Goal: Task Accomplishment & Management: Manage account settings

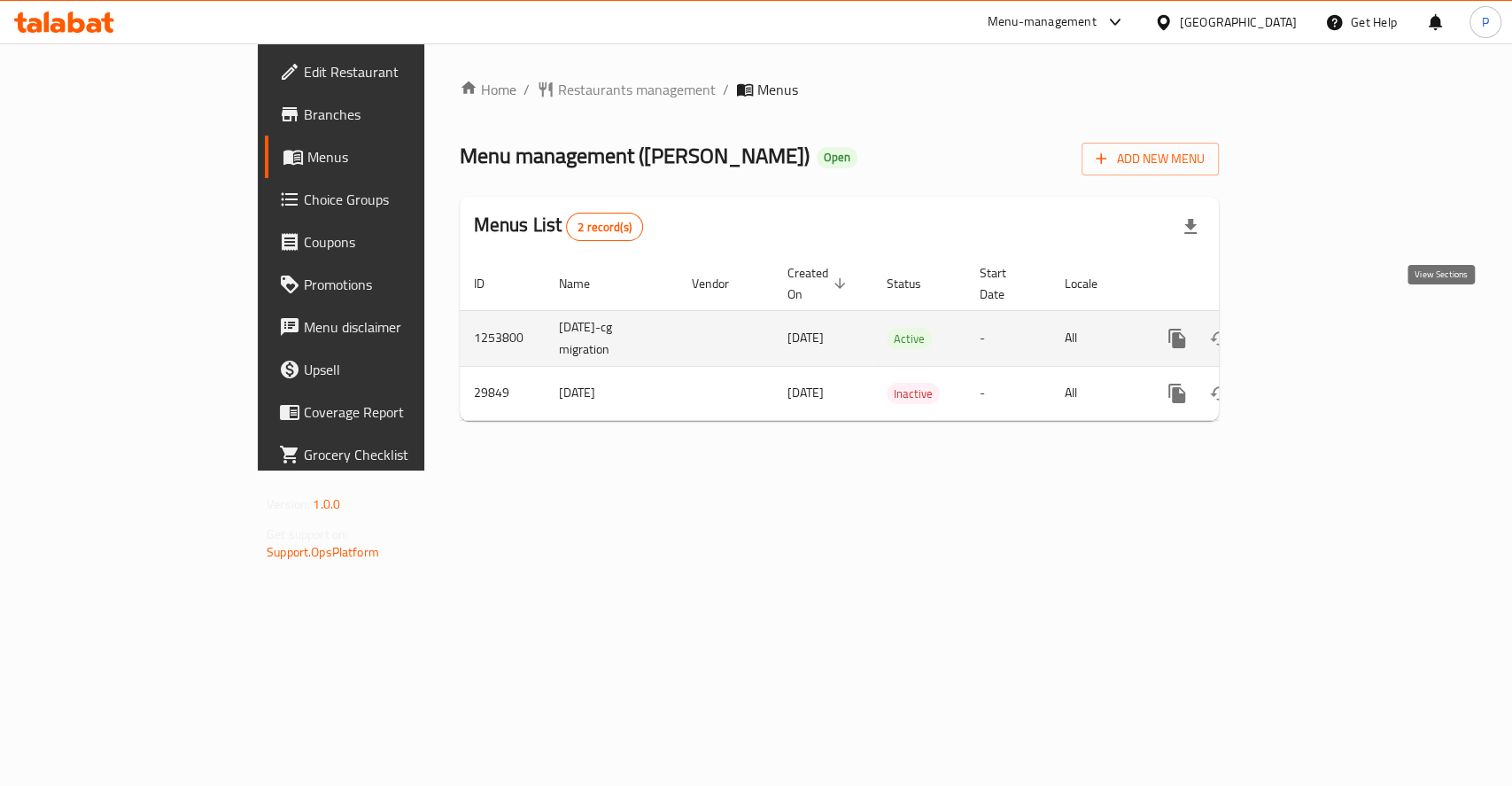
click at [1316, 328] on icon "enhanced table" at bounding box center [1304, 339] width 21 height 21
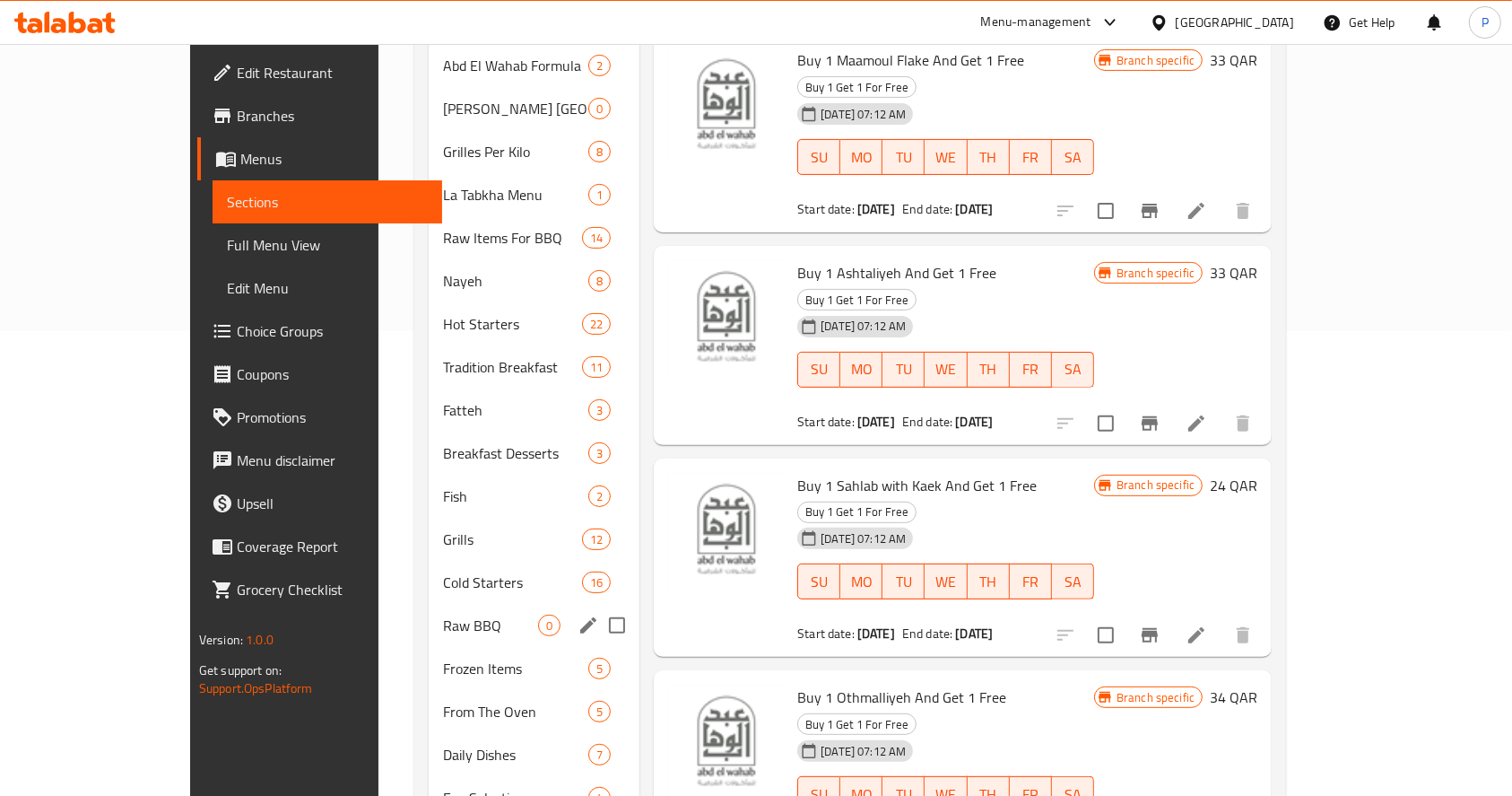
scroll to position [427, 0]
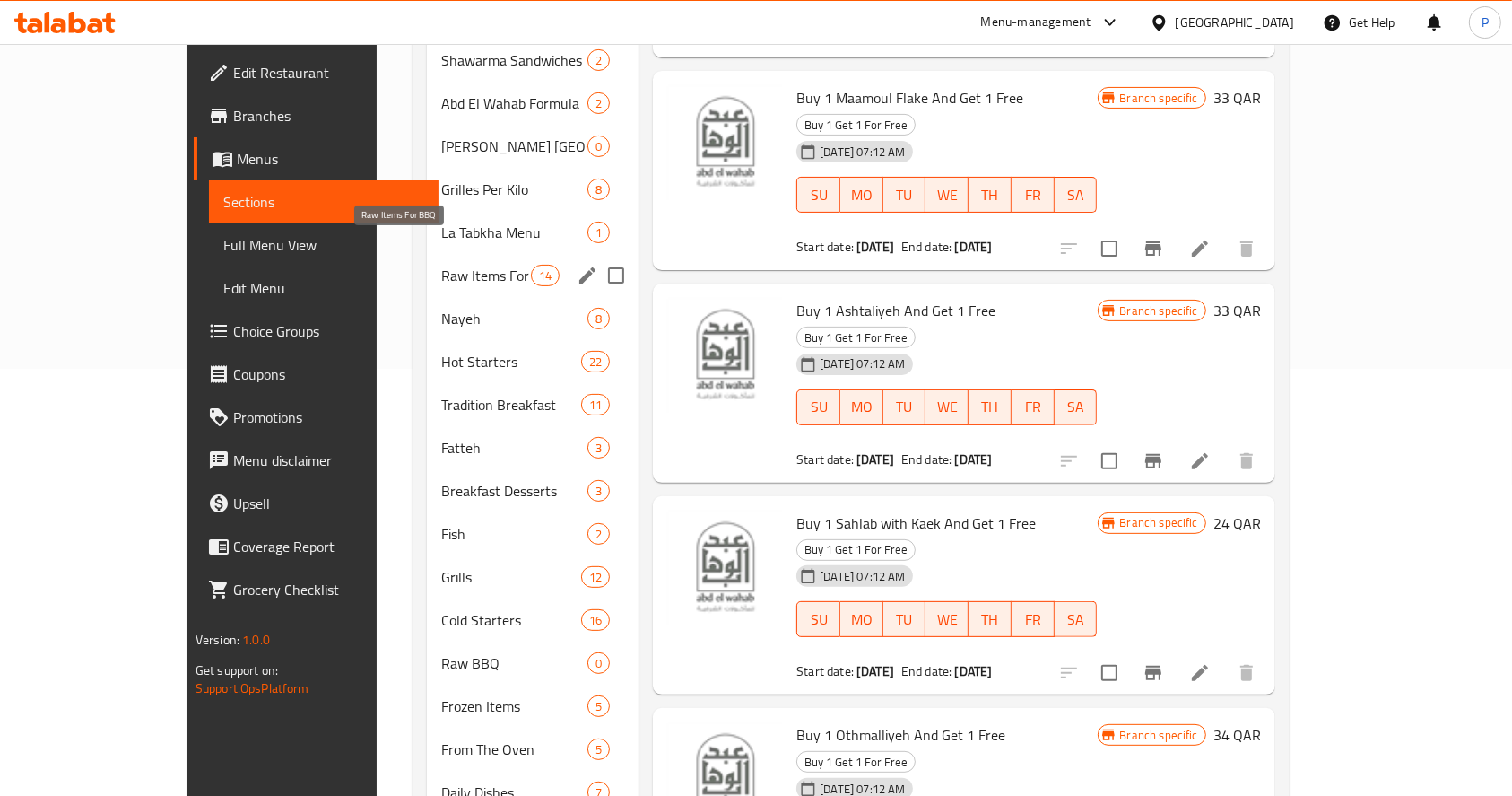
click at [441, 265] on span "Raw Items For BBQ" at bounding box center [486, 275] width 90 height 21
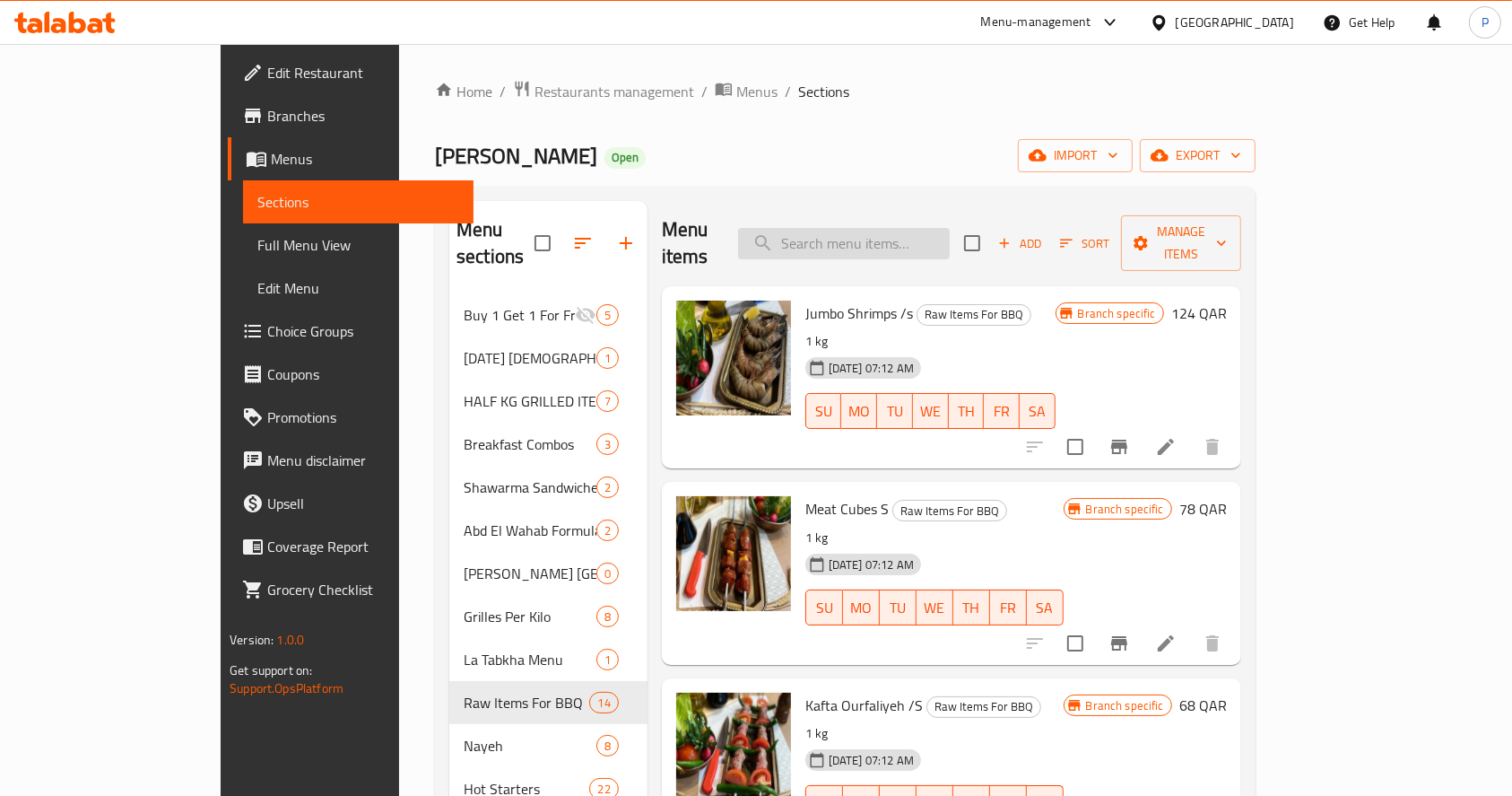
click at [921, 238] on input "search" at bounding box center [844, 243] width 211 height 32
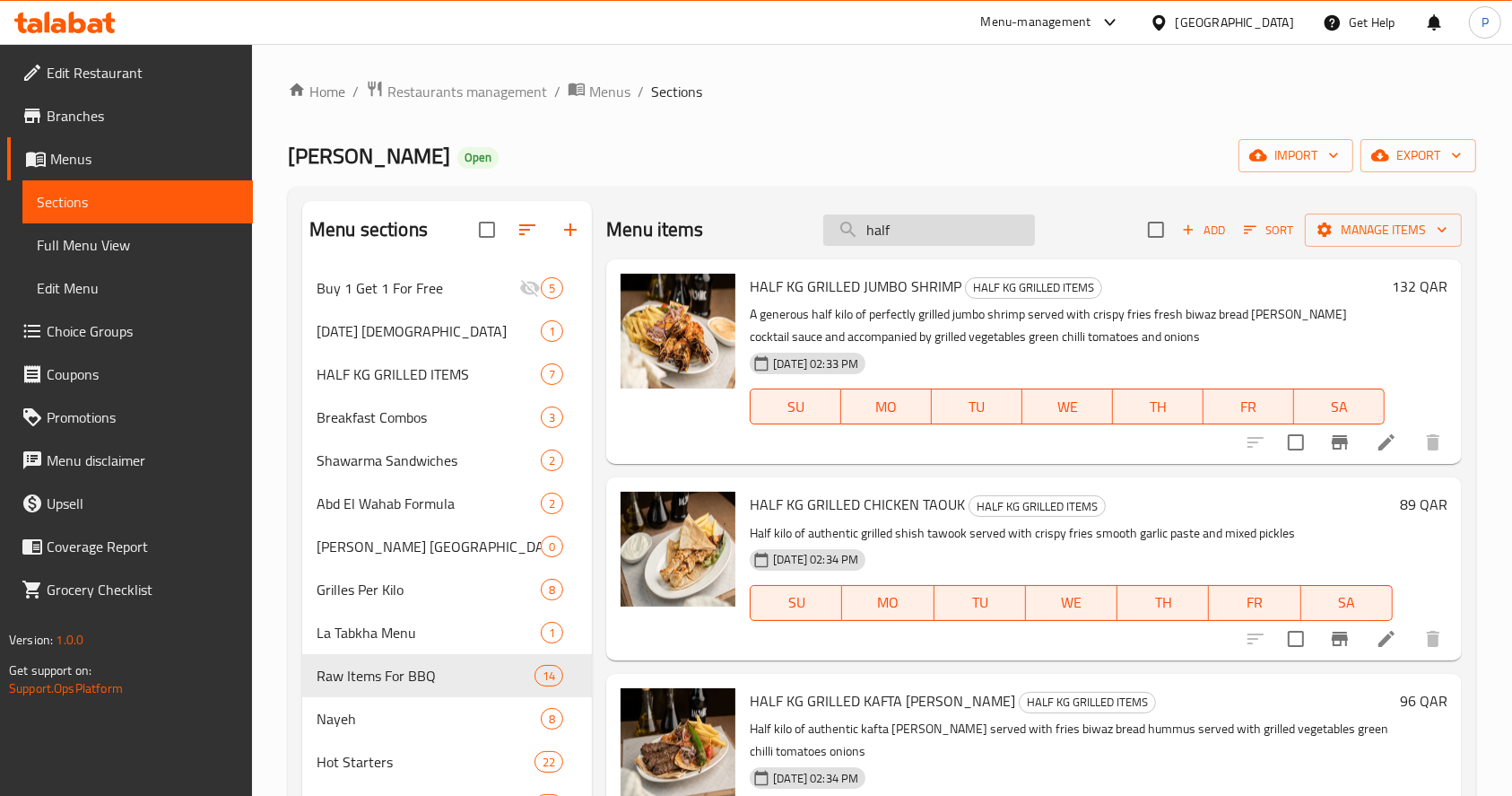
type input "half"
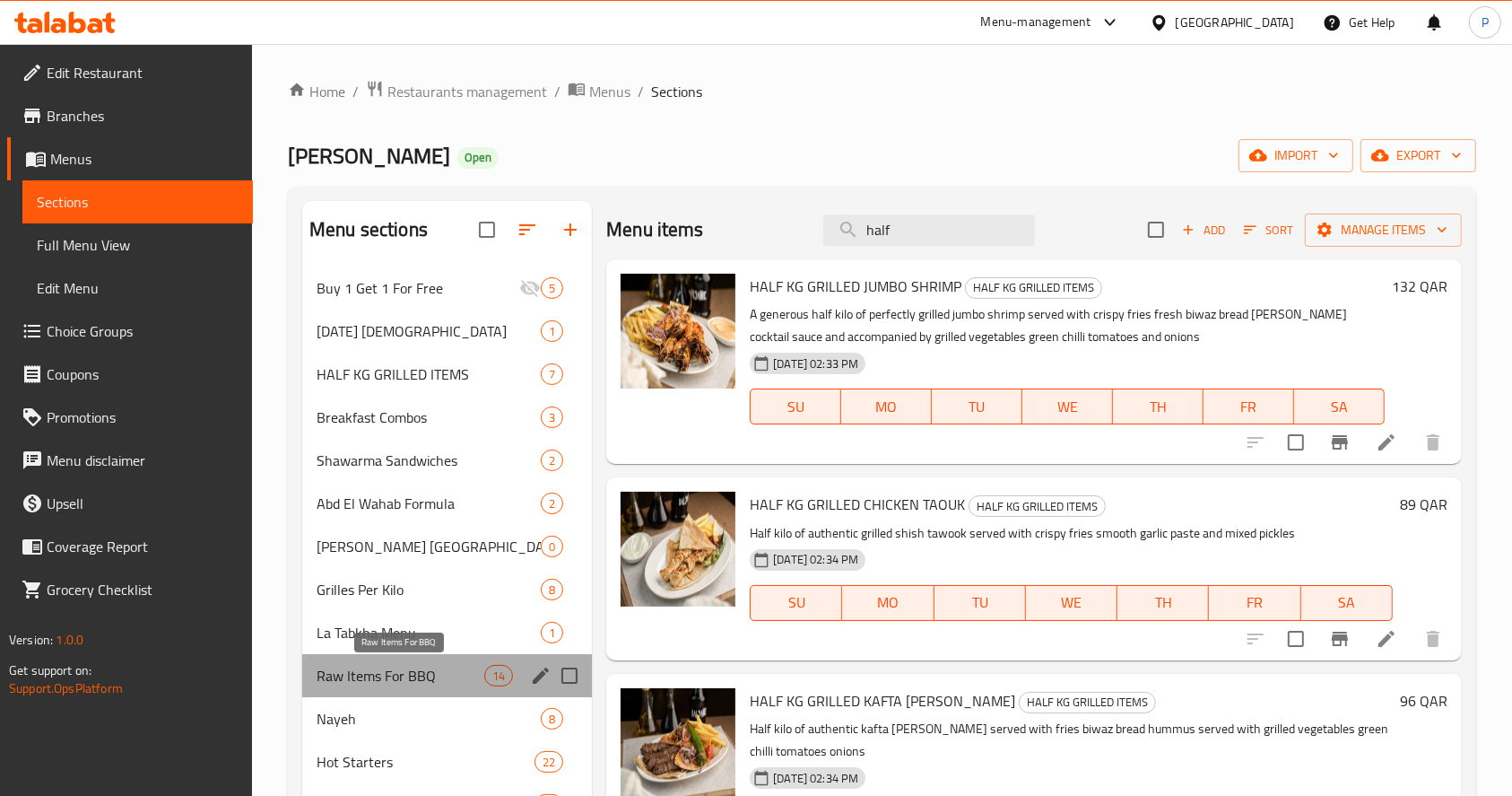
click at [409, 681] on span "Raw Items For BBQ" at bounding box center [401, 675] width 168 height 21
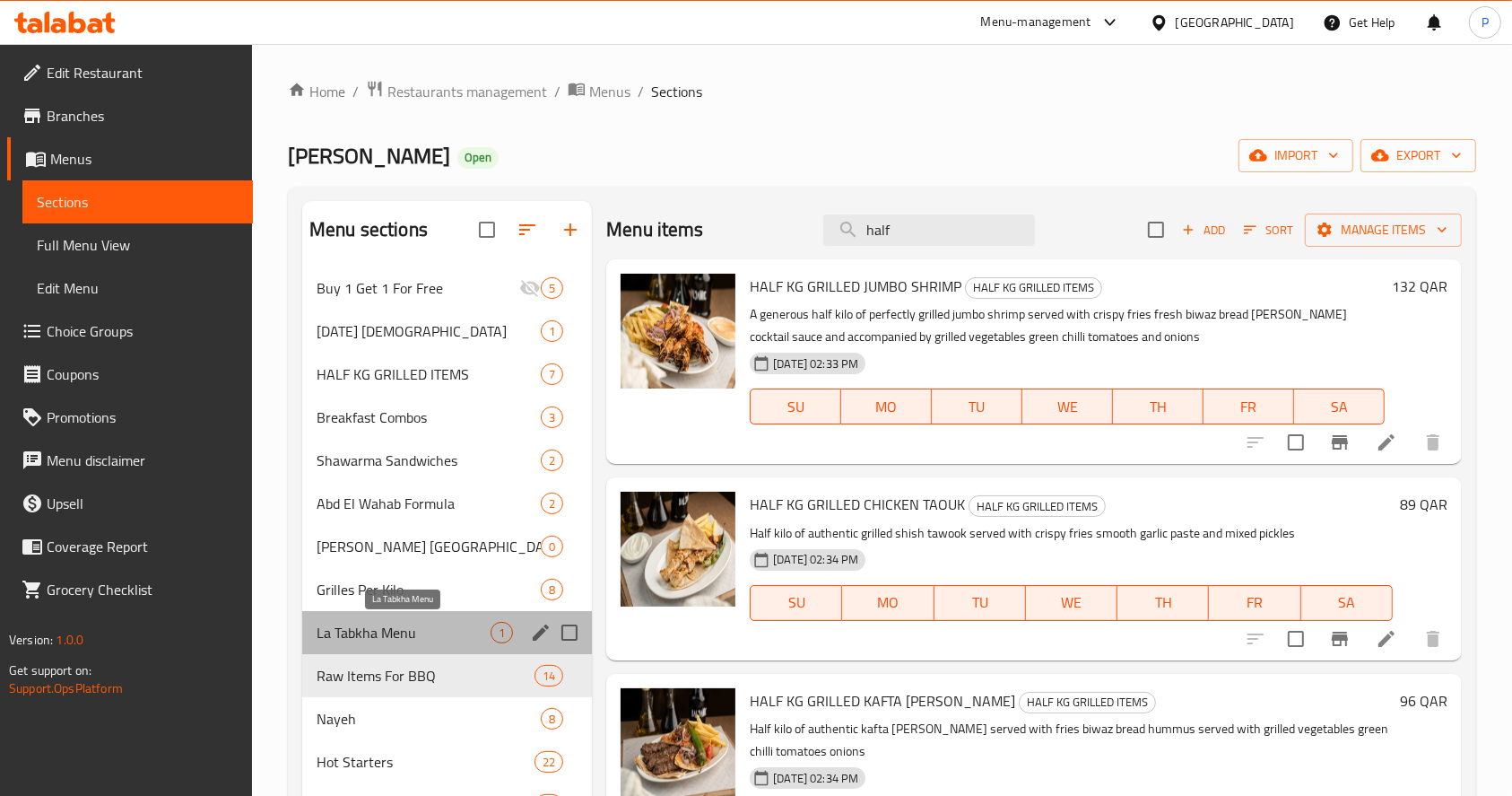
click at [362, 632] on span "La Tabkha Menu" at bounding box center [404, 633] width 174 height 21
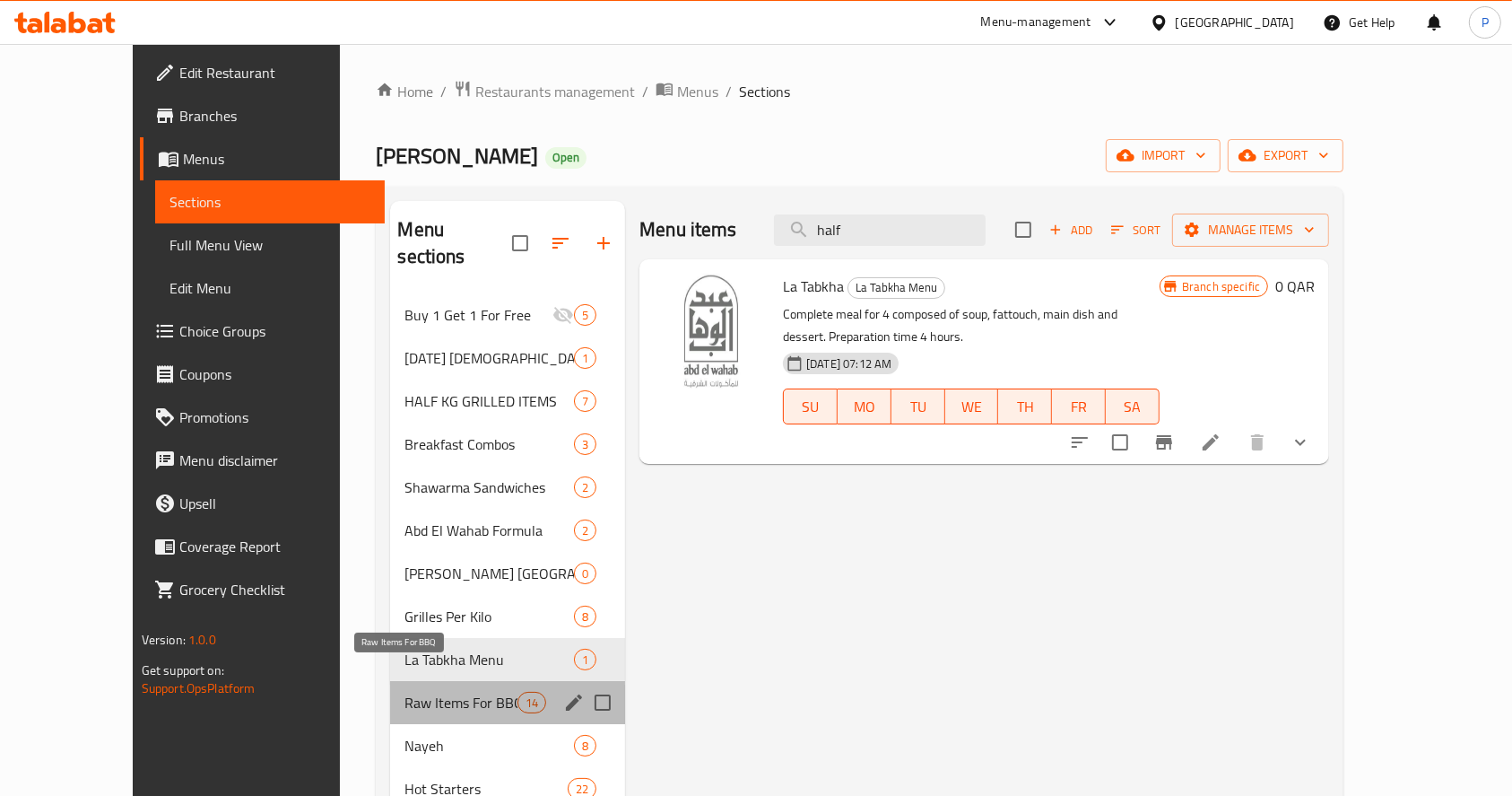
click at [405, 692] on span "Raw Items For BBQ" at bounding box center [461, 702] width 112 height 21
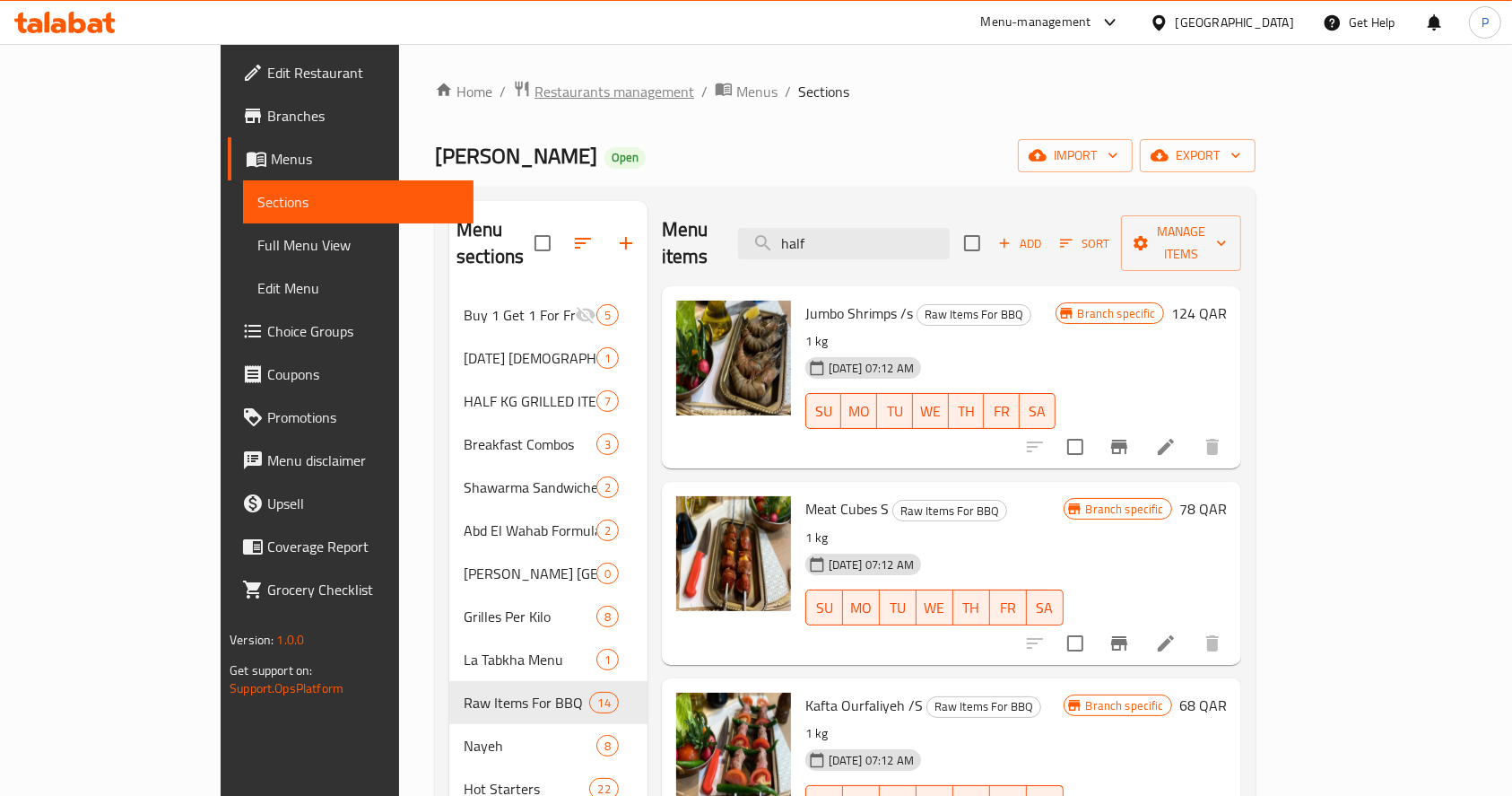
click at [535, 90] on span "Restaurants management" at bounding box center [614, 92] width 159 height 21
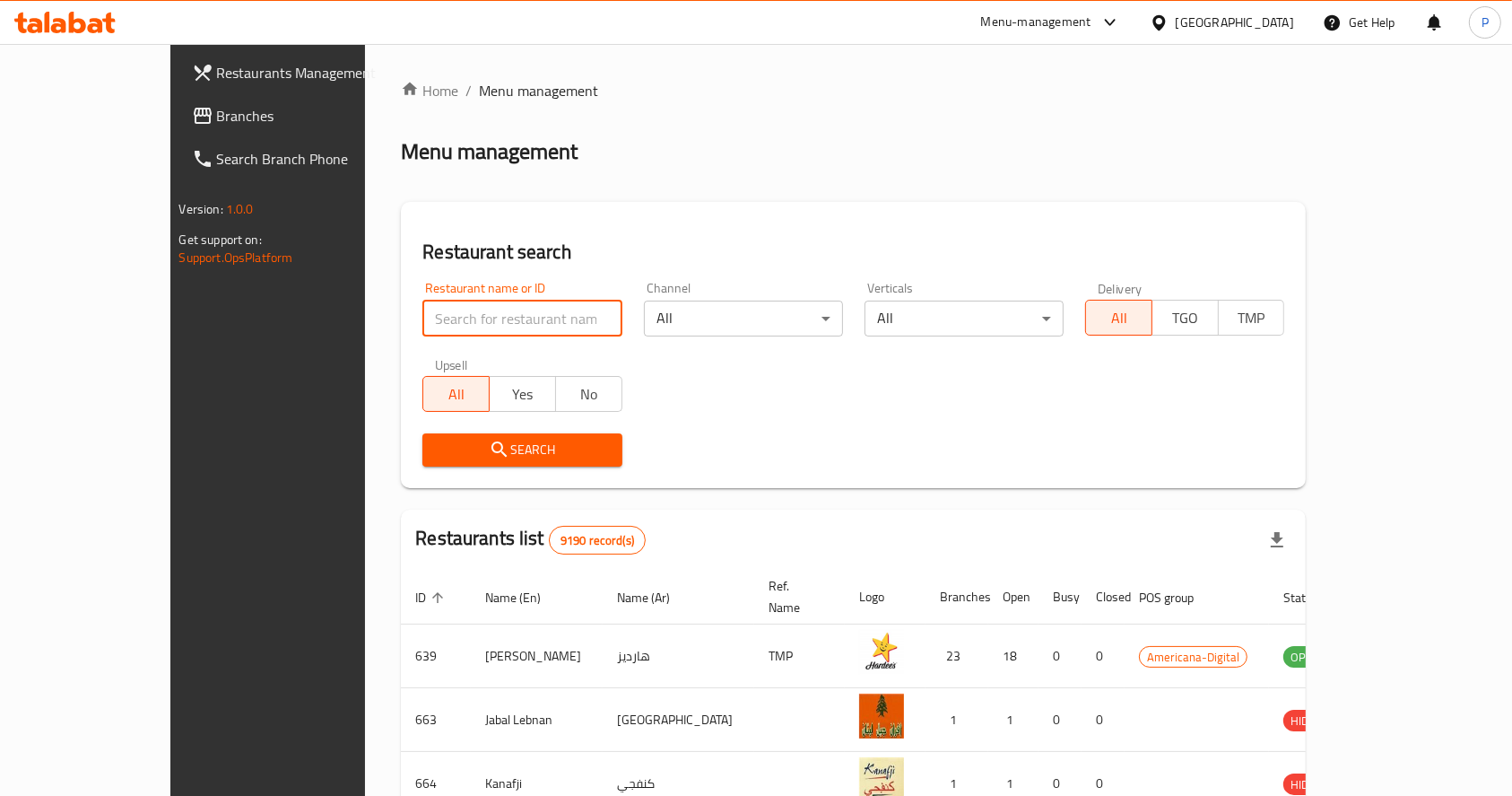
click at [424, 307] on input "search" at bounding box center [522, 318] width 199 height 36
type input "[PERSON_NAME]"
click at [445, 449] on span "Search" at bounding box center [521, 449] width 171 height 22
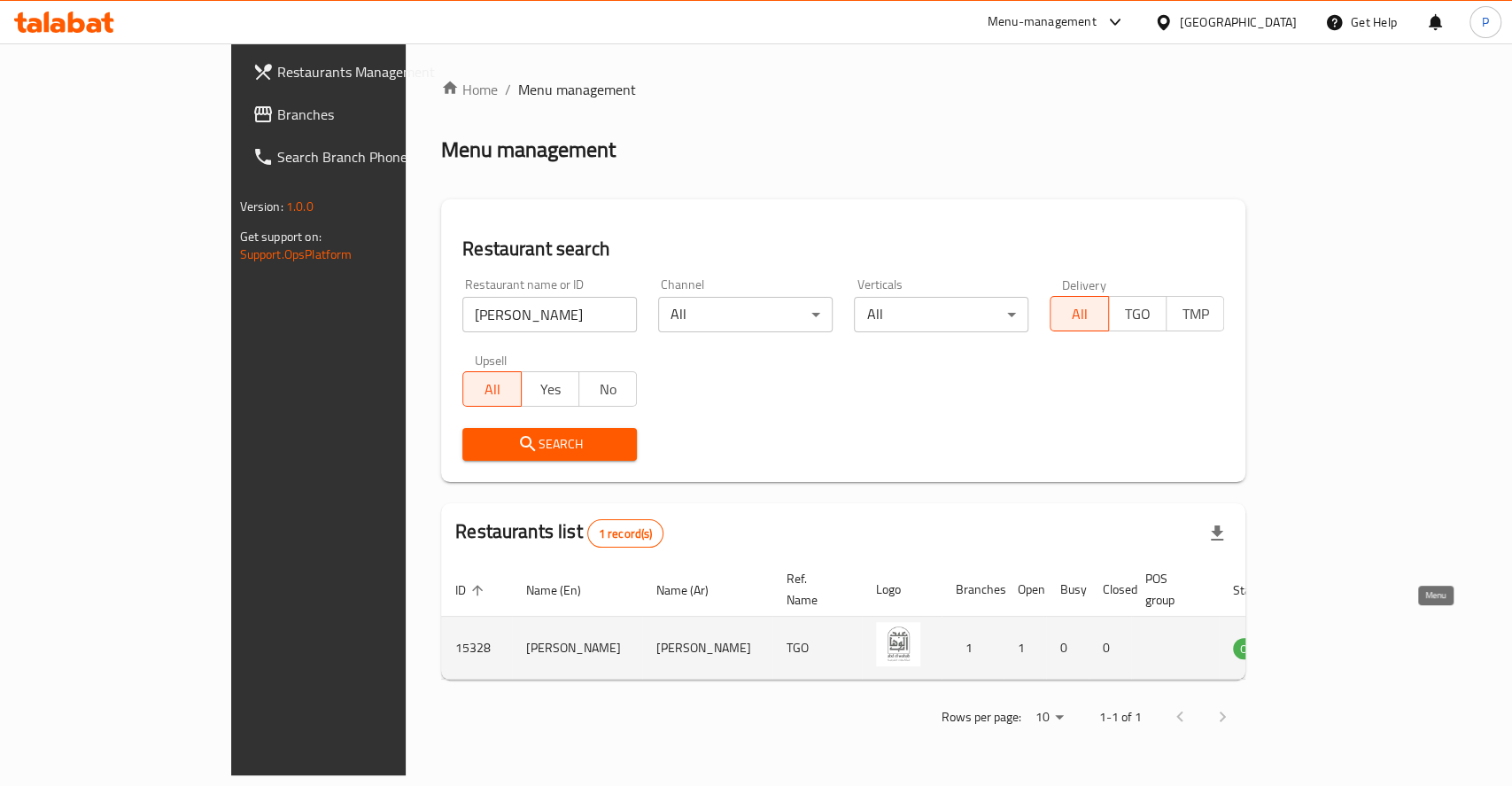
click at [1346, 642] on icon "enhanced table" at bounding box center [1337, 650] width 19 height 15
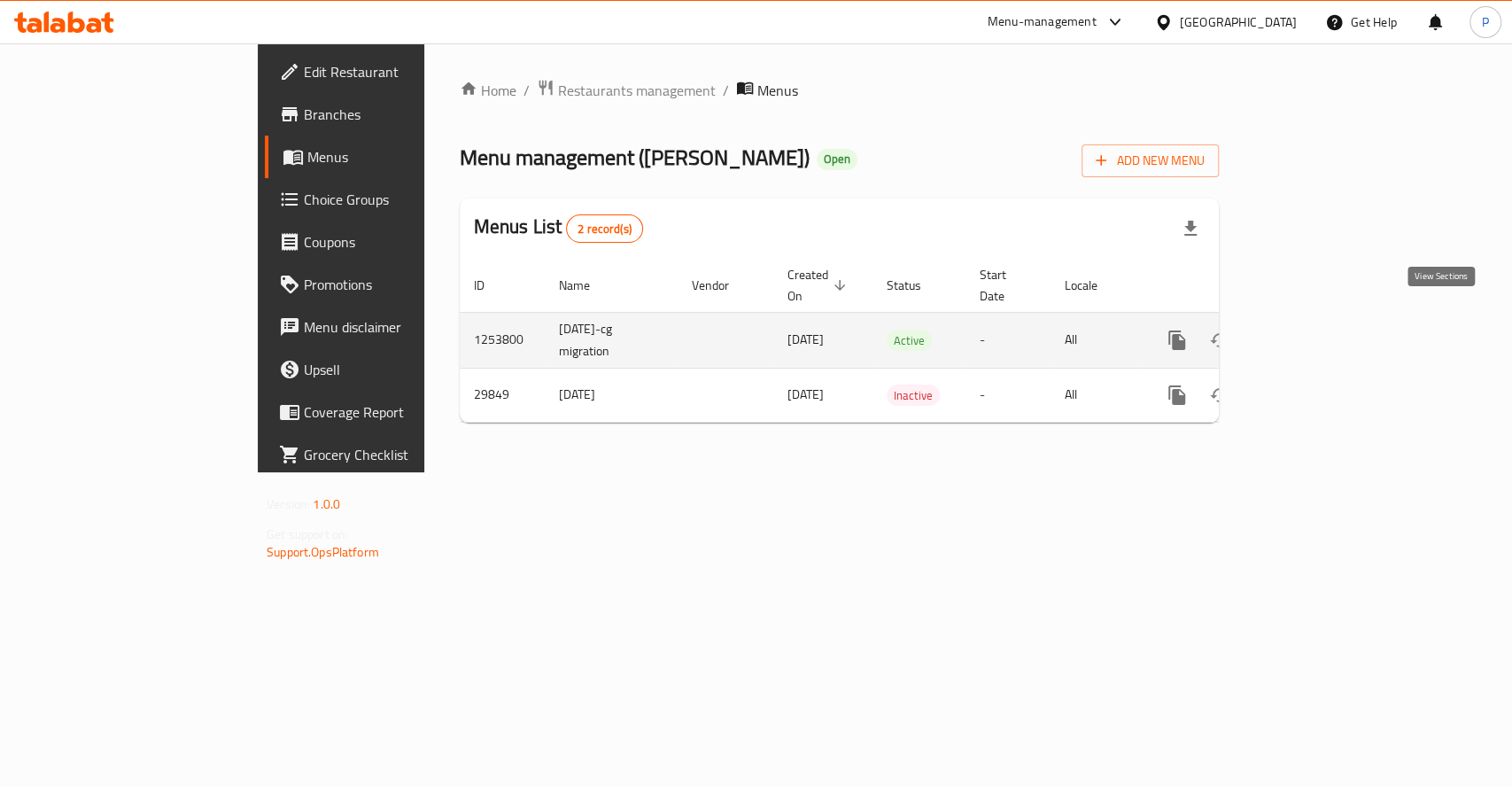
click at [1313, 332] on icon "enhanced table" at bounding box center [1304, 340] width 16 height 16
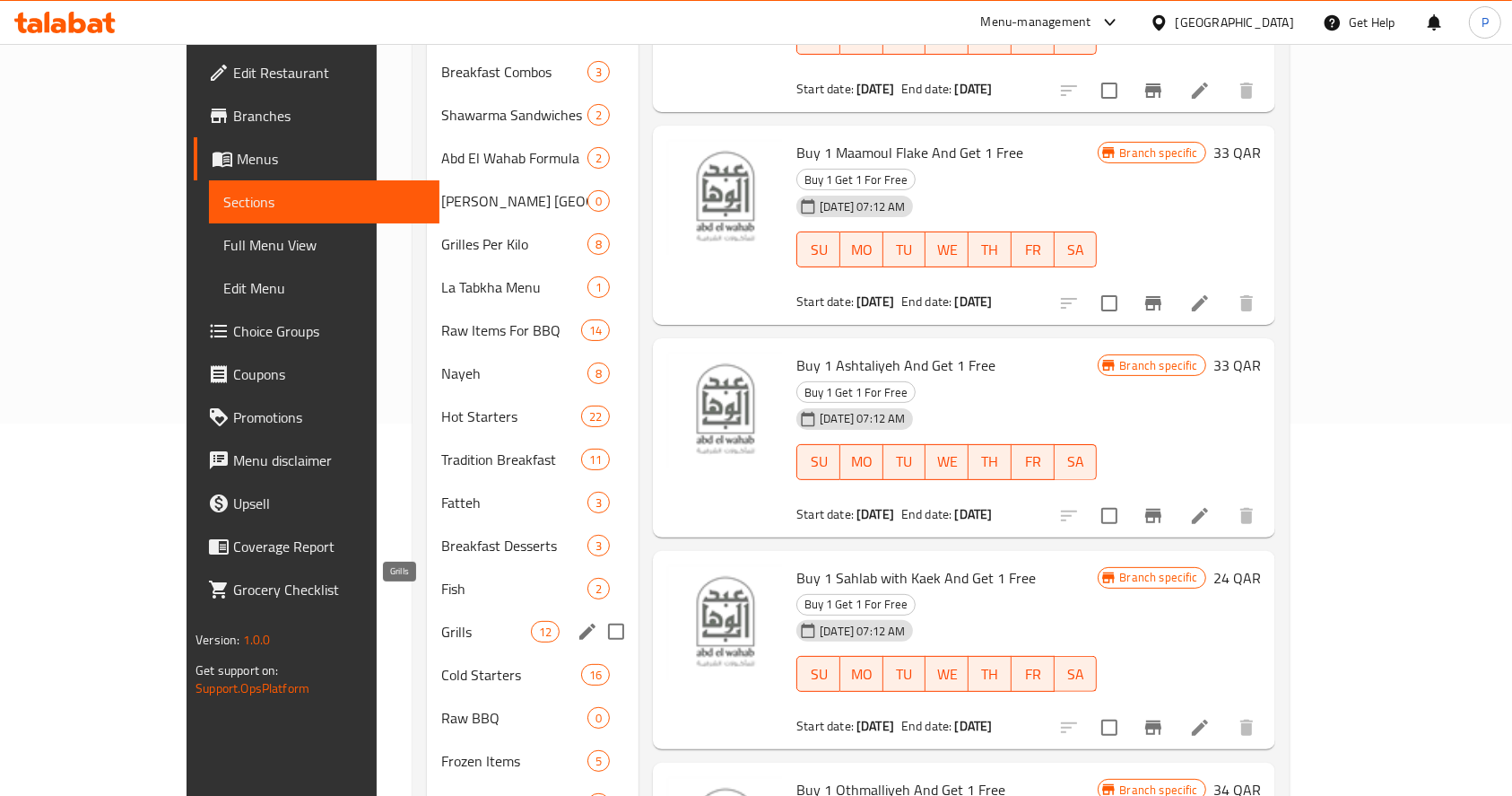
scroll to position [374, 0]
click at [441, 319] on span "Raw Items For BBQ" at bounding box center [486, 329] width 90 height 21
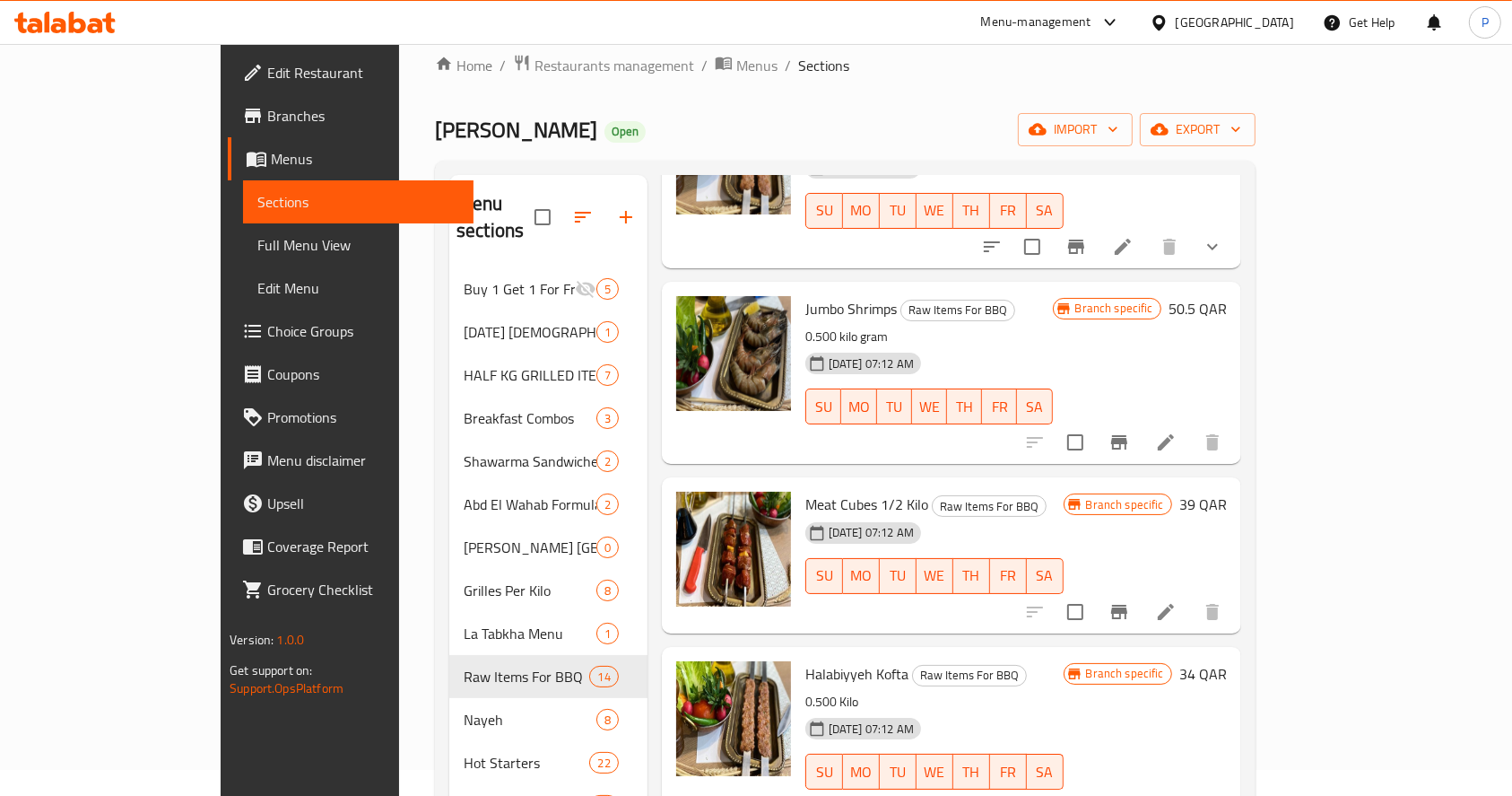
scroll to position [1153, 0]
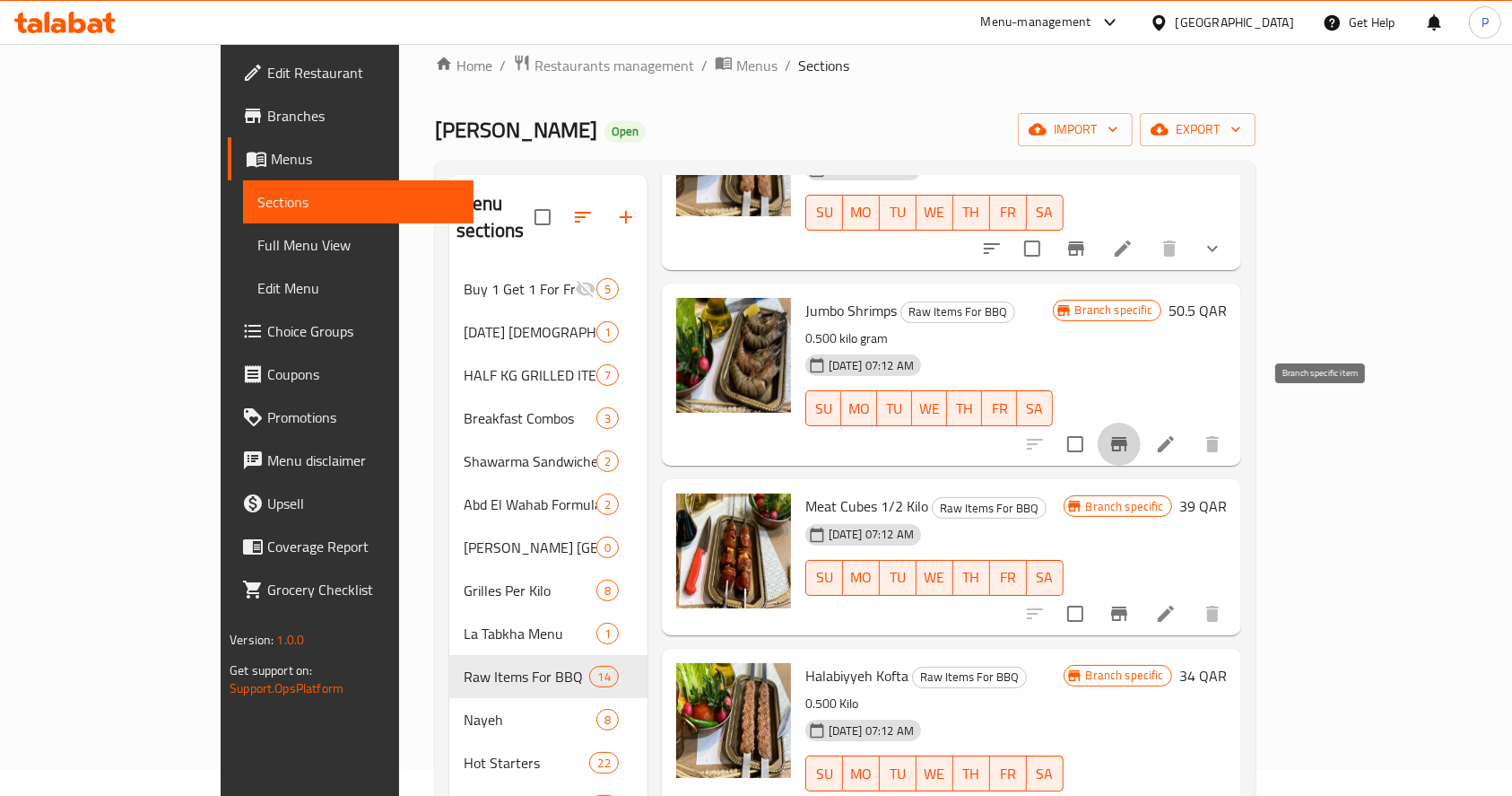
click at [1128, 437] on icon "Branch-specific-item" at bounding box center [1119, 443] width 16 height 14
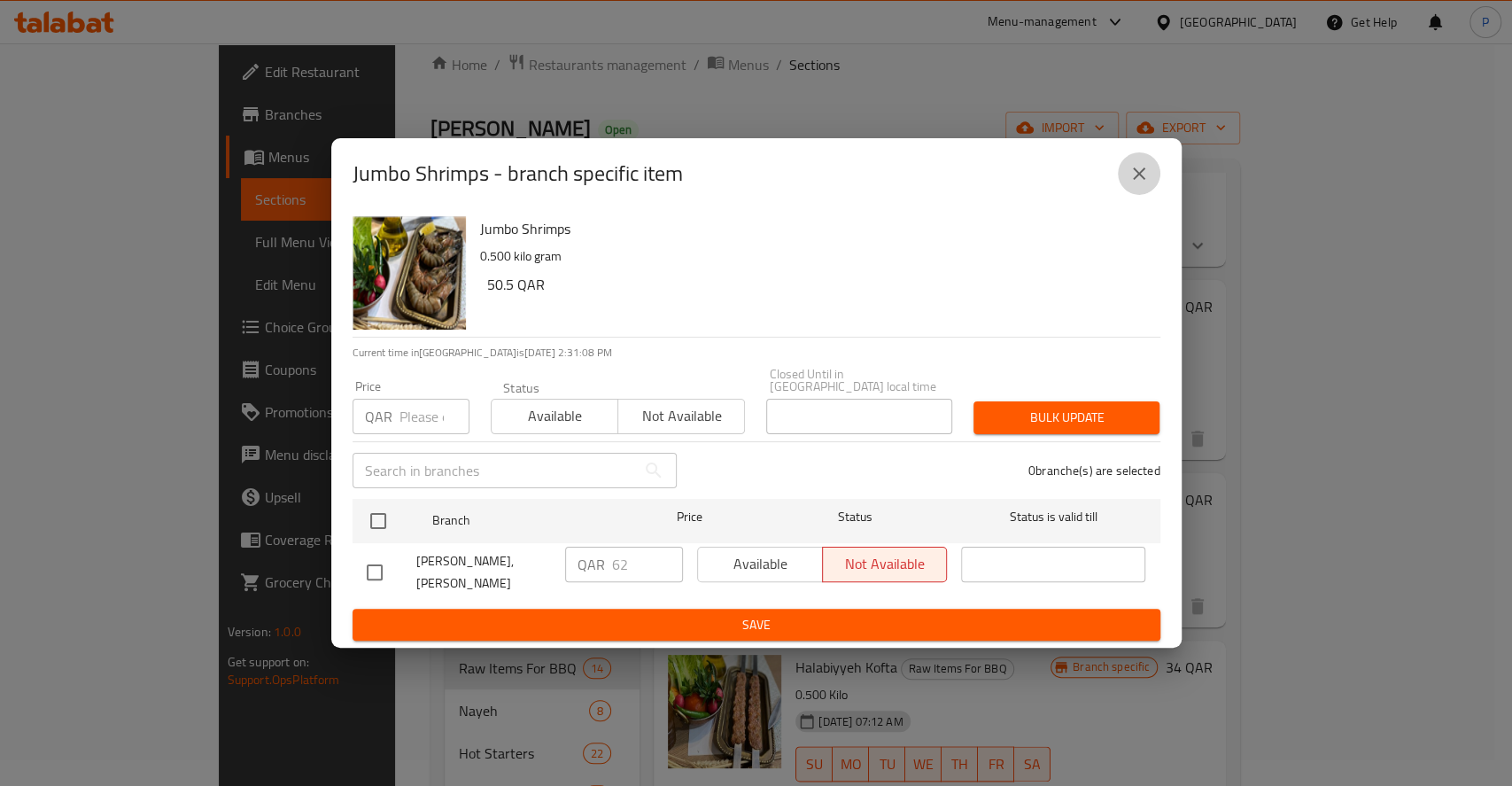
click at [1139, 175] on icon "close" at bounding box center [1139, 174] width 21 height 21
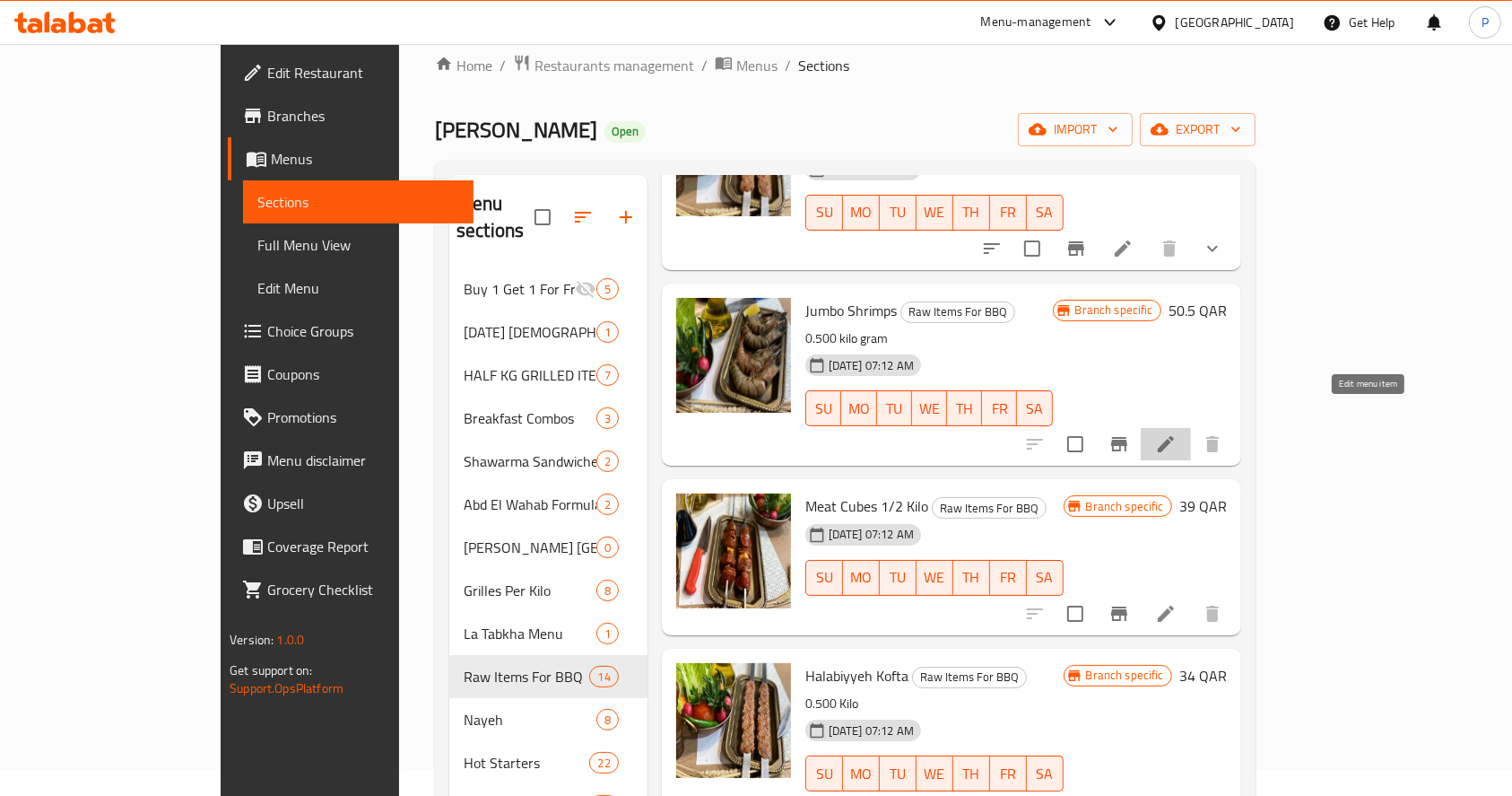
click at [1177, 434] on icon at bounding box center [1166, 444] width 21 height 21
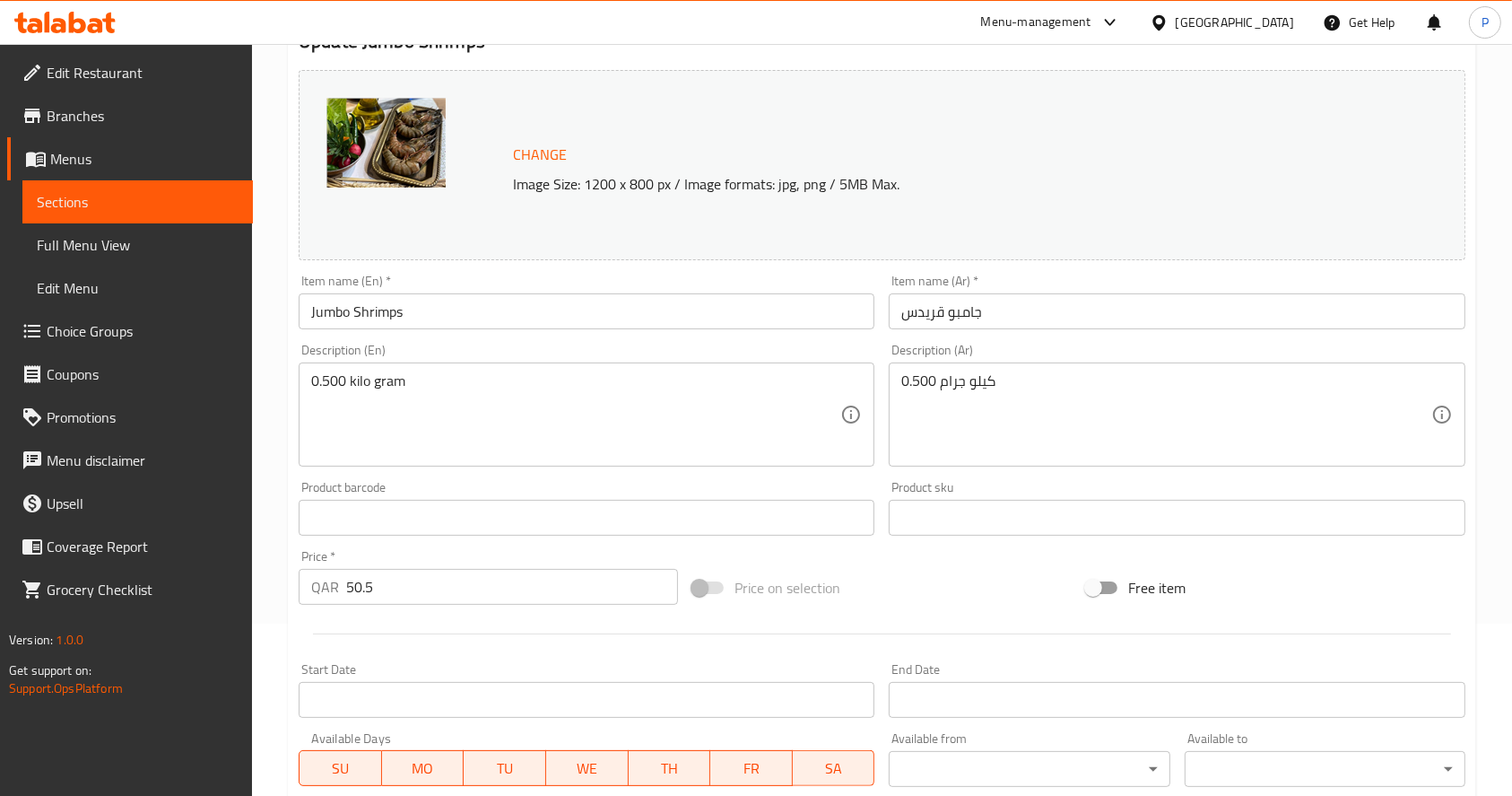
scroll to position [498, 0]
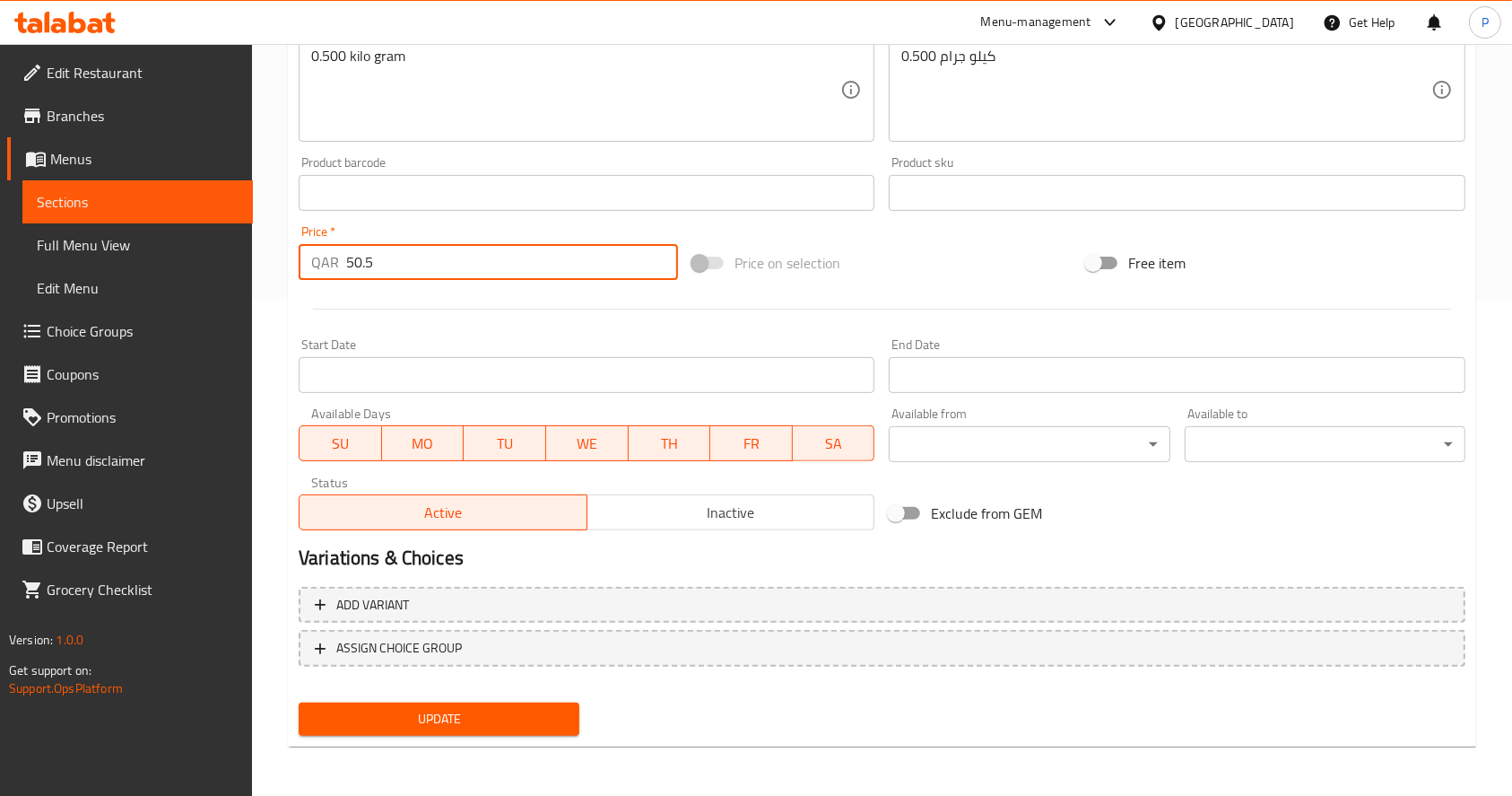
click at [379, 273] on input "50.5" at bounding box center [513, 262] width 332 height 36
type input "5"
type input "121"
click at [442, 719] on span "Update" at bounding box center [438, 719] width 252 height 22
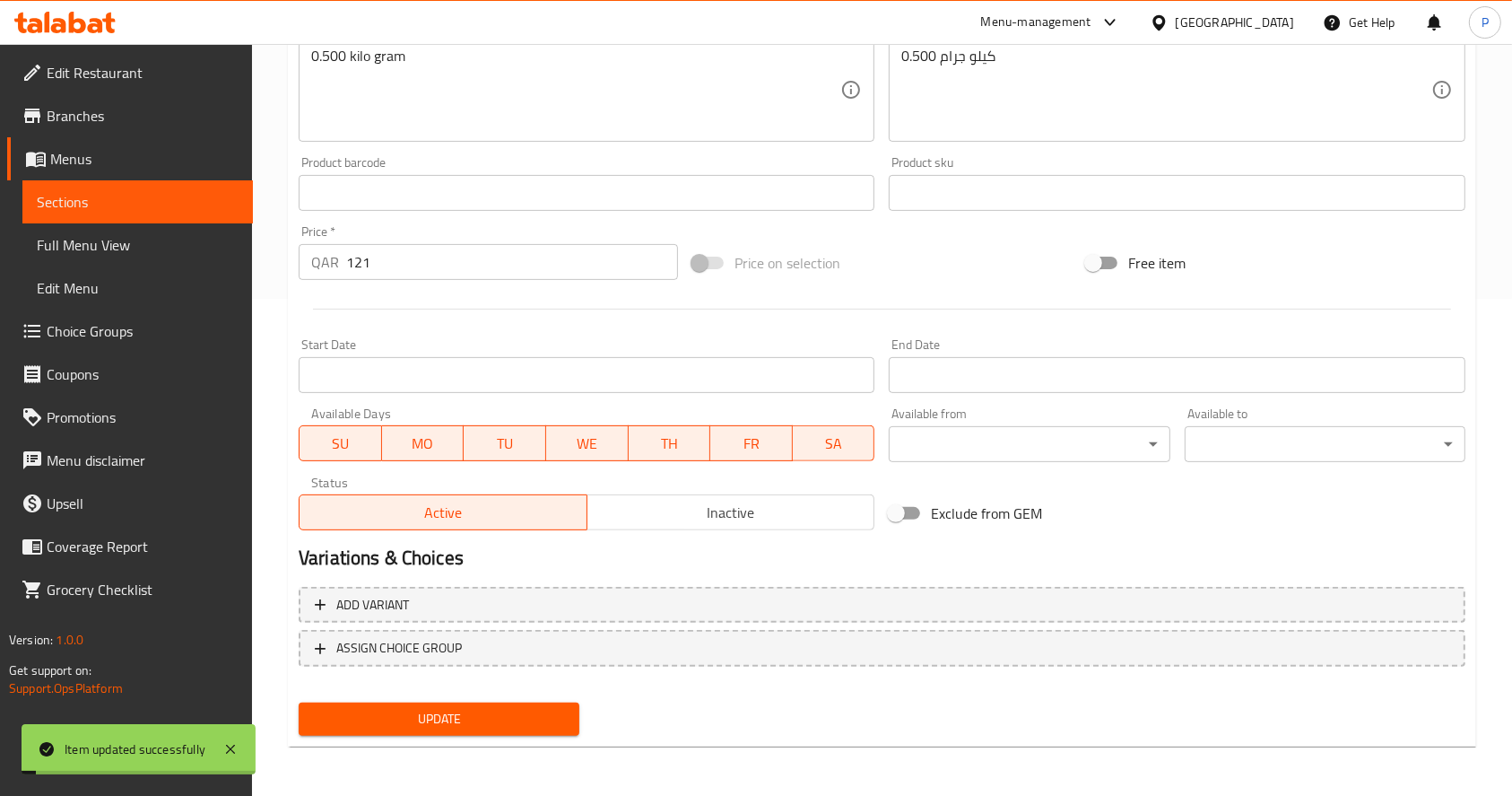
scroll to position [0, 0]
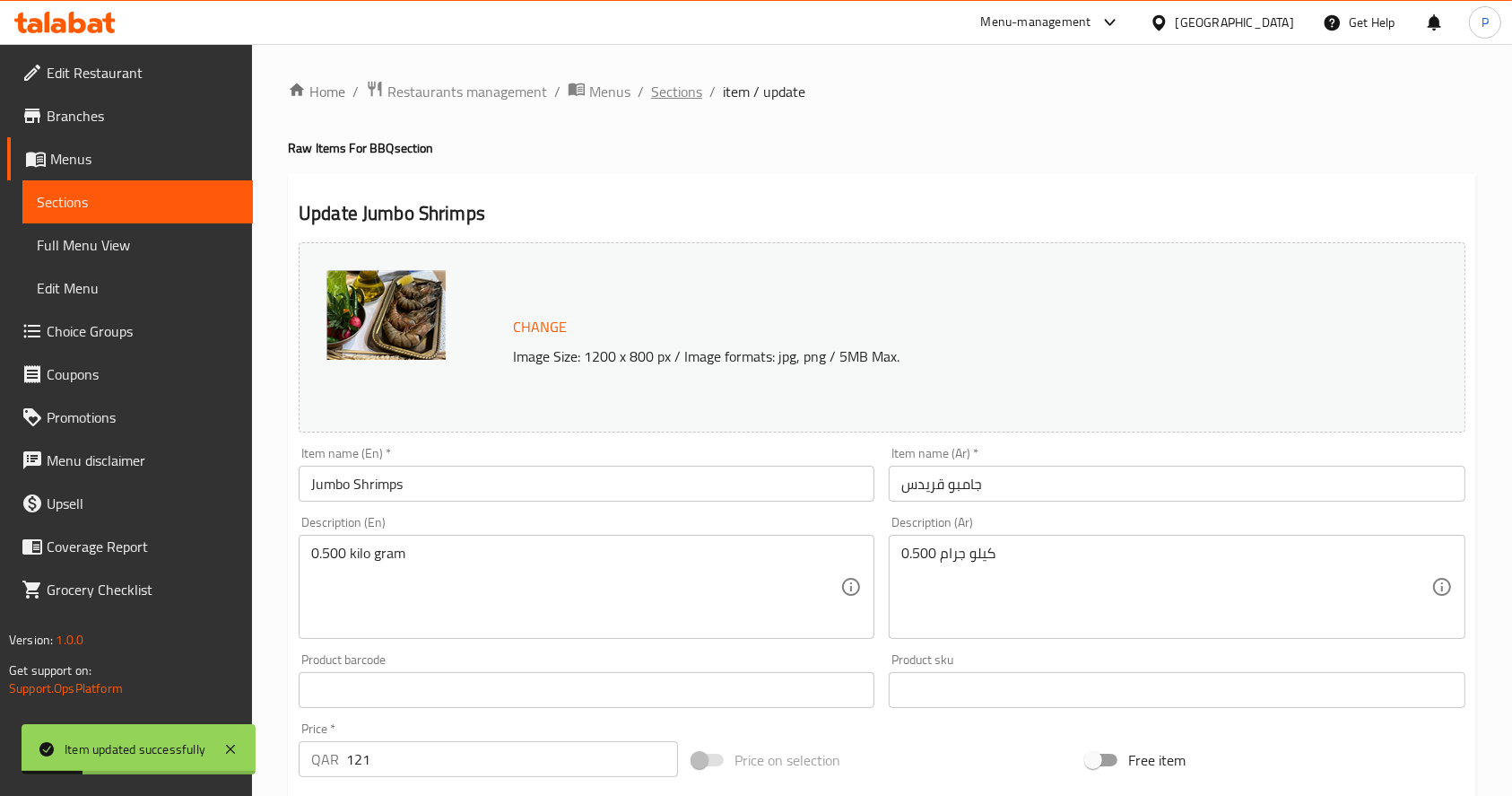
click at [675, 86] on span "Sections" at bounding box center [677, 92] width 51 height 21
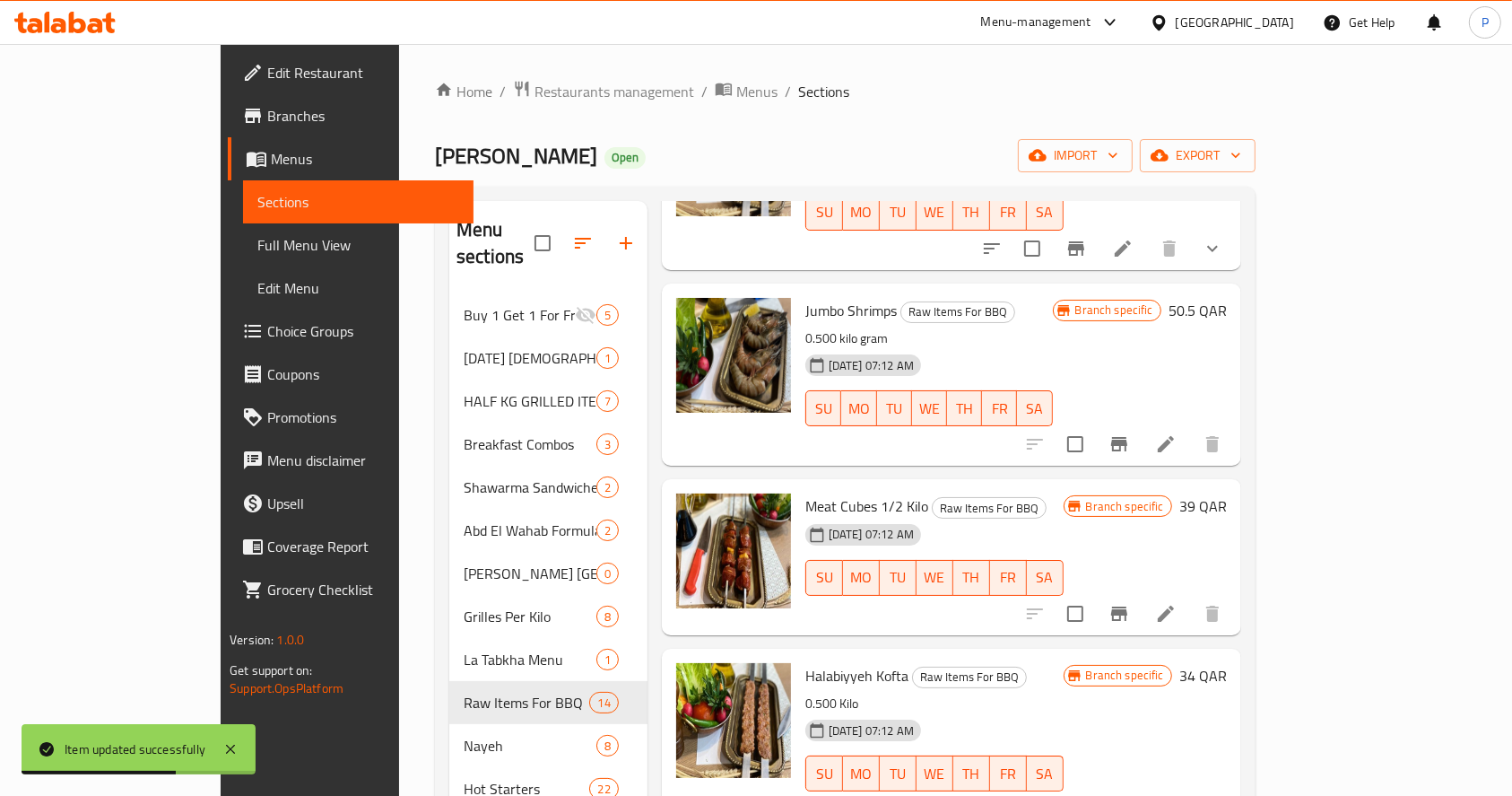
scroll to position [1179, 0]
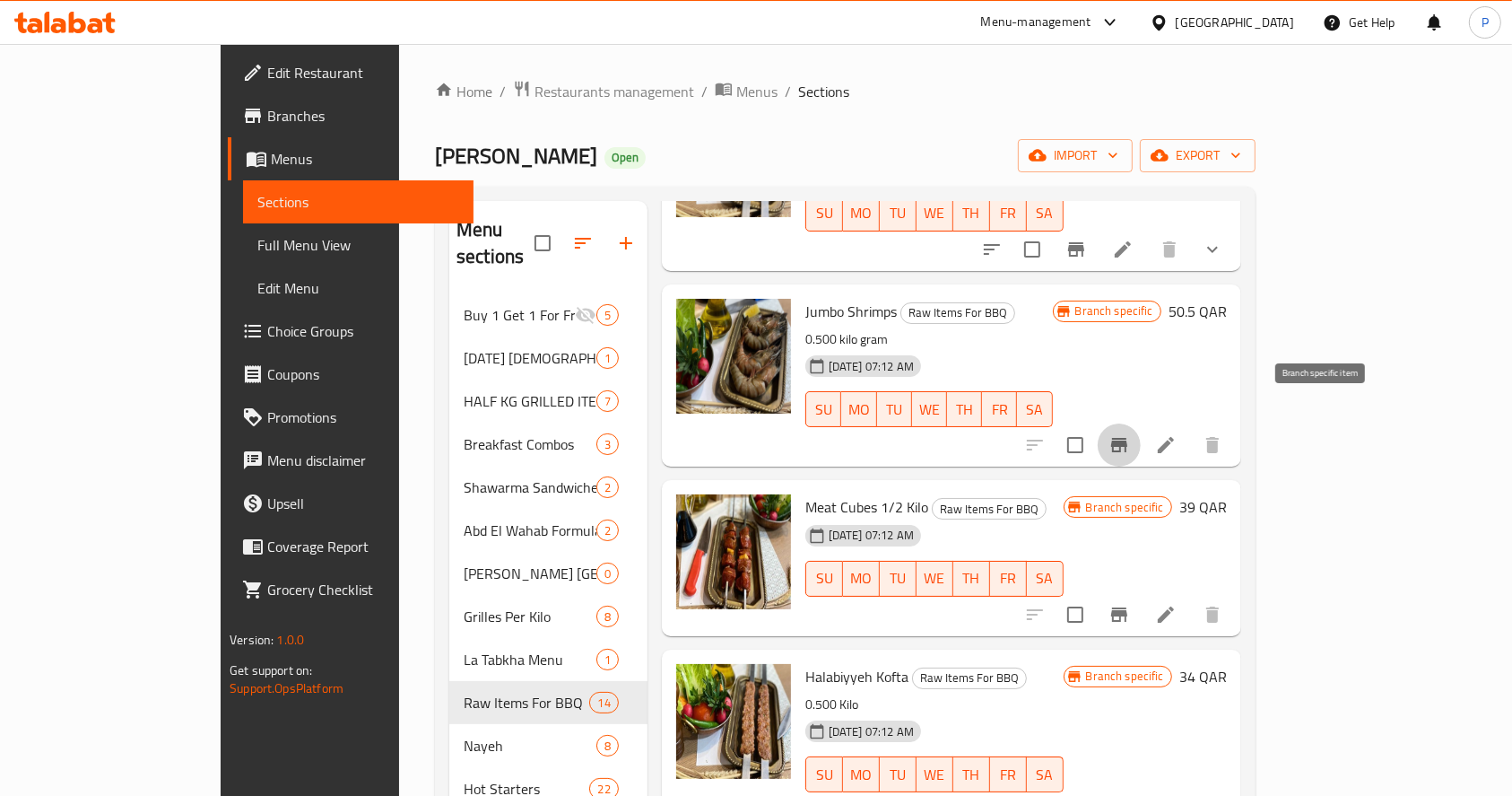
click at [1128, 438] on icon "Branch-specific-item" at bounding box center [1119, 444] width 16 height 14
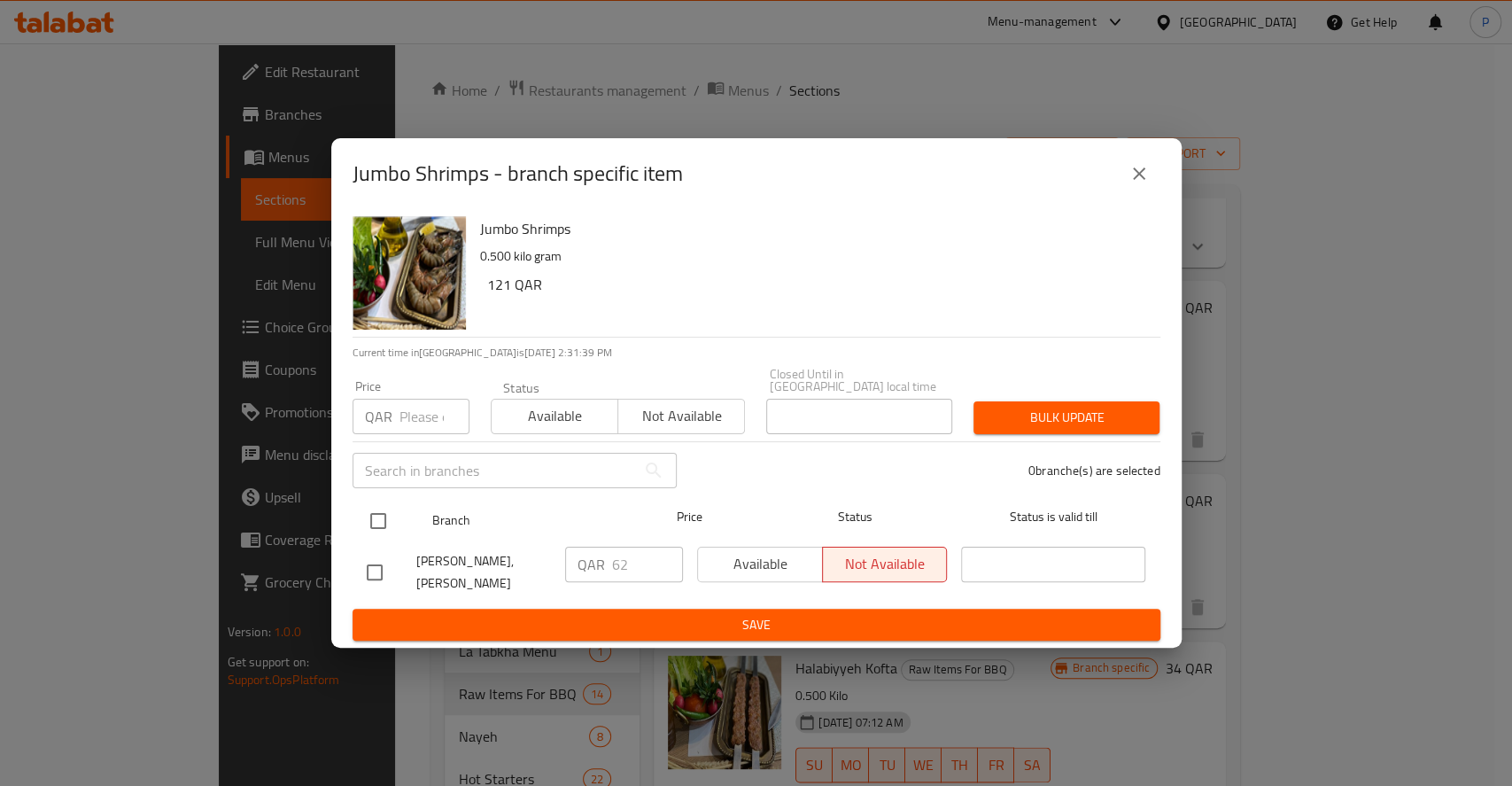
click at [372, 514] on input "checkbox" at bounding box center [378, 521] width 37 height 37
checkbox input "true"
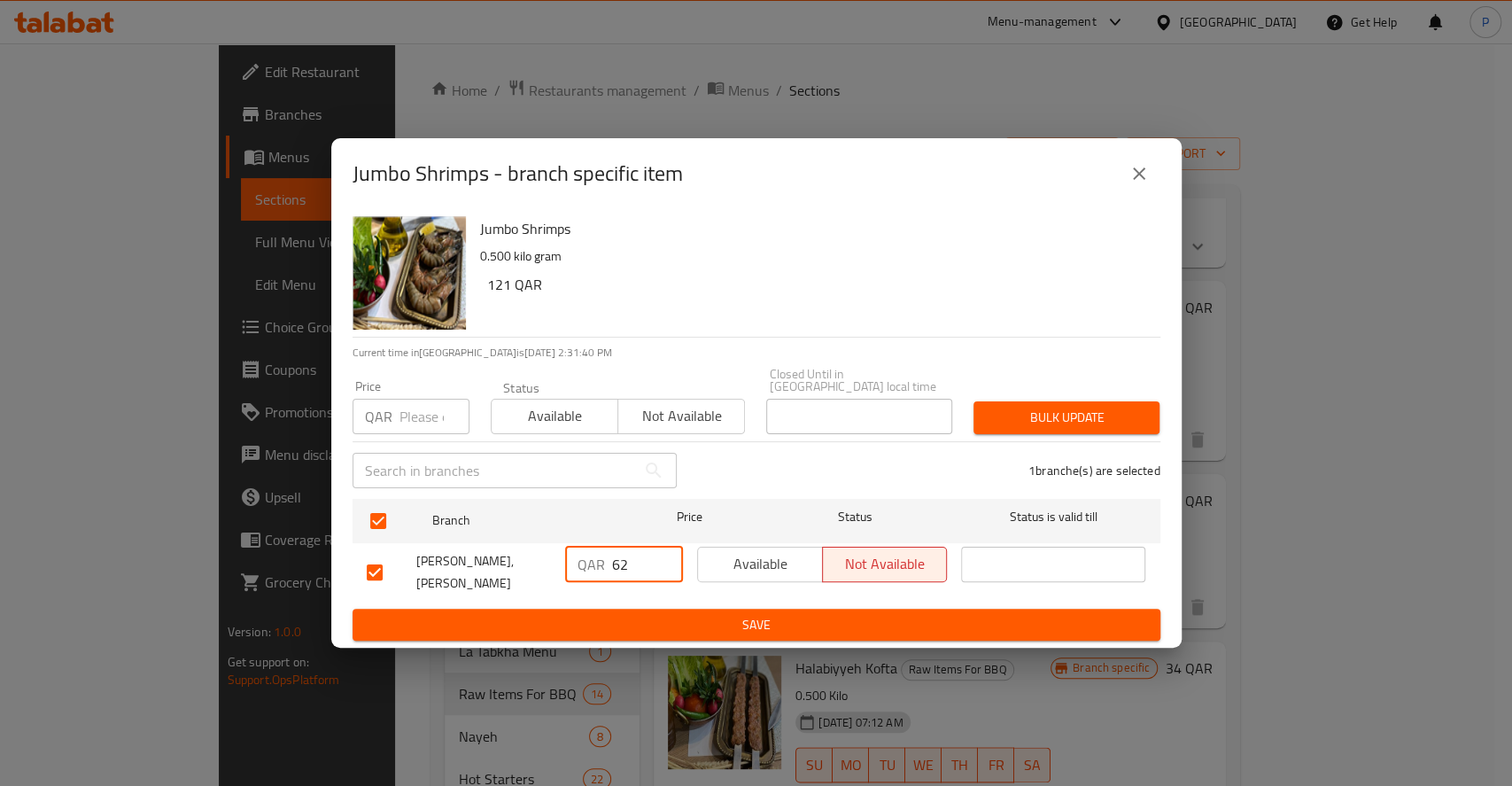
click at [625, 551] on input "62" at bounding box center [647, 564] width 71 height 35
type input "121"
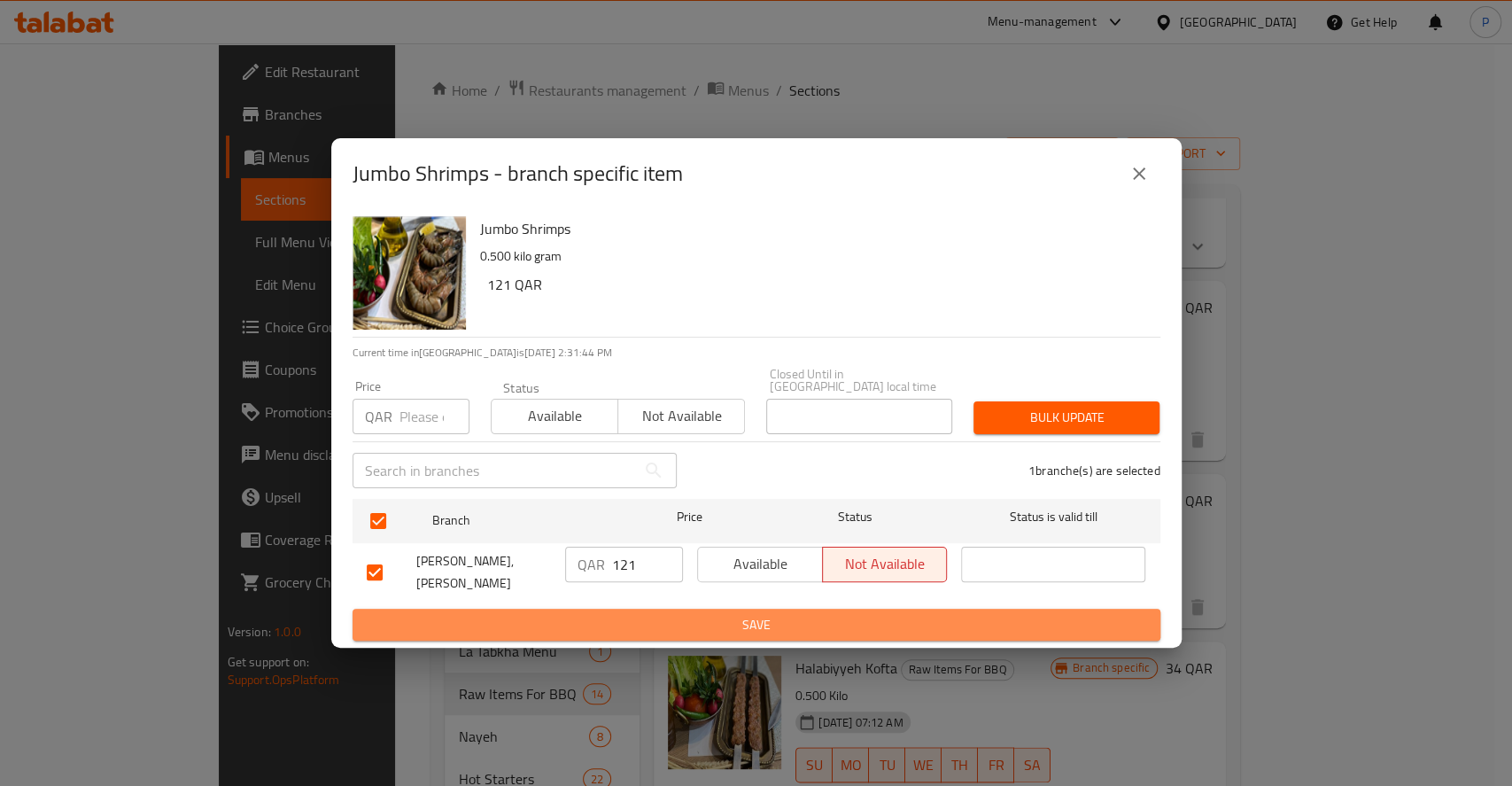
click at [732, 614] on span "Save" at bounding box center [757, 625] width 780 height 22
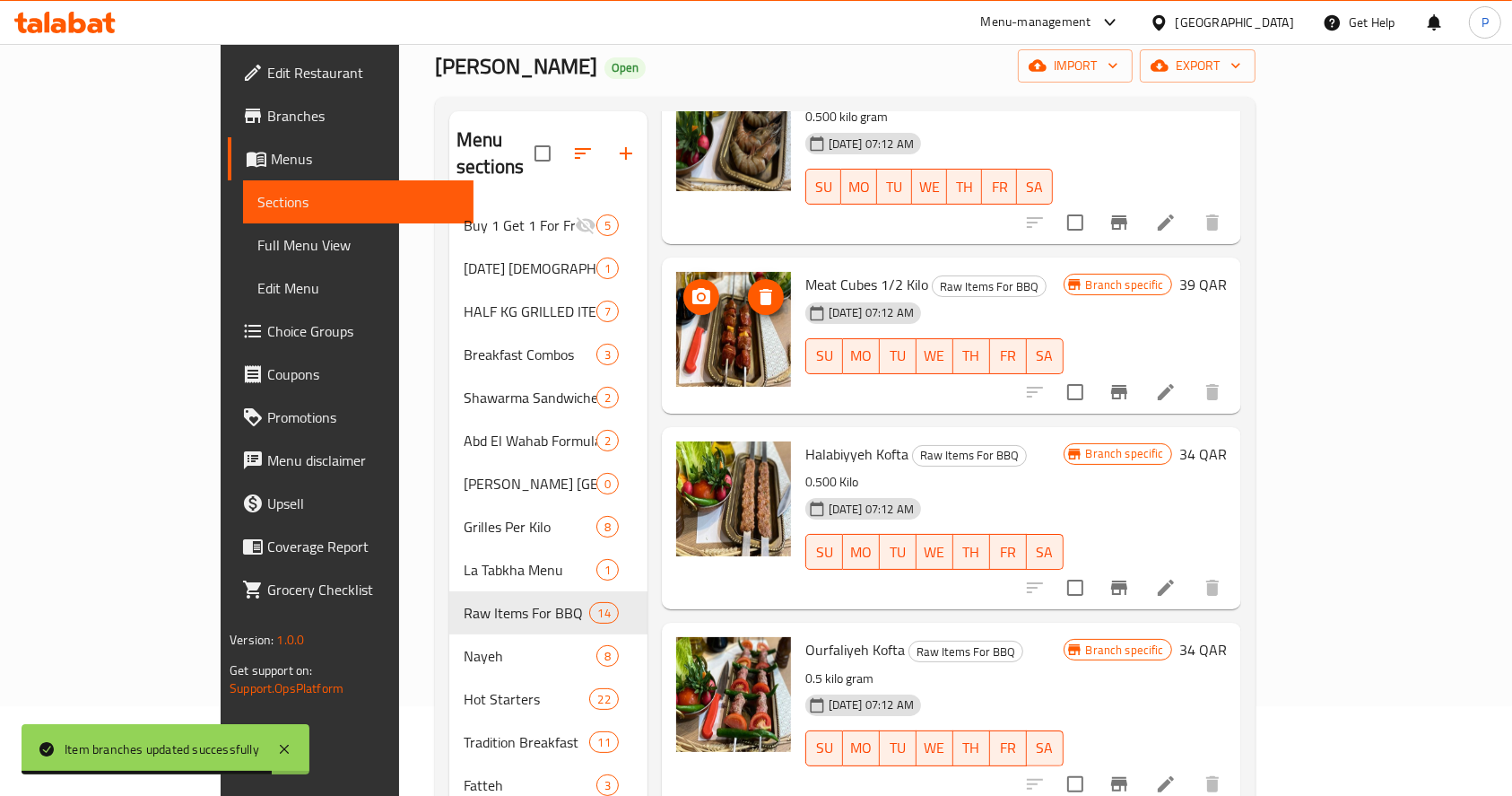
scroll to position [88, 0]
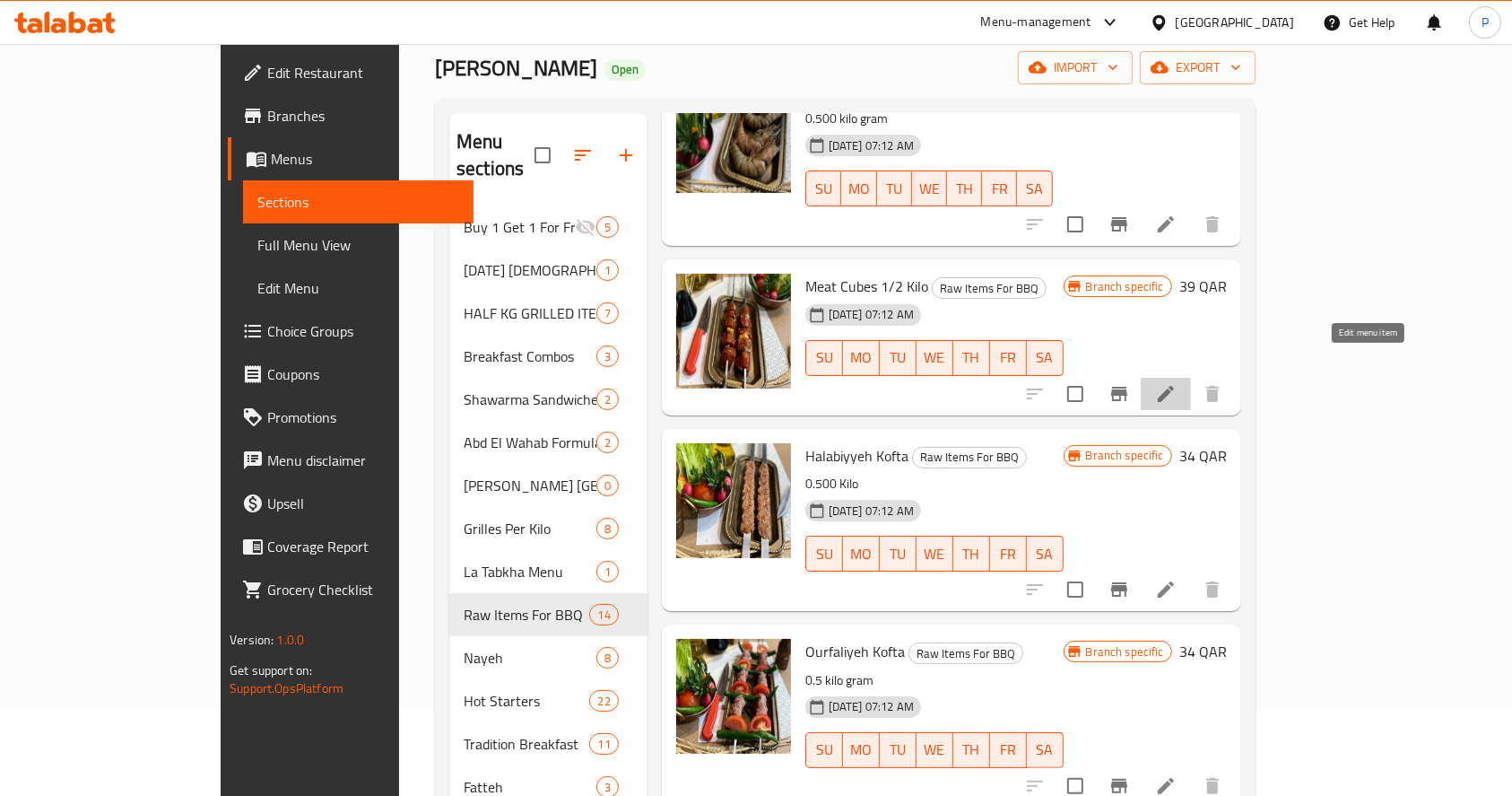
click at [1174, 386] on icon at bounding box center [1165, 394] width 16 height 16
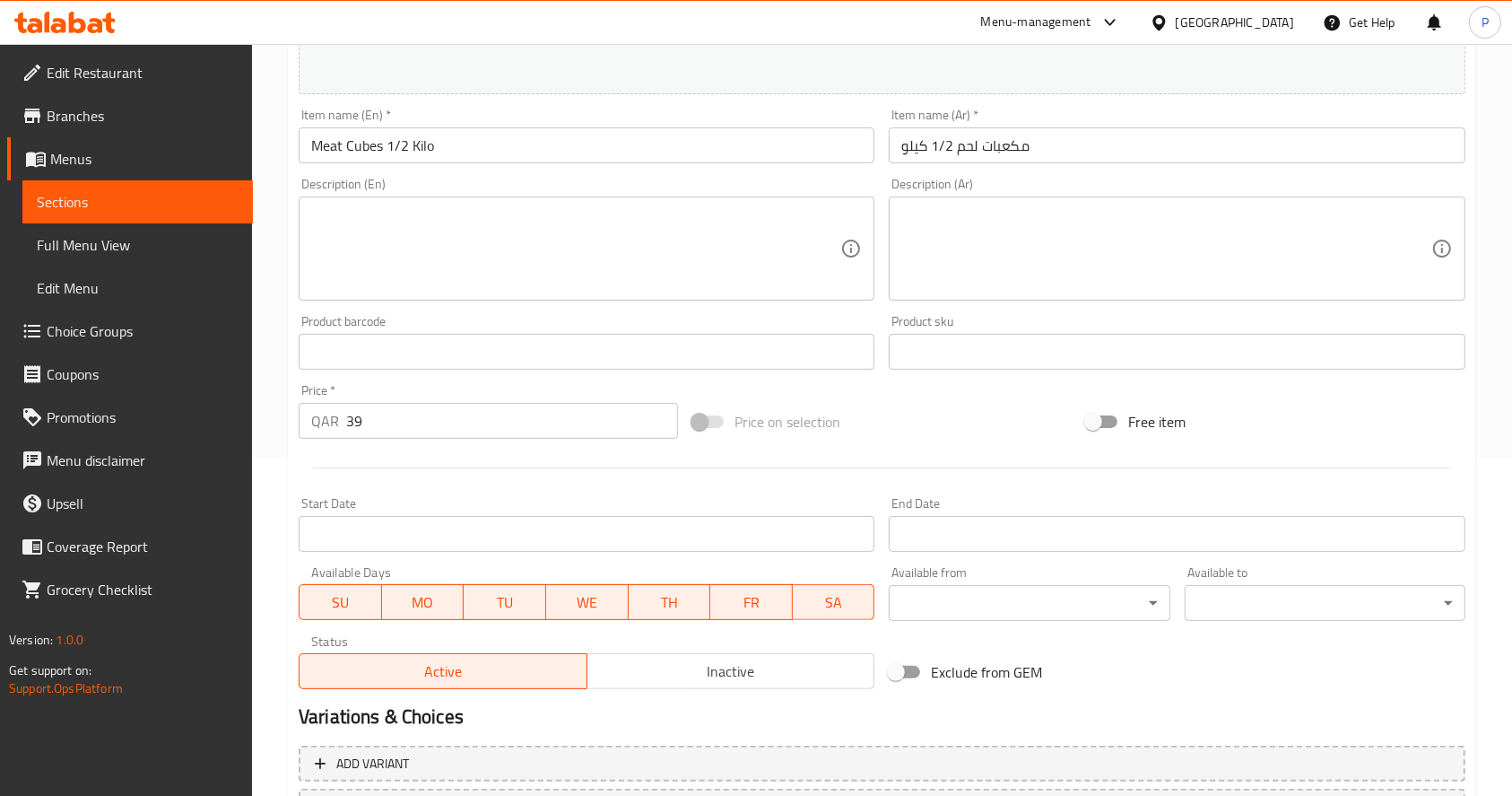
scroll to position [309, 0]
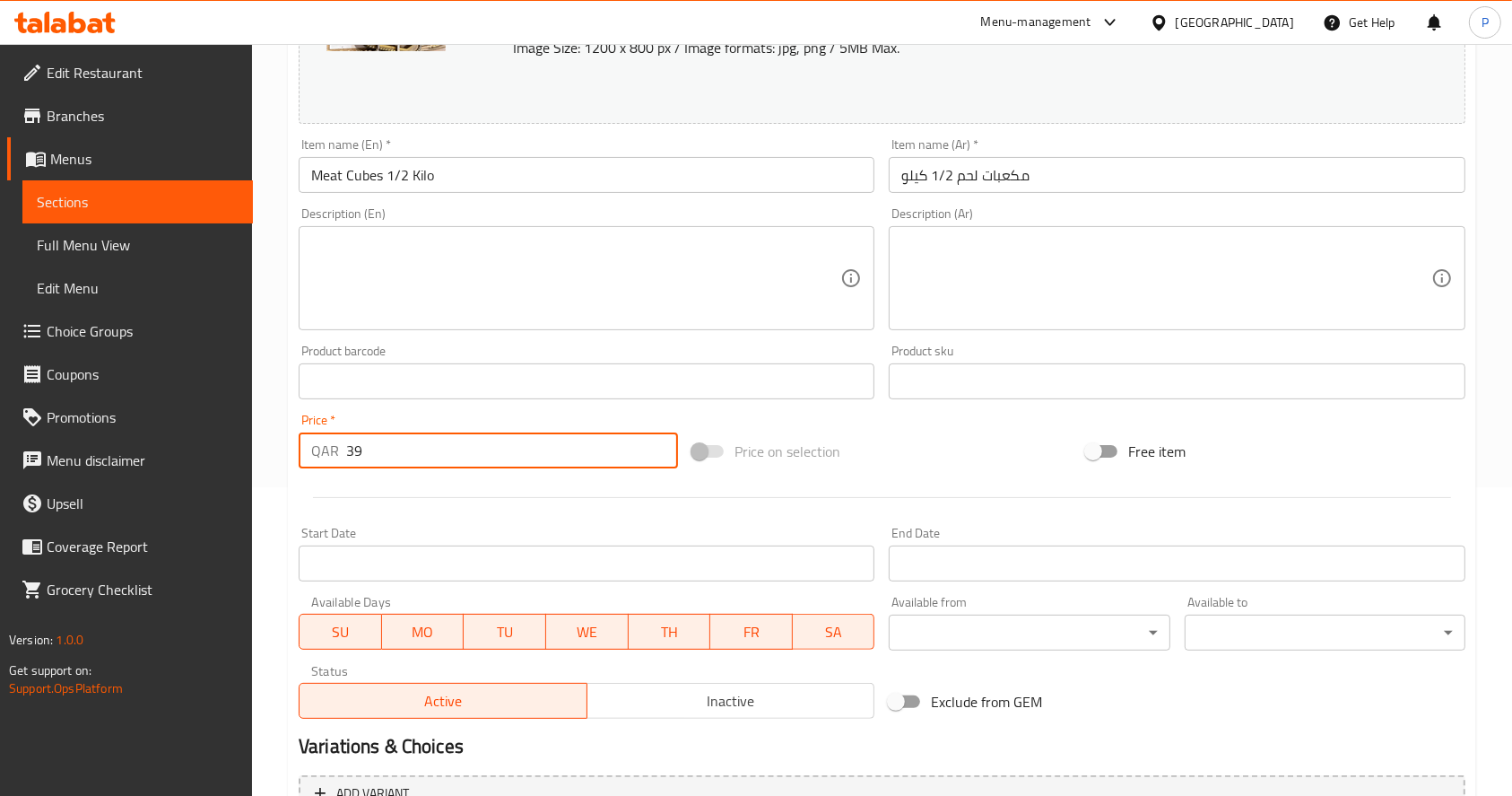
click at [434, 459] on input "39" at bounding box center [513, 450] width 332 height 36
type input "3"
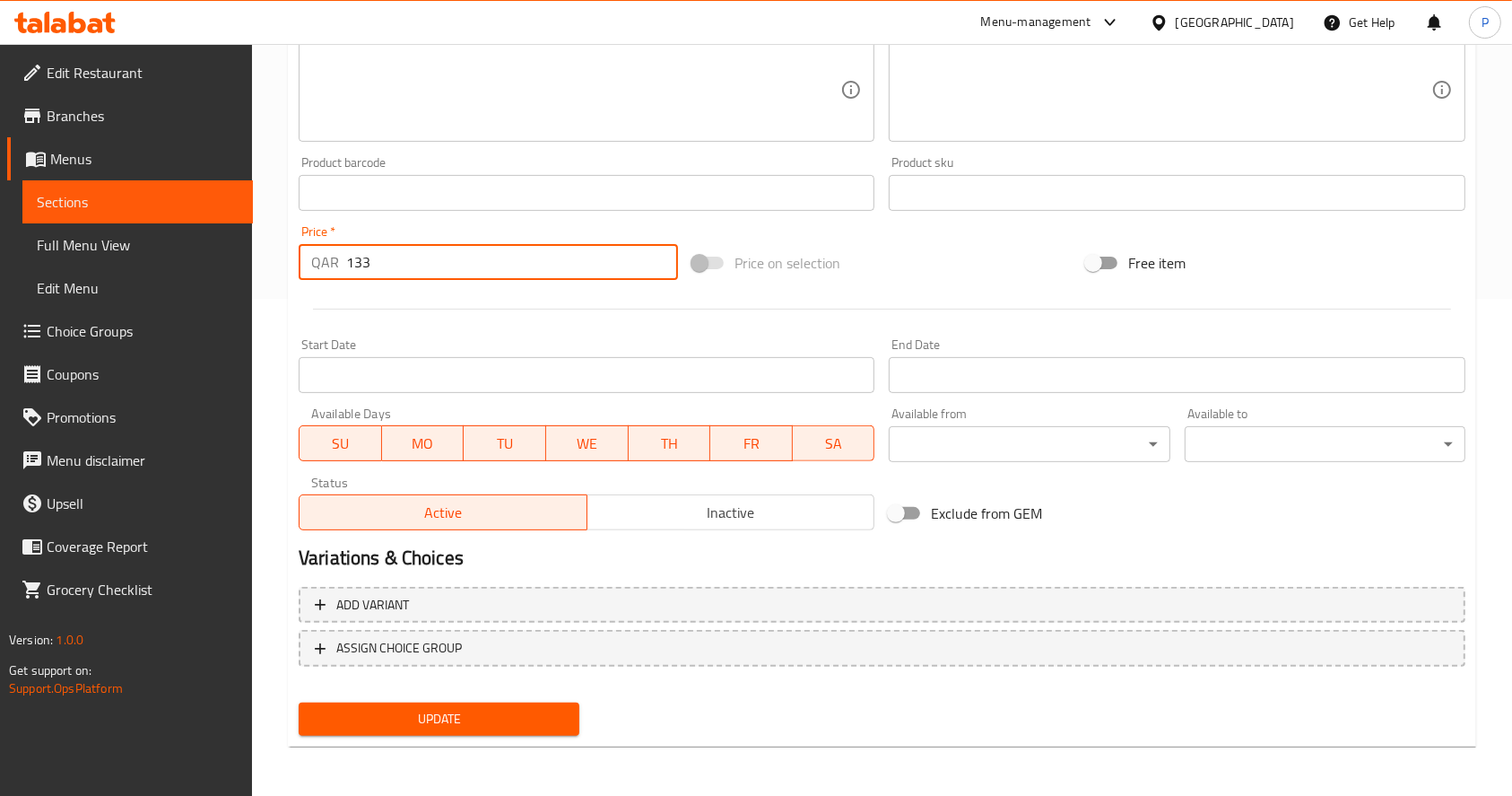
type input "133"
click at [438, 716] on span "Update" at bounding box center [438, 719] width 252 height 22
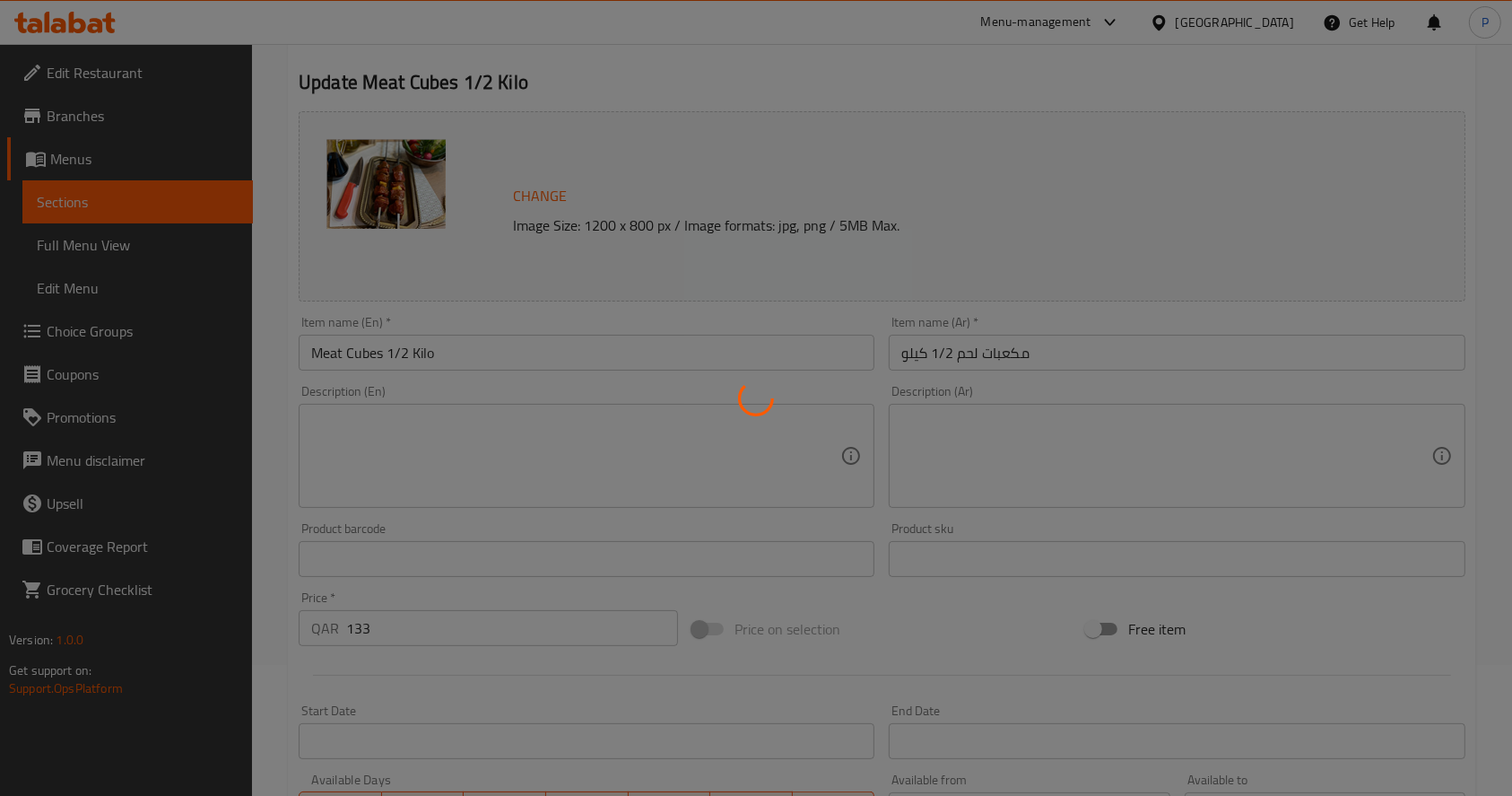
scroll to position [0, 0]
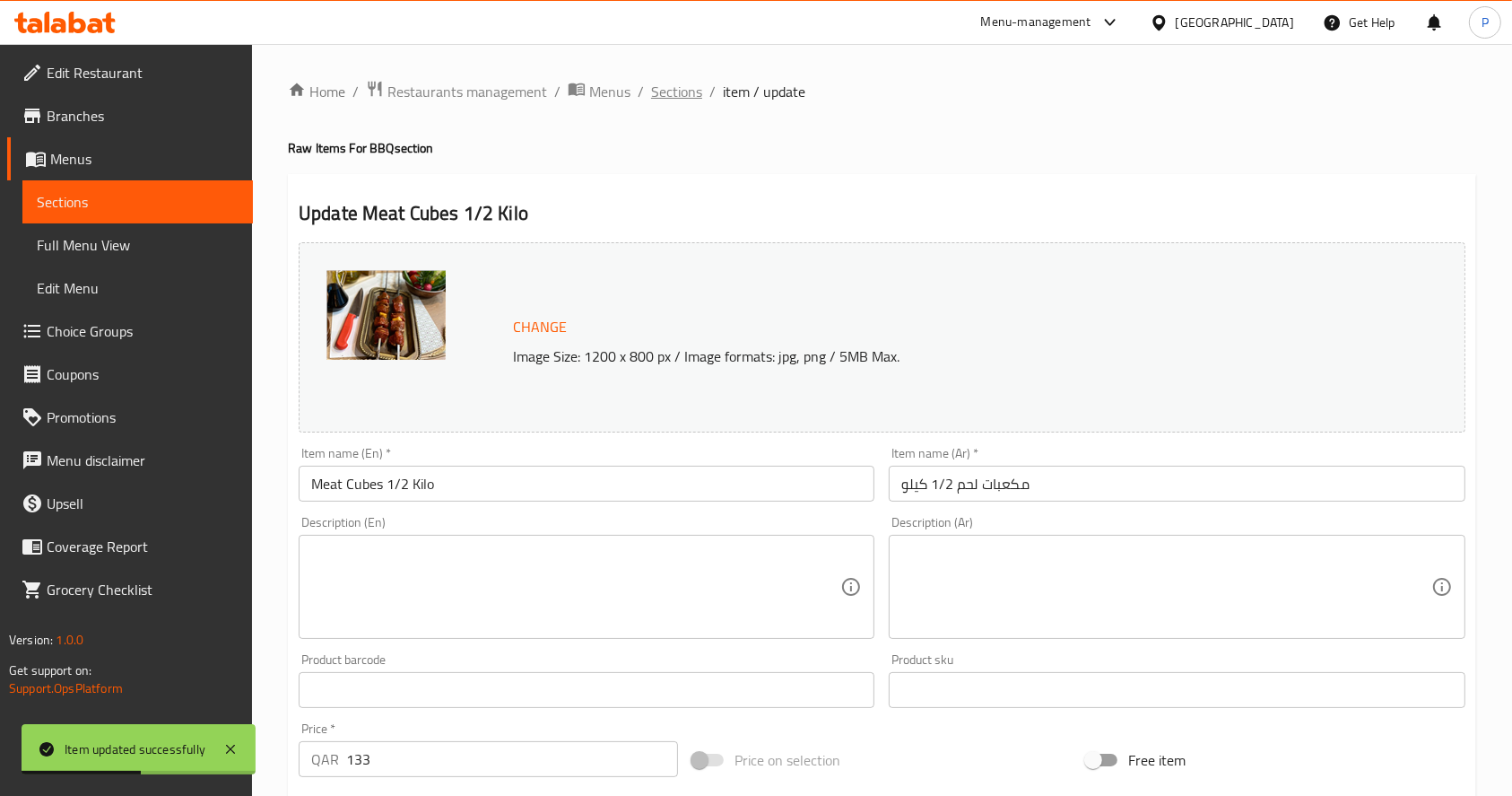
click at [663, 84] on span "Sections" at bounding box center [677, 92] width 51 height 21
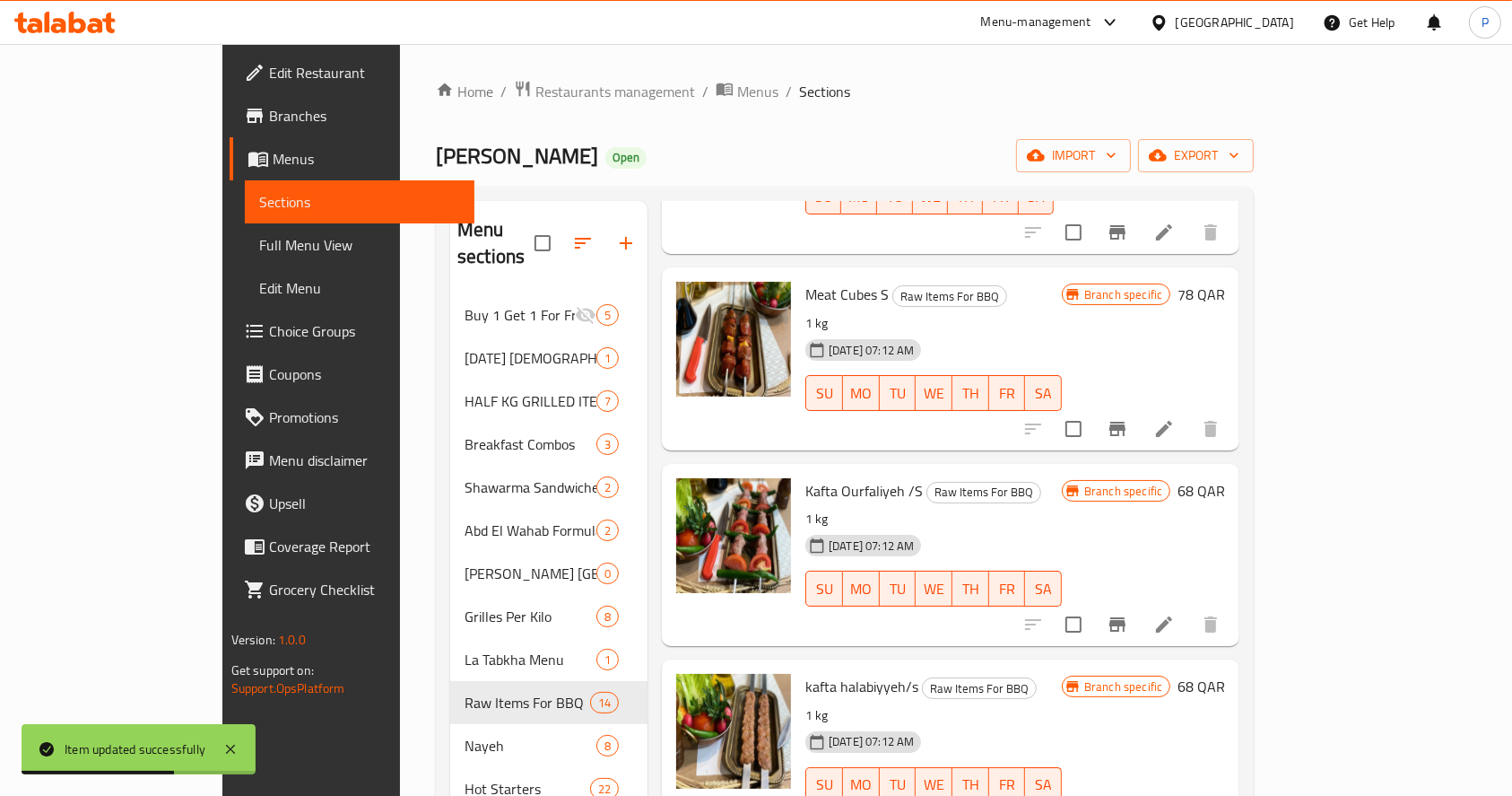
scroll to position [219, 0]
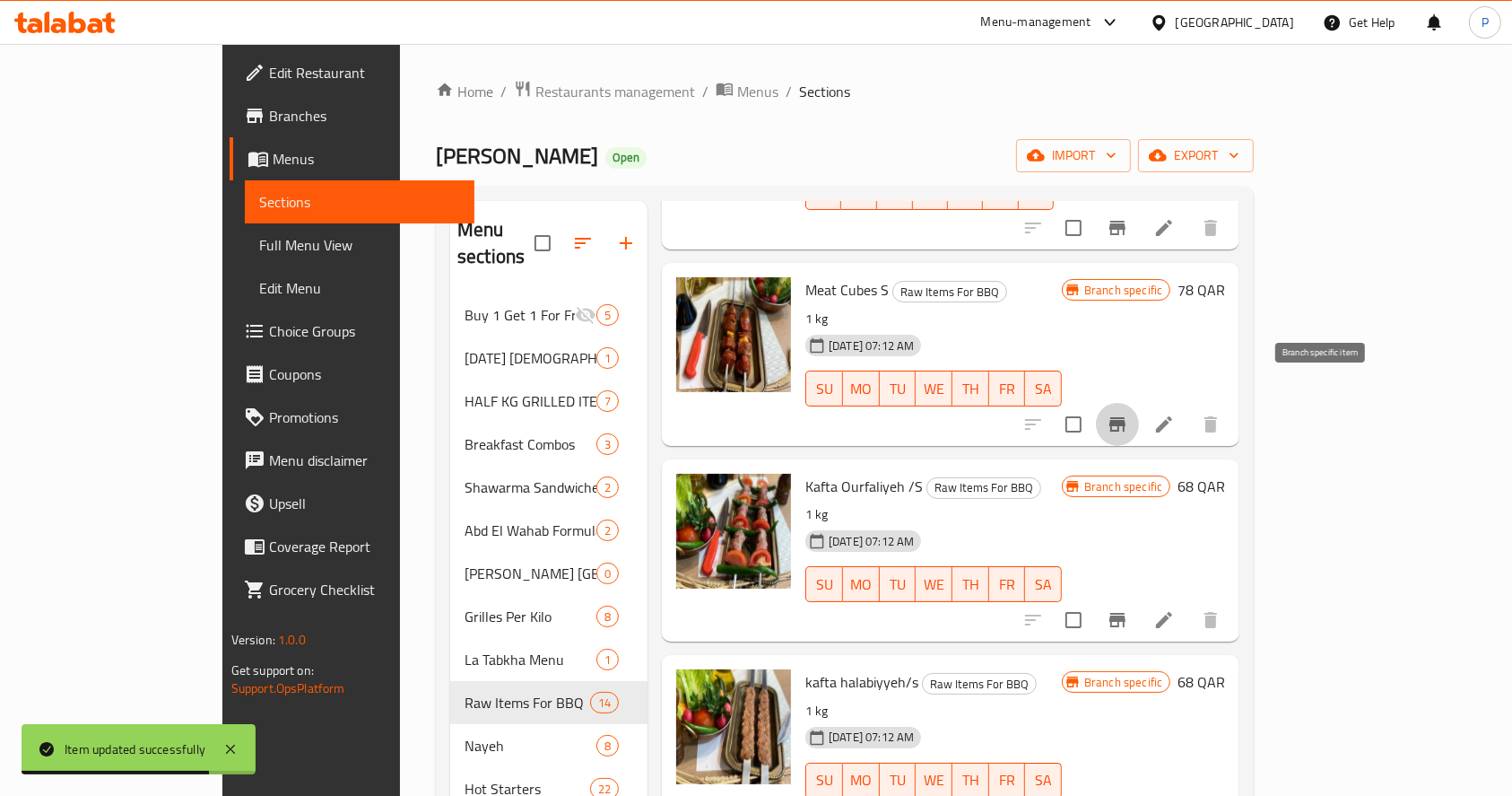
click at [1126, 417] on icon "Branch-specific-item" at bounding box center [1117, 424] width 16 height 14
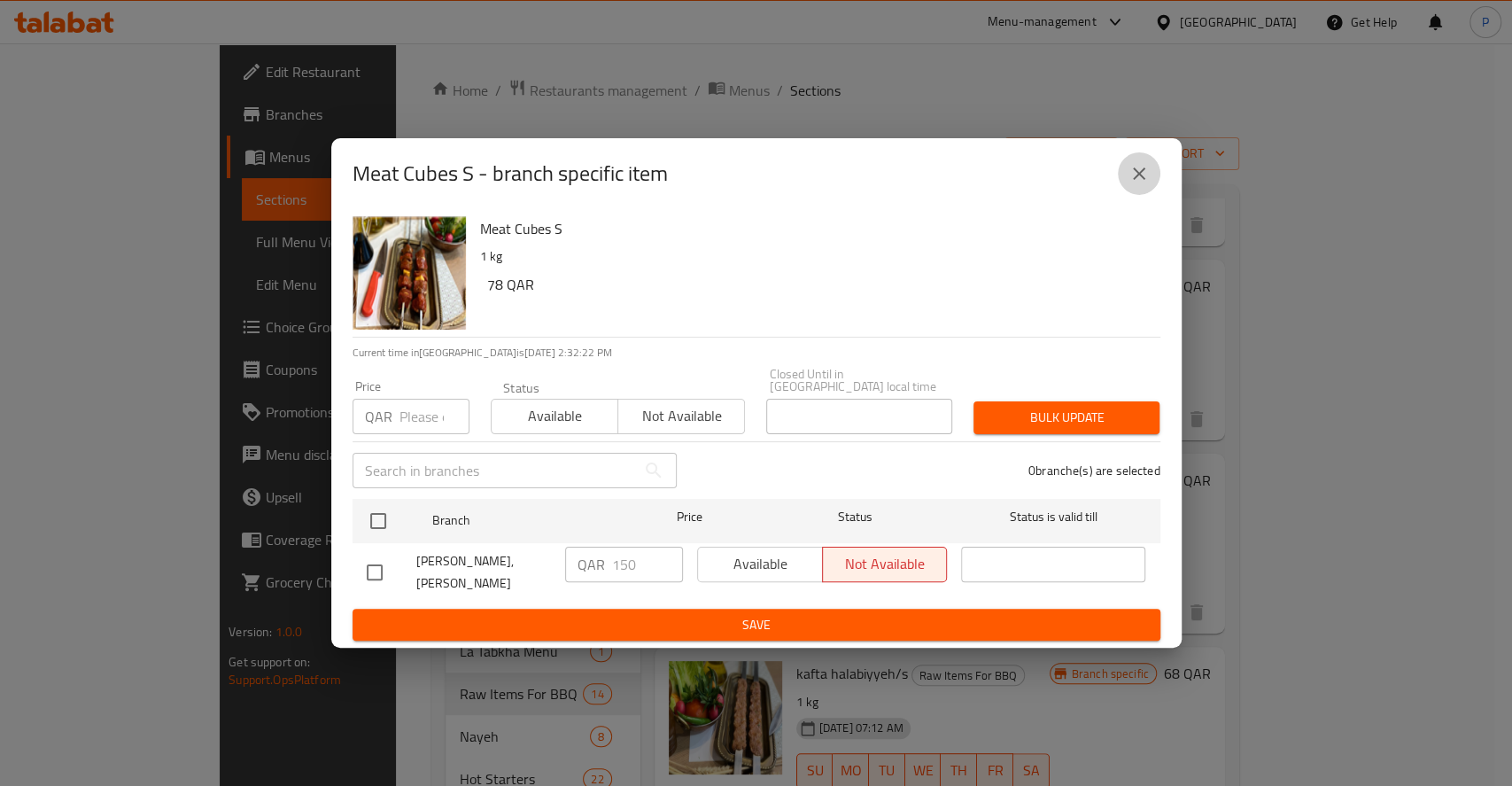
click at [1137, 178] on icon "close" at bounding box center [1138, 174] width 12 height 12
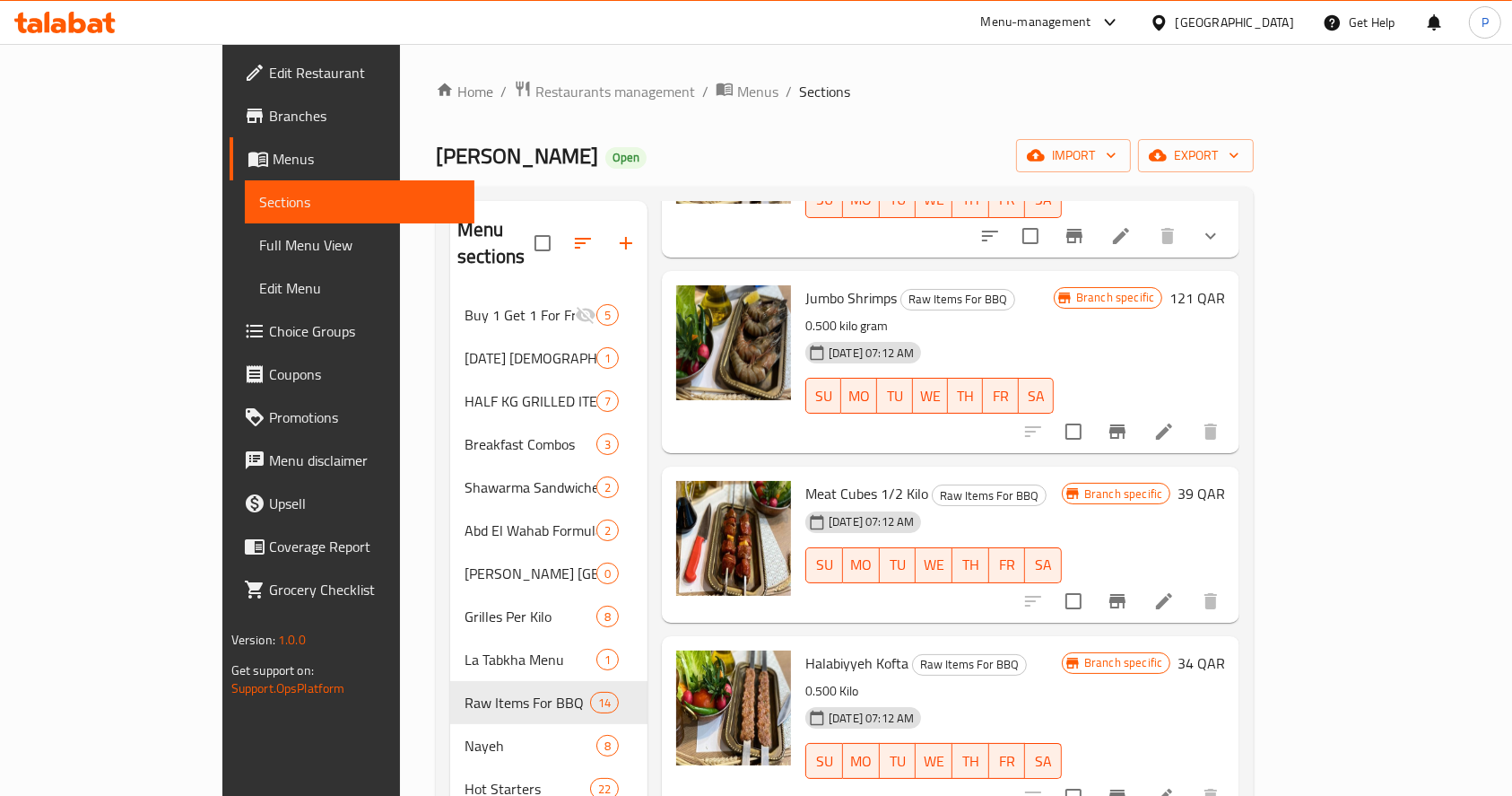
scroll to position [1274, 0]
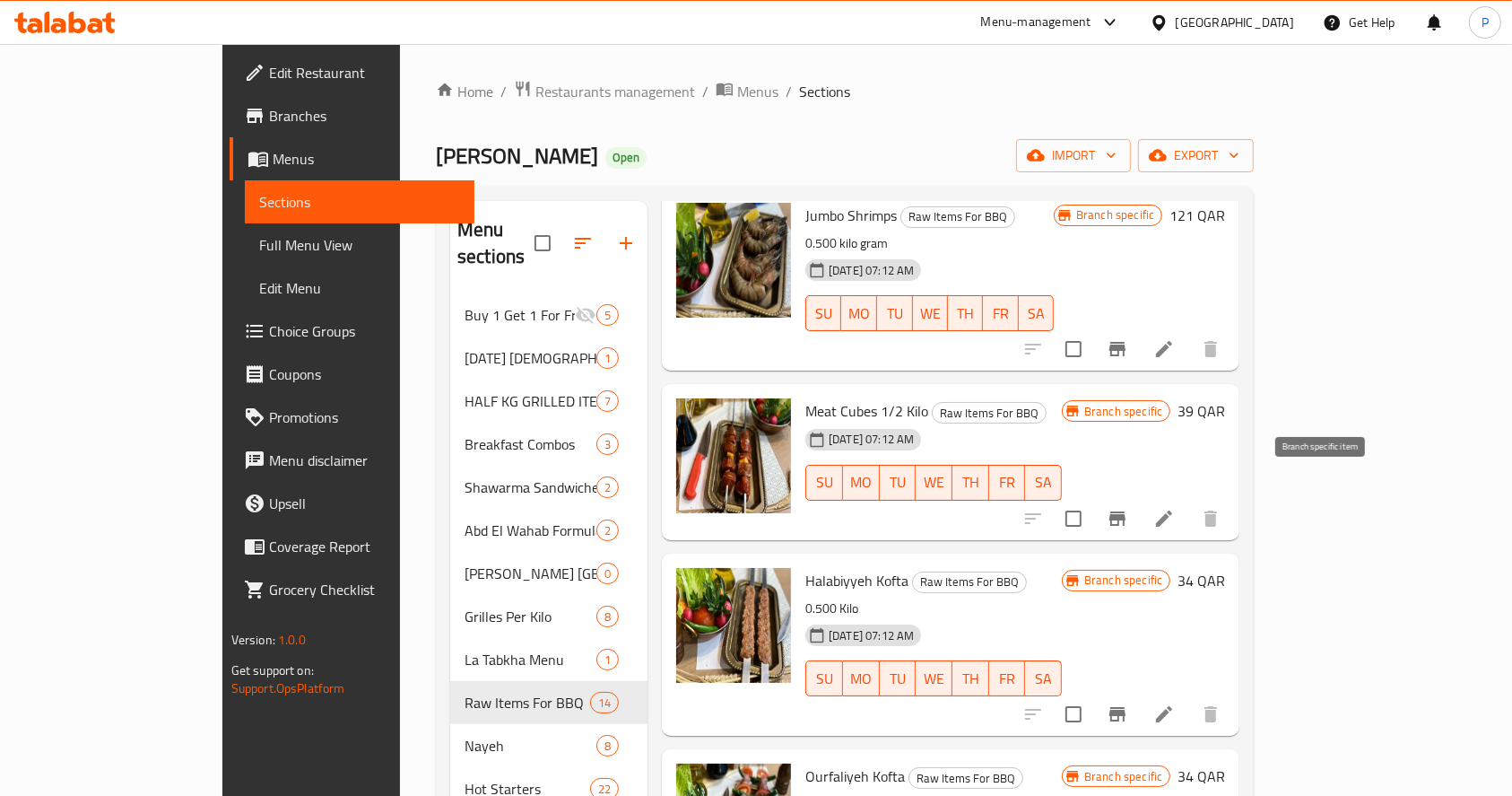
click at [1126, 512] on icon "Branch-specific-item" at bounding box center [1117, 519] width 16 height 14
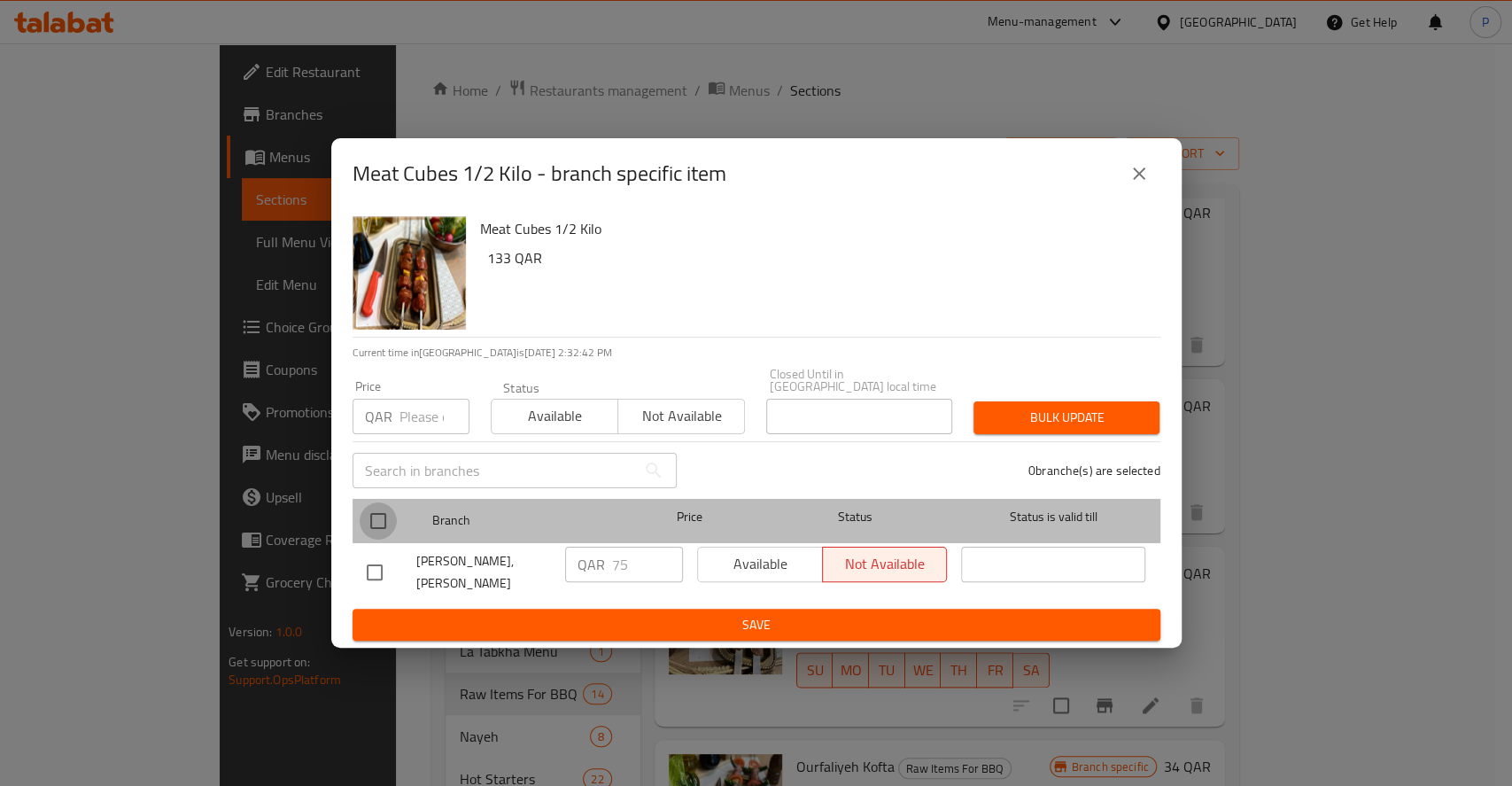
click at [378, 508] on input "checkbox" at bounding box center [378, 521] width 37 height 37
checkbox input "true"
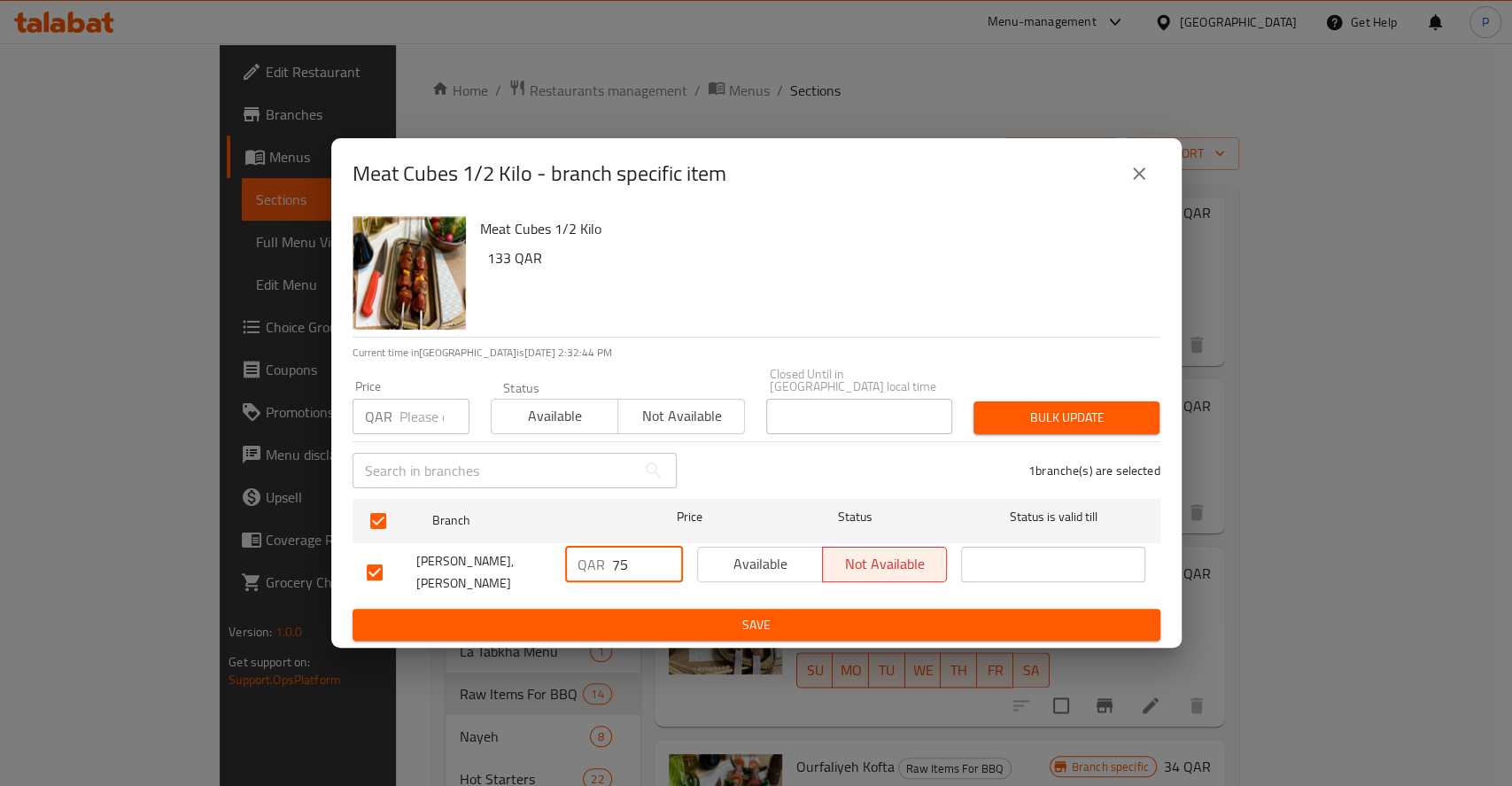
click at [615, 556] on input "75" at bounding box center [647, 564] width 71 height 35
type input "133"
click at [779, 614] on span "Save" at bounding box center [757, 625] width 780 height 22
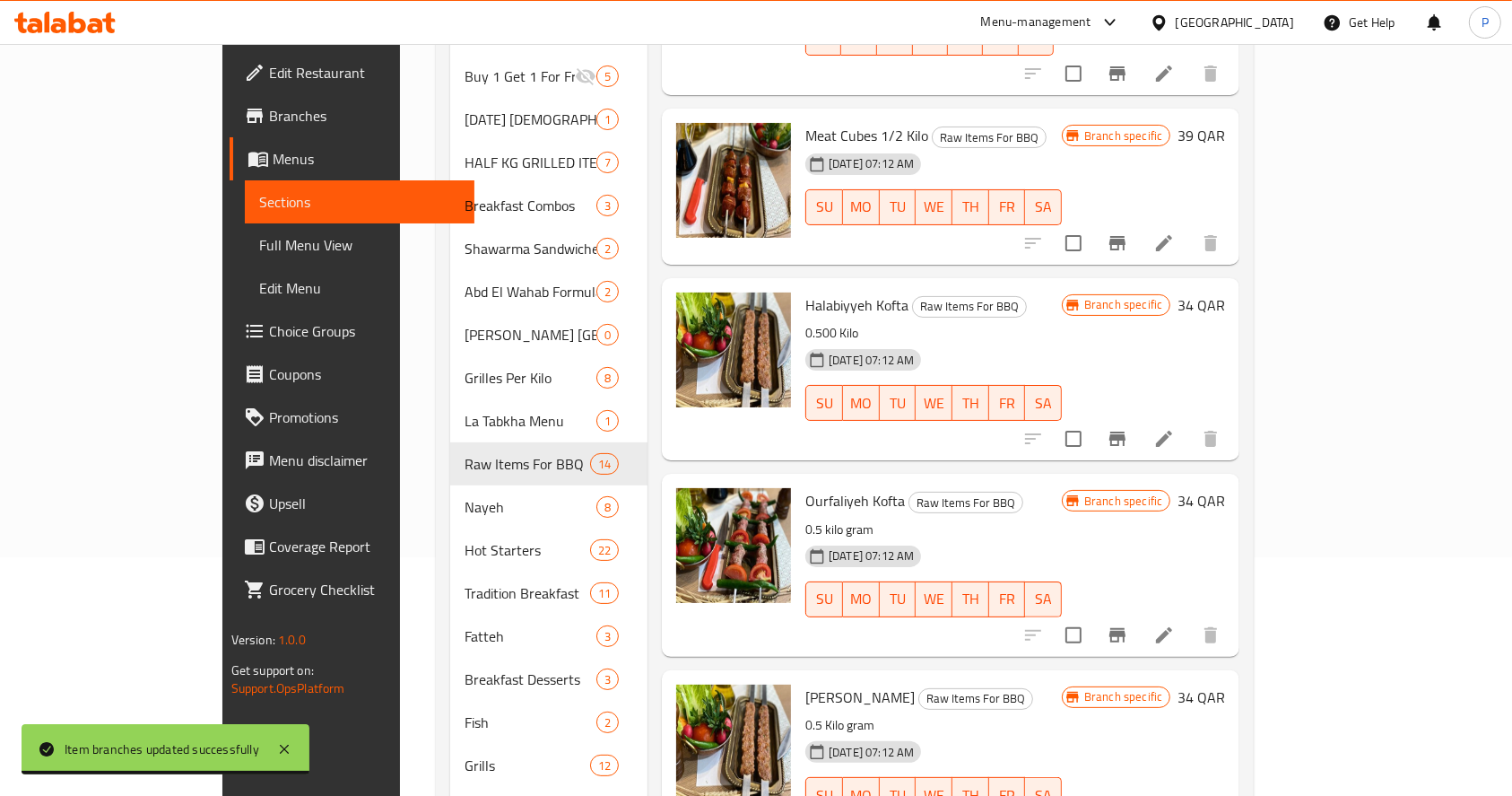
scroll to position [246, 0]
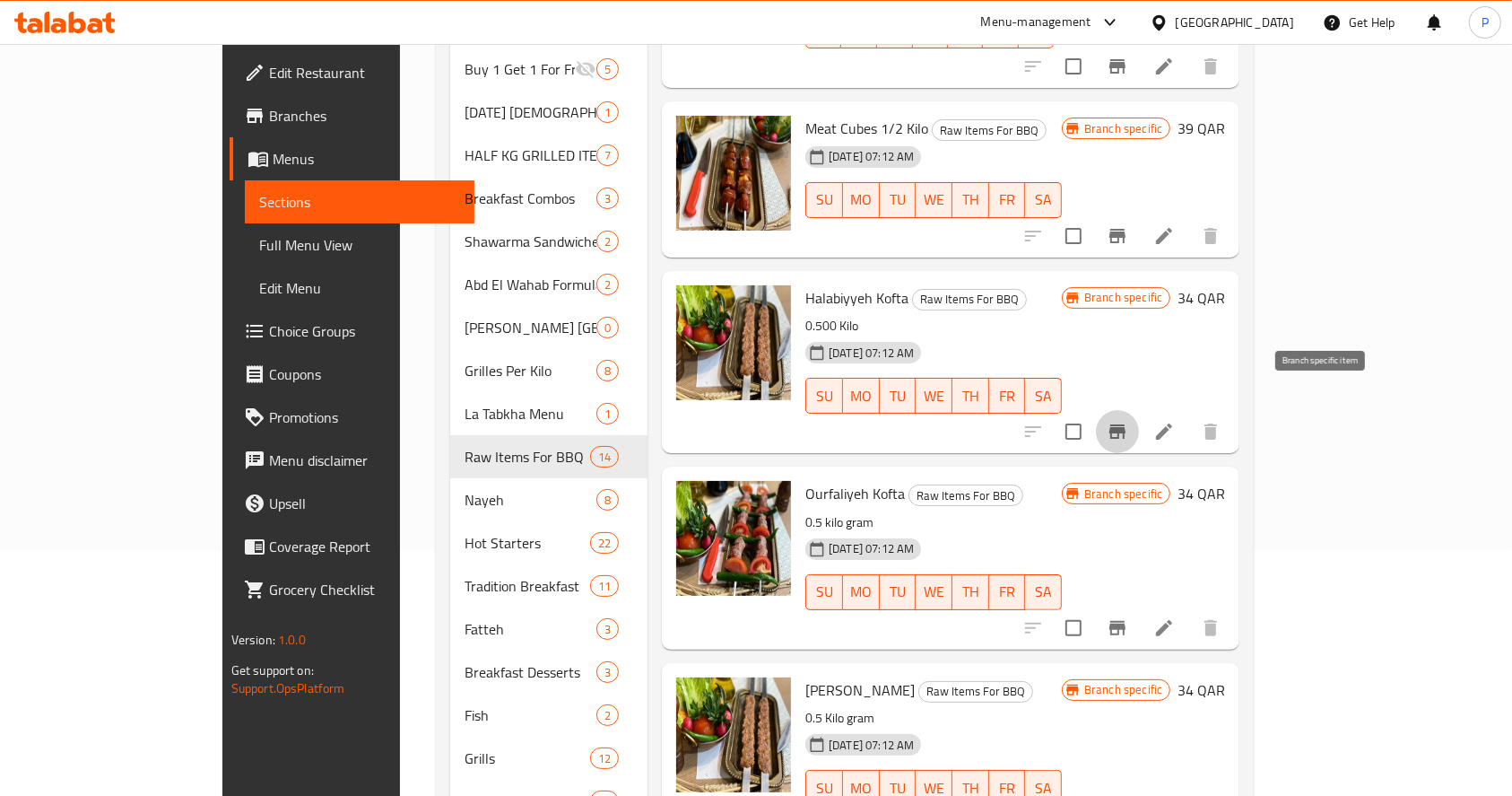
click at [1126, 424] on icon "Branch-specific-item" at bounding box center [1117, 431] width 16 height 14
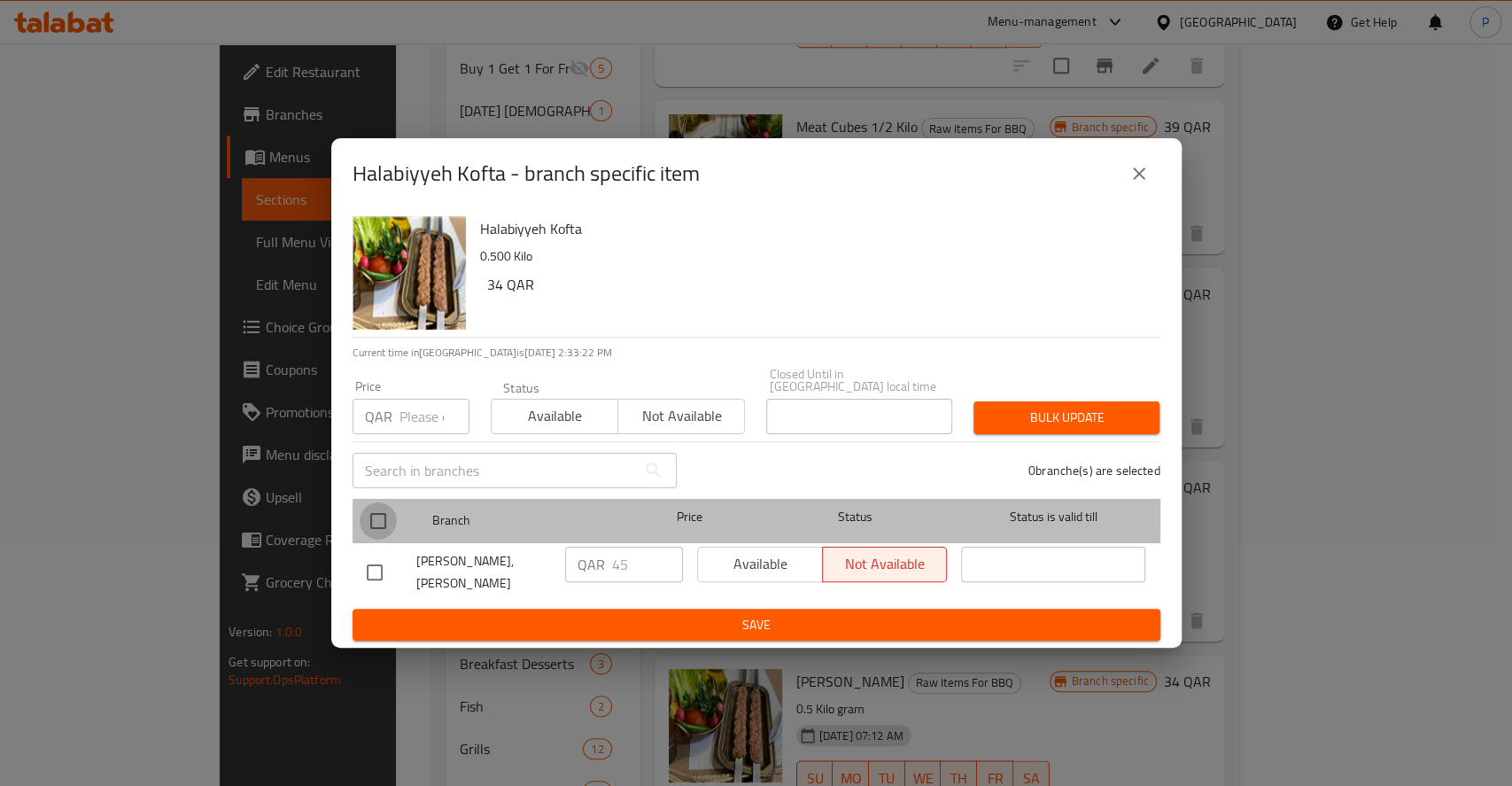
click at [377, 505] on input "checkbox" at bounding box center [378, 521] width 37 height 37
checkbox input "true"
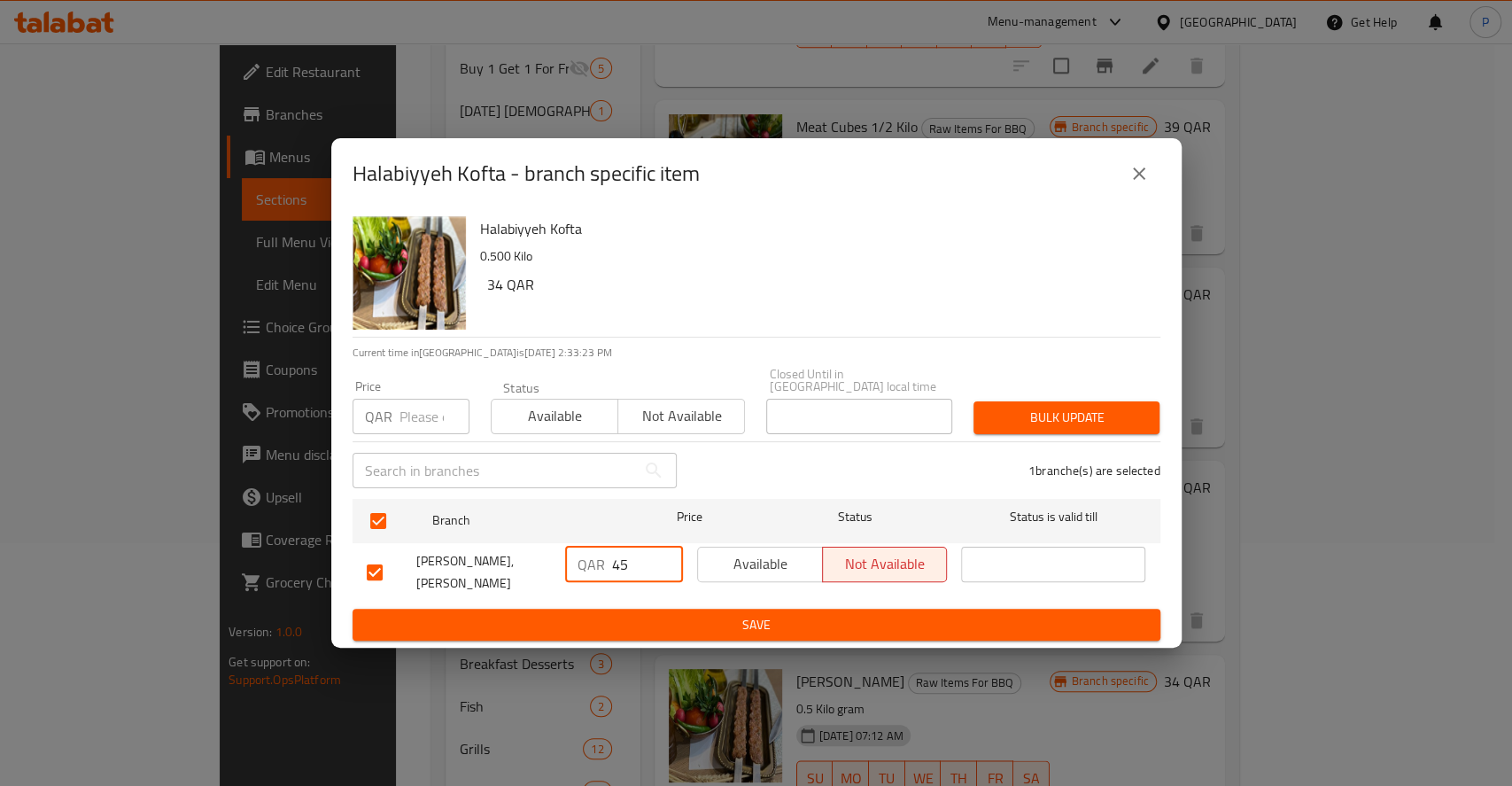
click at [617, 553] on input "45" at bounding box center [647, 564] width 71 height 35
type input "87"
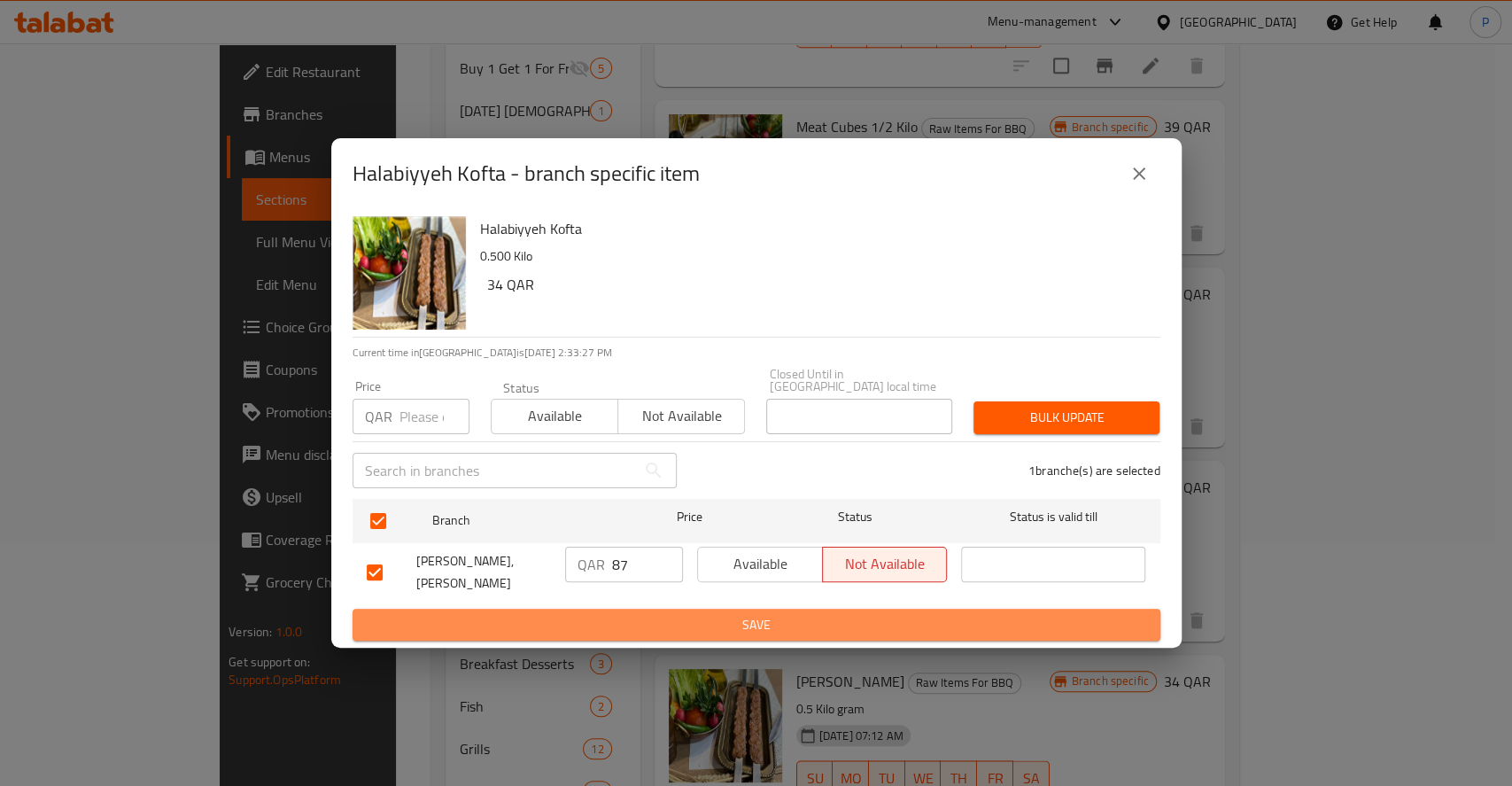
click at [739, 614] on span "Save" at bounding box center [757, 625] width 780 height 22
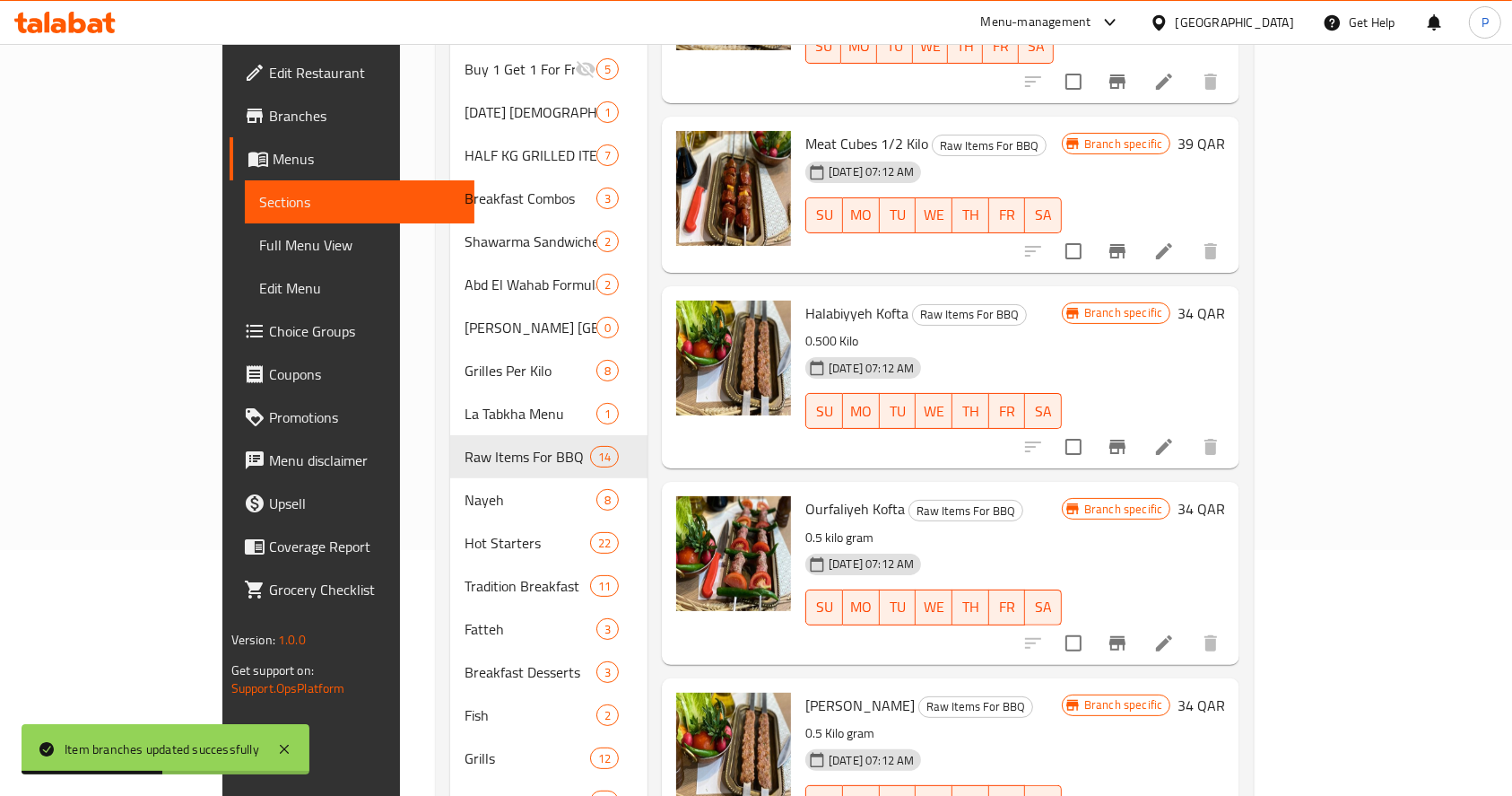
scroll to position [1294, 0]
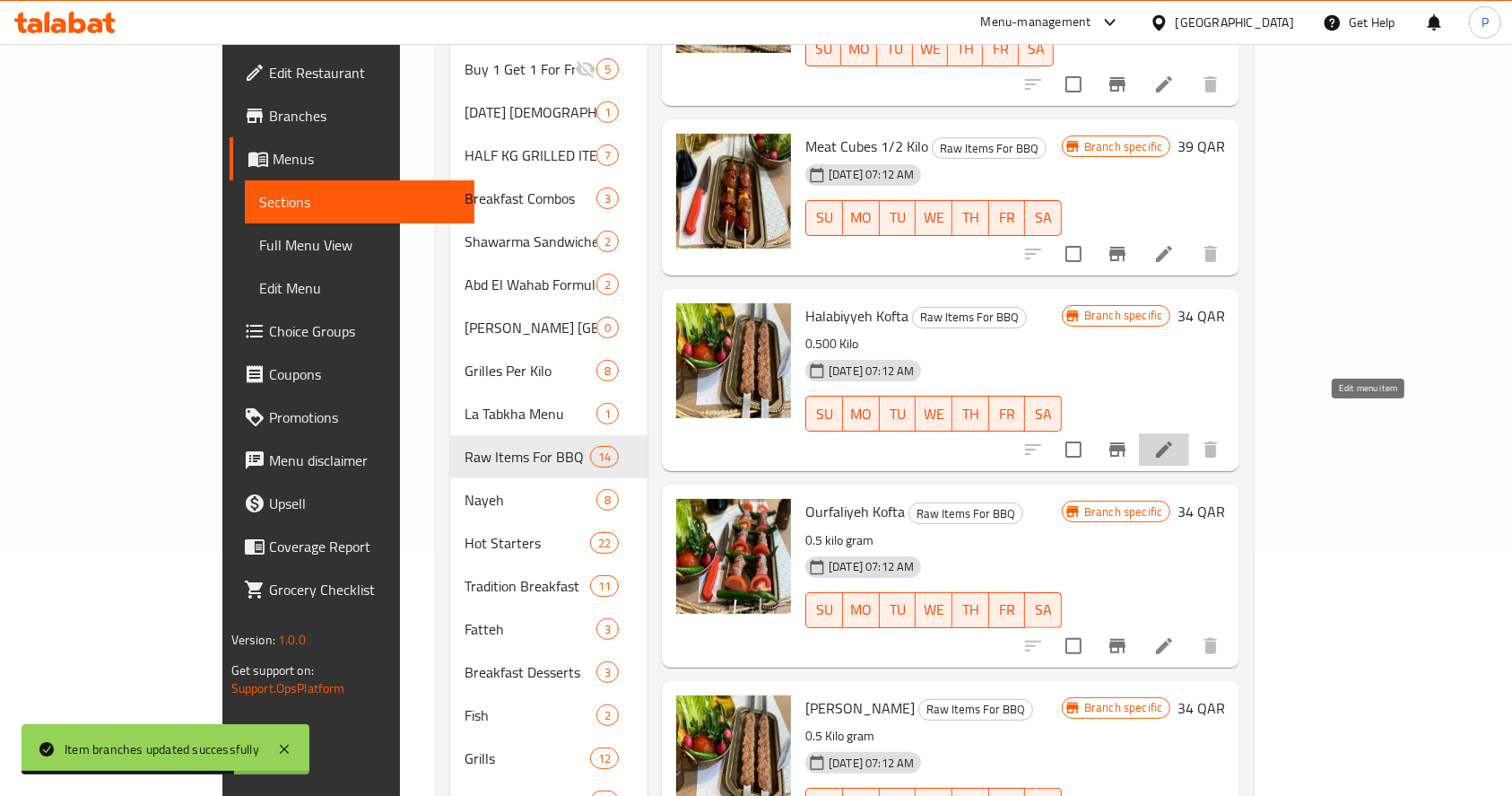
click at [1175, 439] on icon at bounding box center [1164, 449] width 21 height 21
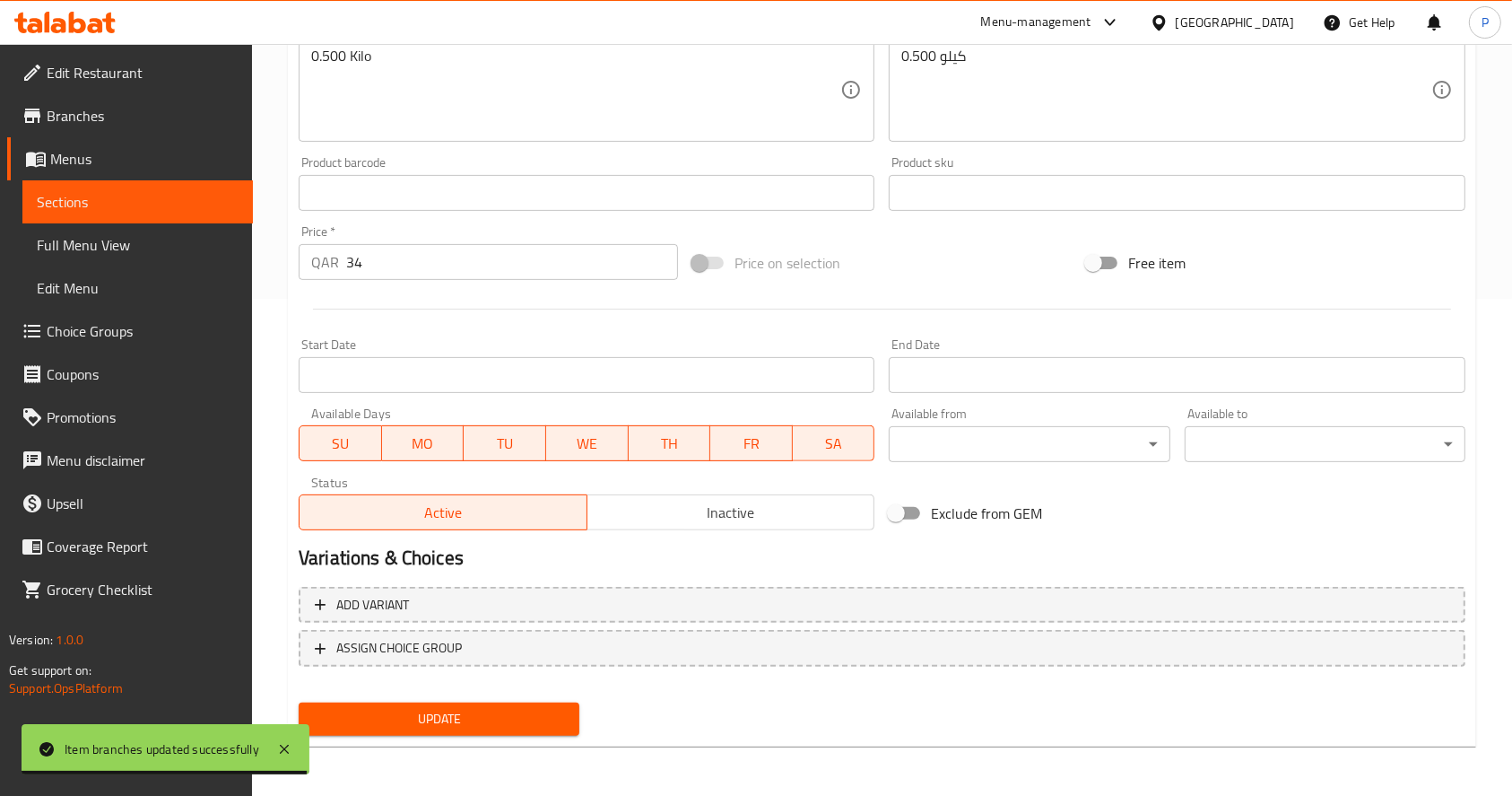
scroll to position [432, 0]
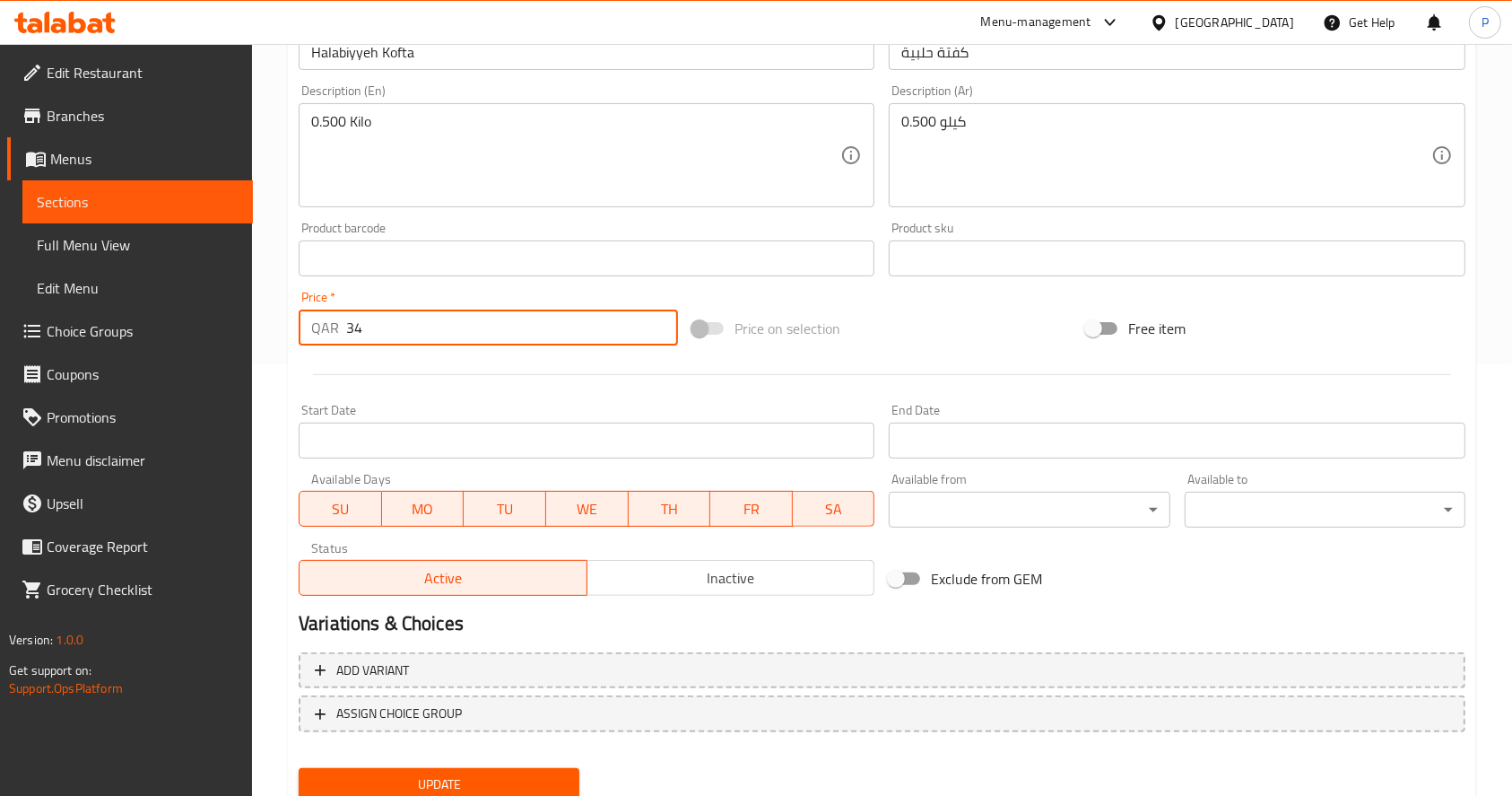
click at [374, 327] on input "34" at bounding box center [513, 327] width 332 height 36
type input "3"
type input "7"
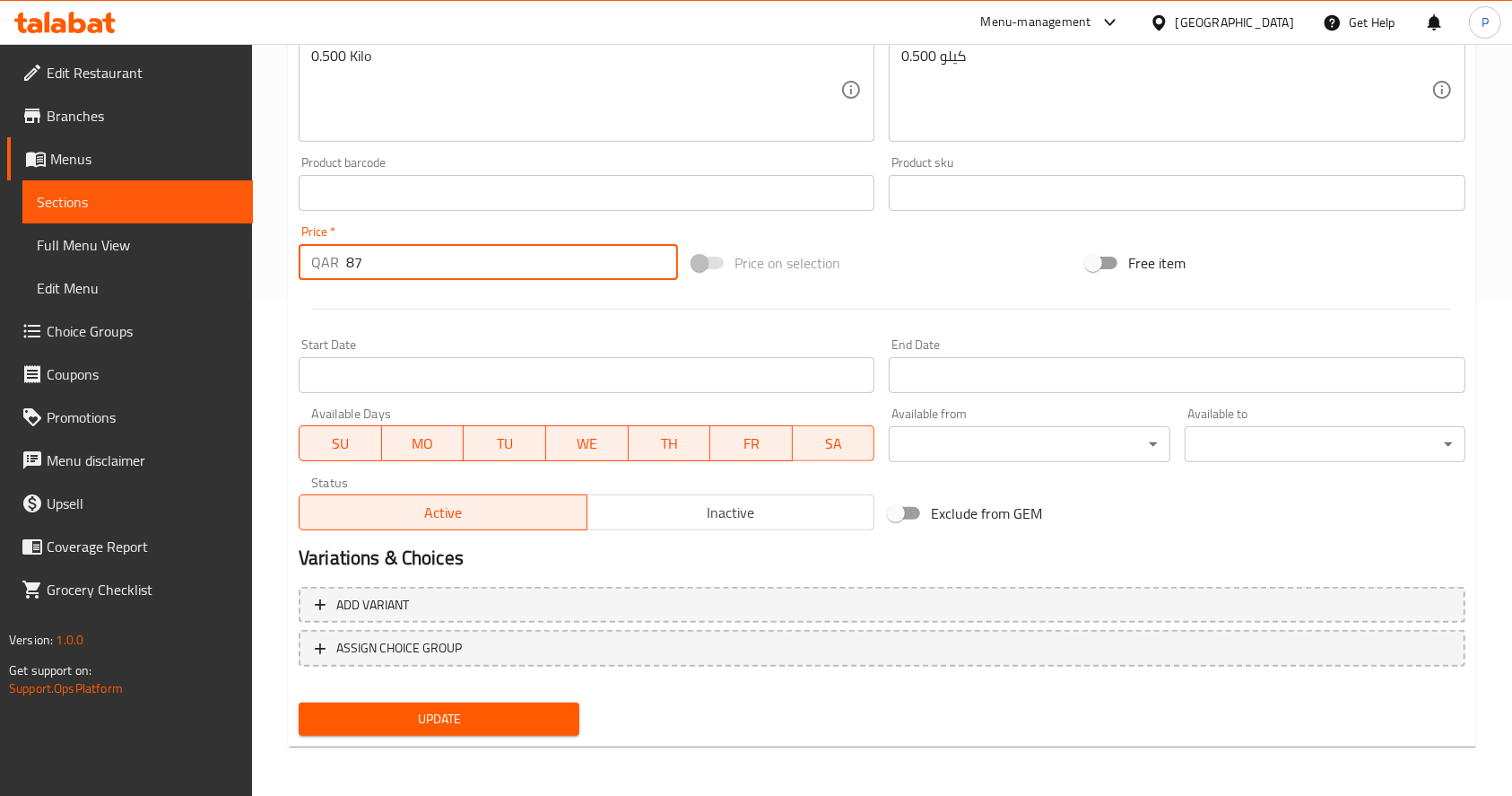
type input "87"
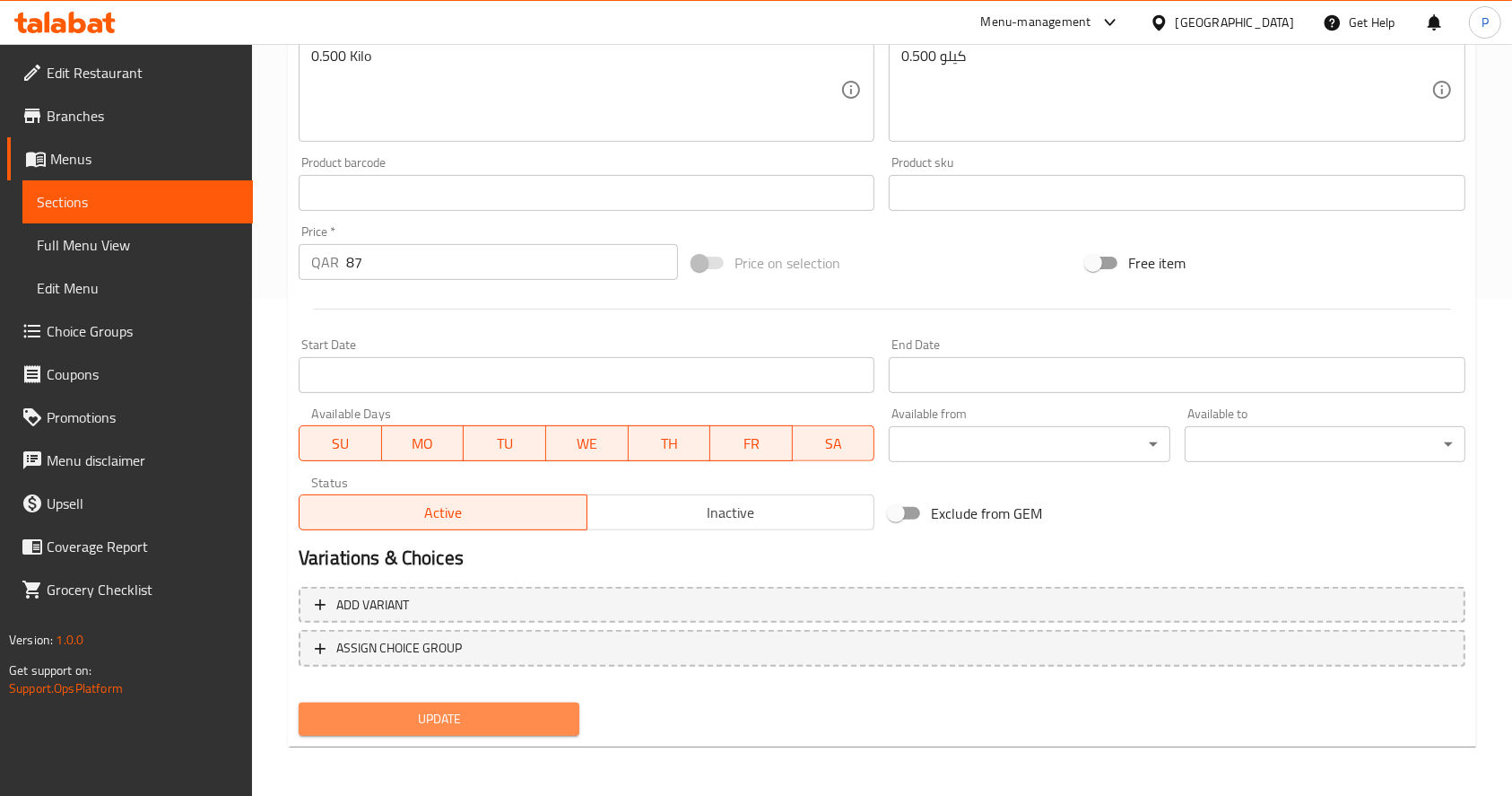
click at [442, 723] on span "Update" at bounding box center [438, 719] width 252 height 22
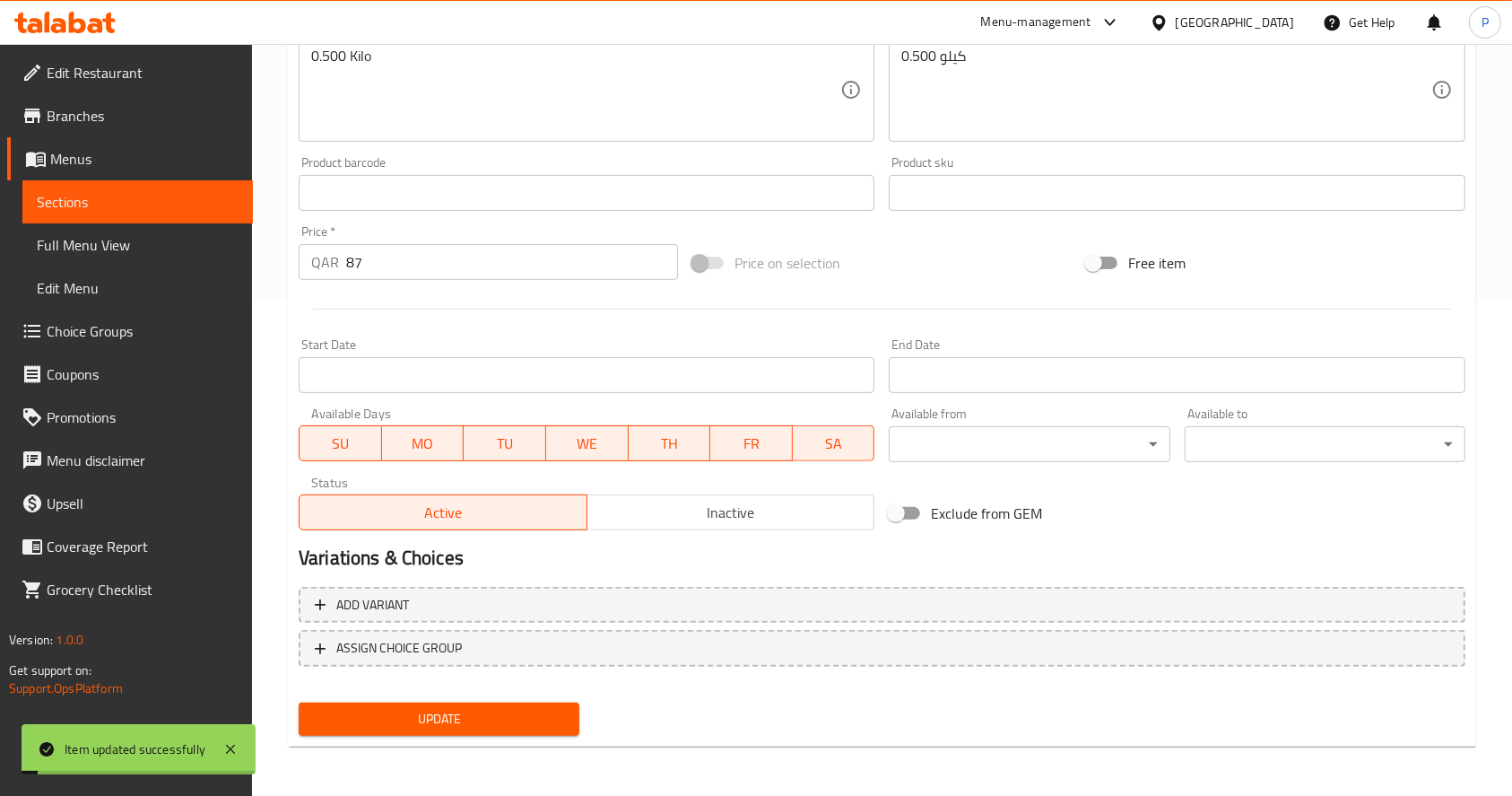
scroll to position [0, 0]
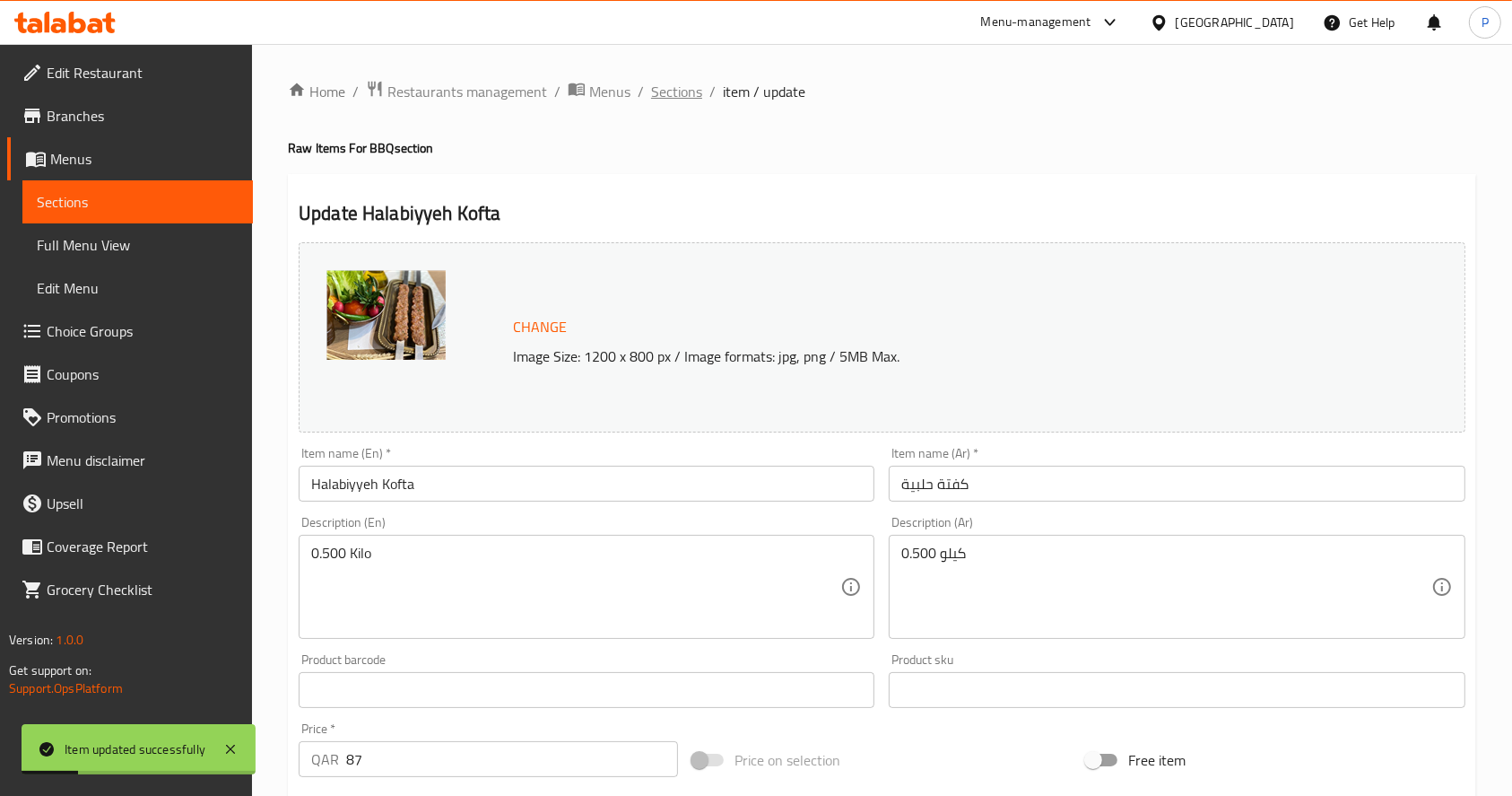
click at [673, 82] on span "Sections" at bounding box center [677, 92] width 51 height 21
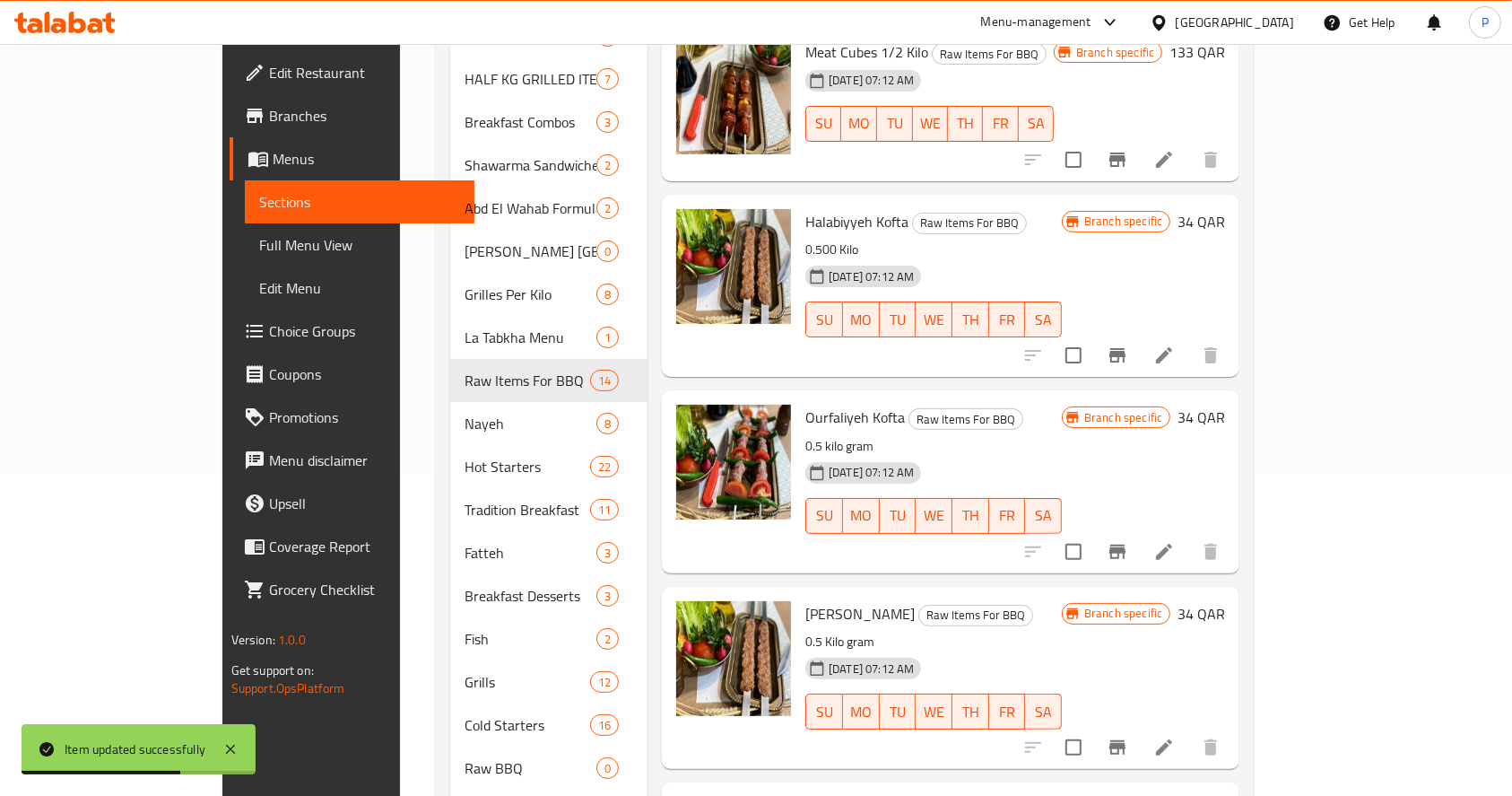
scroll to position [321, 0]
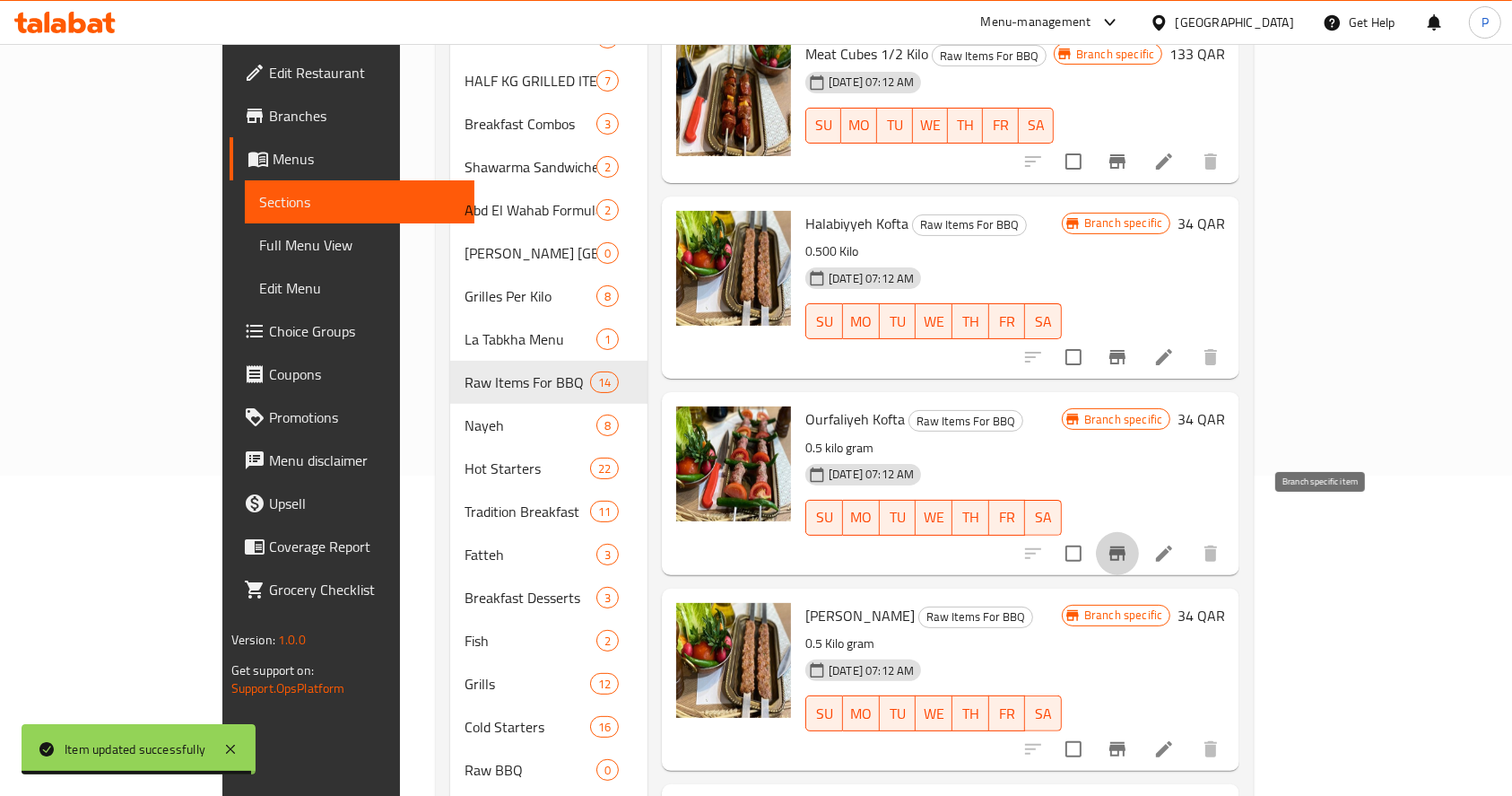
click at [1129, 543] on icon "Branch-specific-item" at bounding box center [1118, 554] width 21 height 21
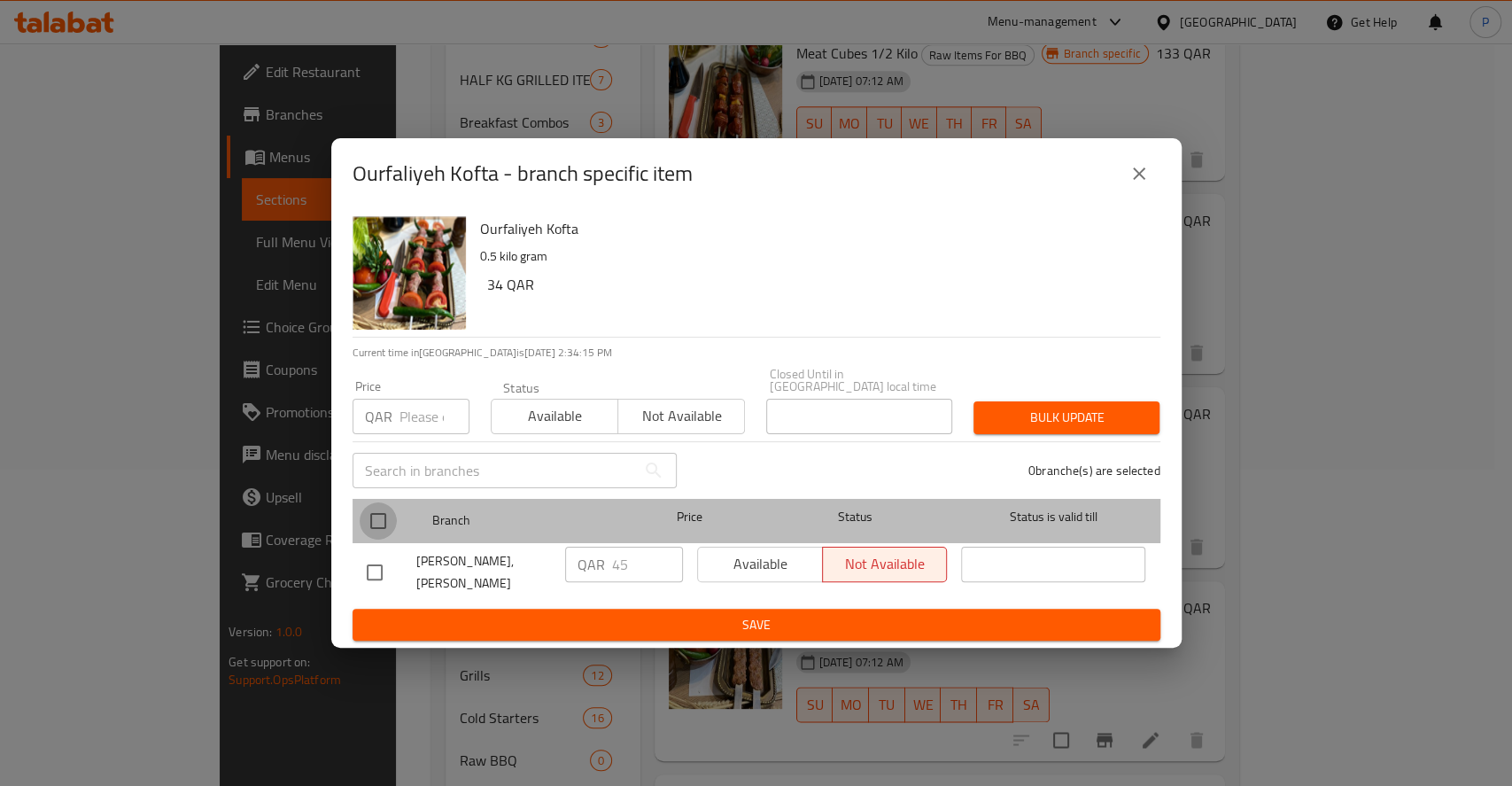
click at [383, 508] on input "checkbox" at bounding box center [378, 521] width 37 height 37
checkbox input "true"
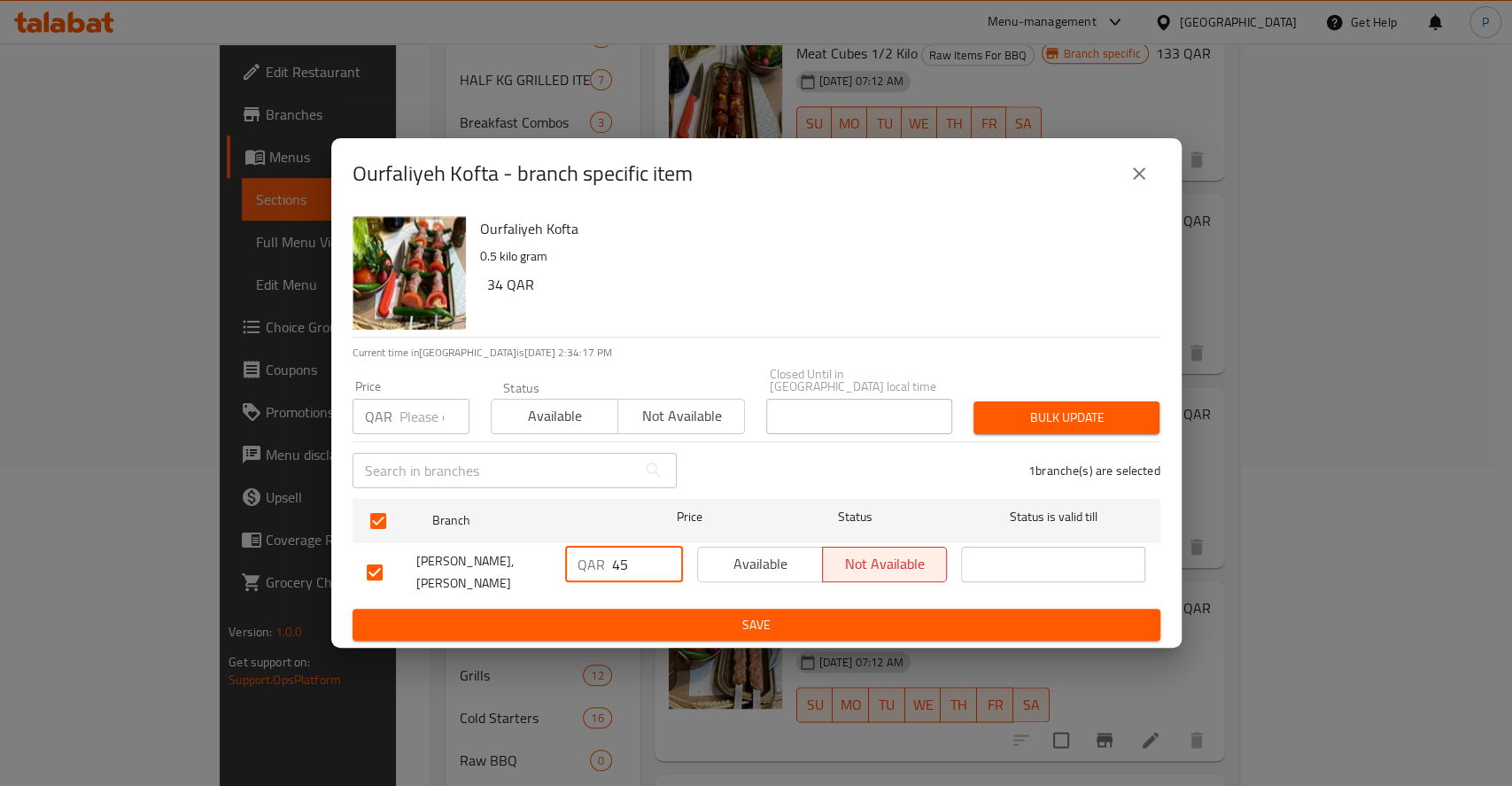
click at [623, 549] on input "45" at bounding box center [647, 564] width 71 height 35
type input "4"
type input "87"
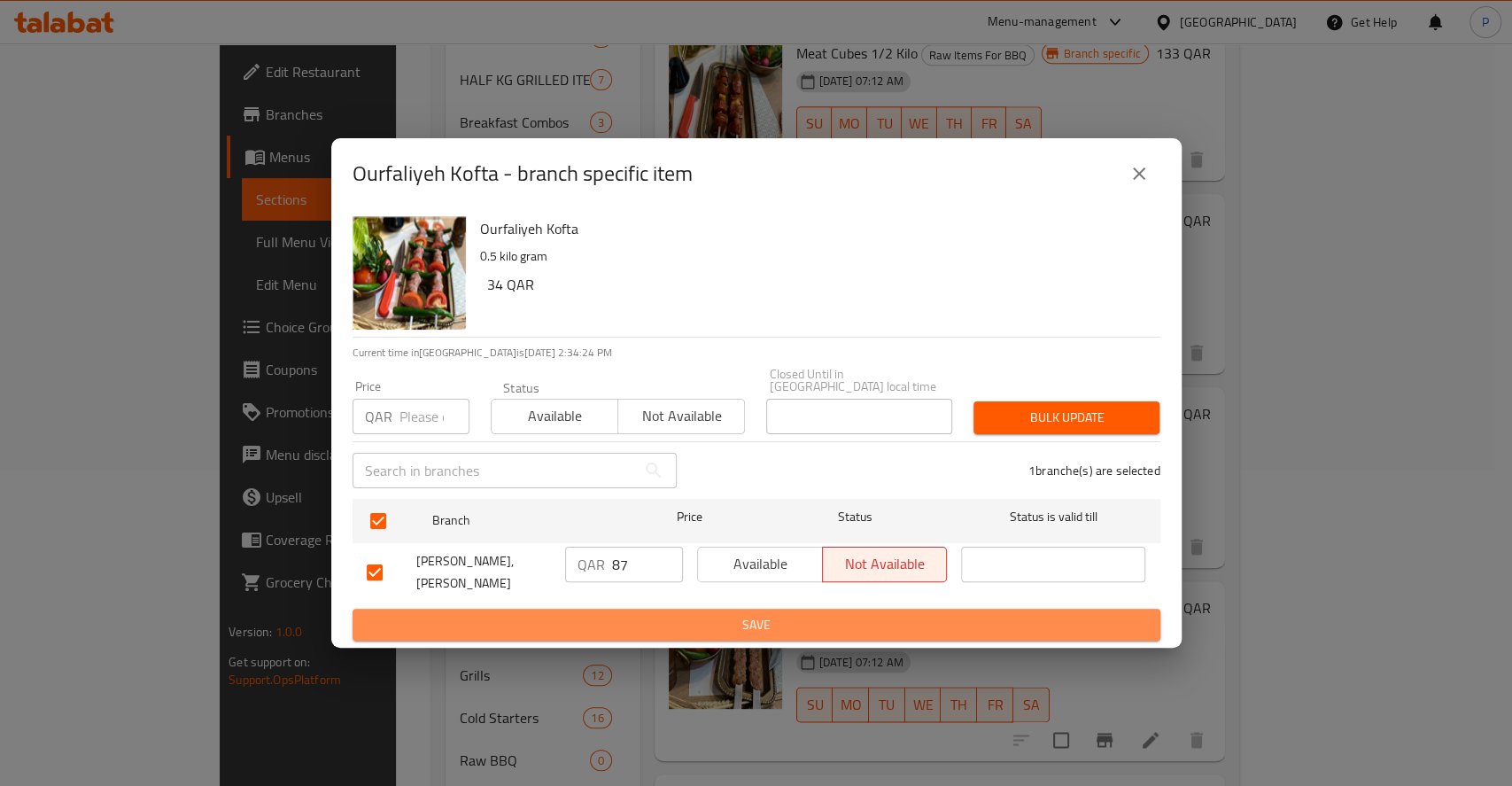
click at [753, 614] on span "Save" at bounding box center [757, 625] width 780 height 22
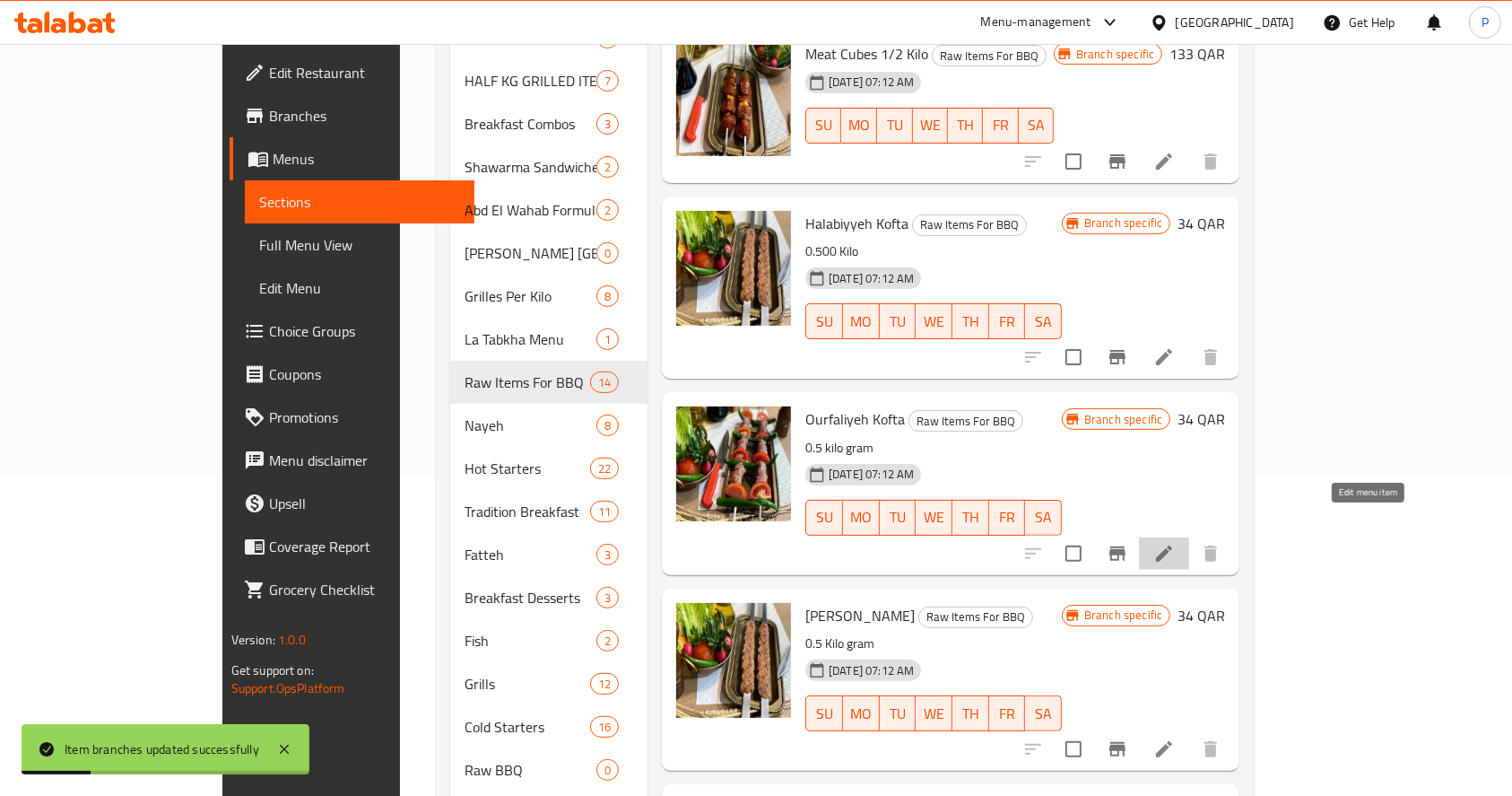
click at [1175, 543] on icon at bounding box center [1164, 554] width 21 height 21
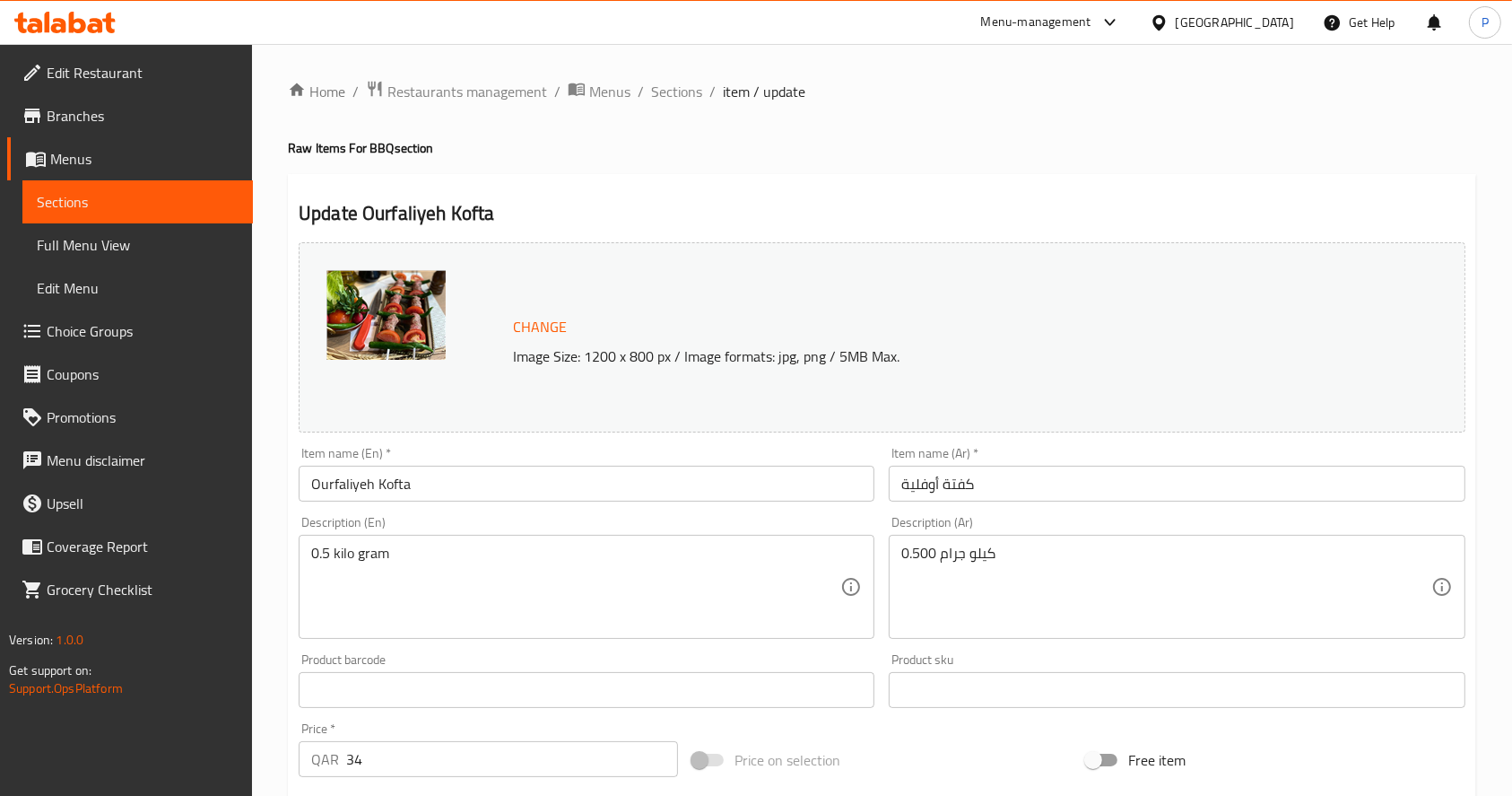
scroll to position [498, 0]
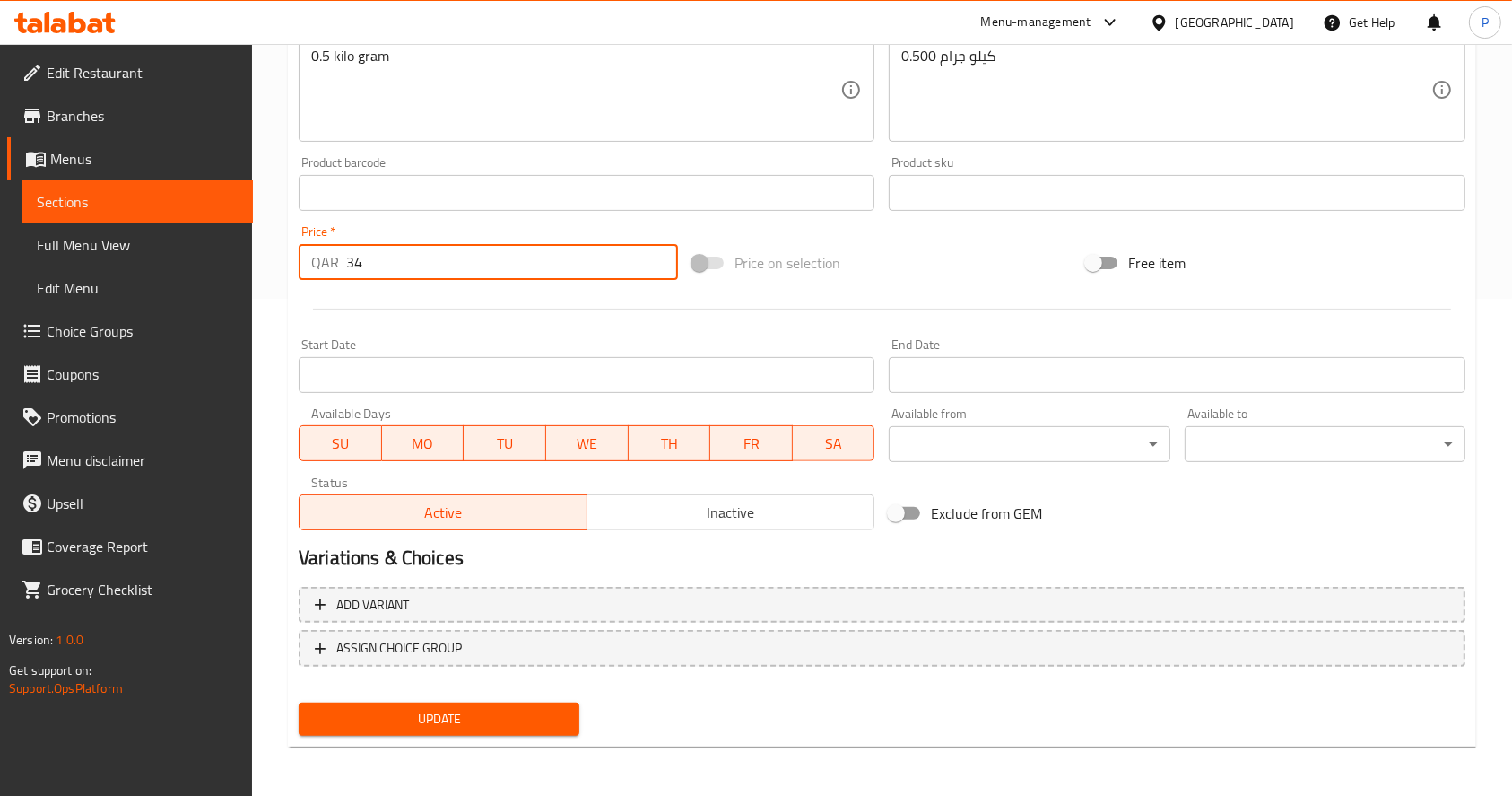
click at [383, 255] on input "34" at bounding box center [513, 262] width 332 height 36
type input "3"
type input "87"
click at [427, 711] on span "Update" at bounding box center [438, 719] width 252 height 22
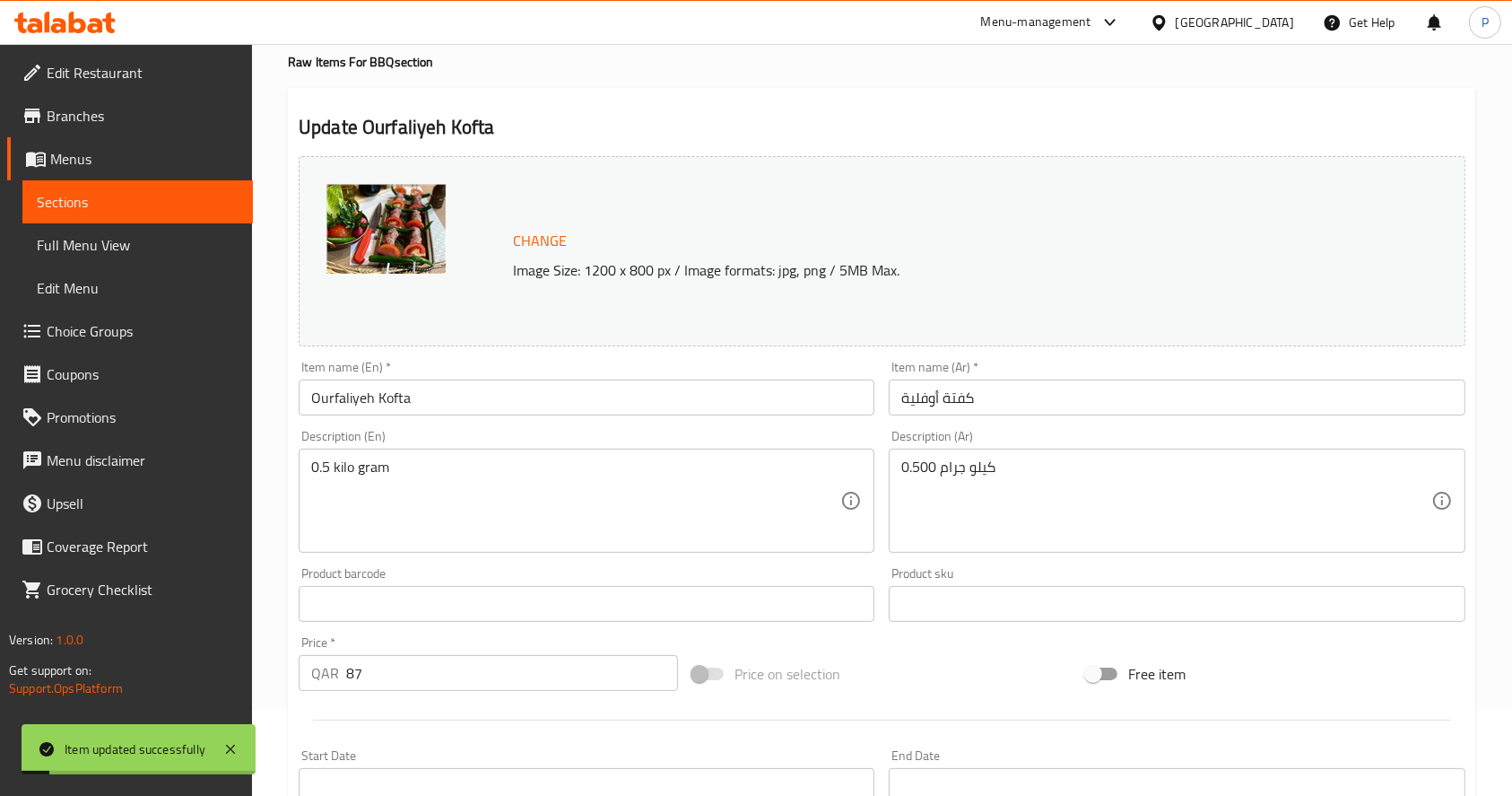
scroll to position [0, 0]
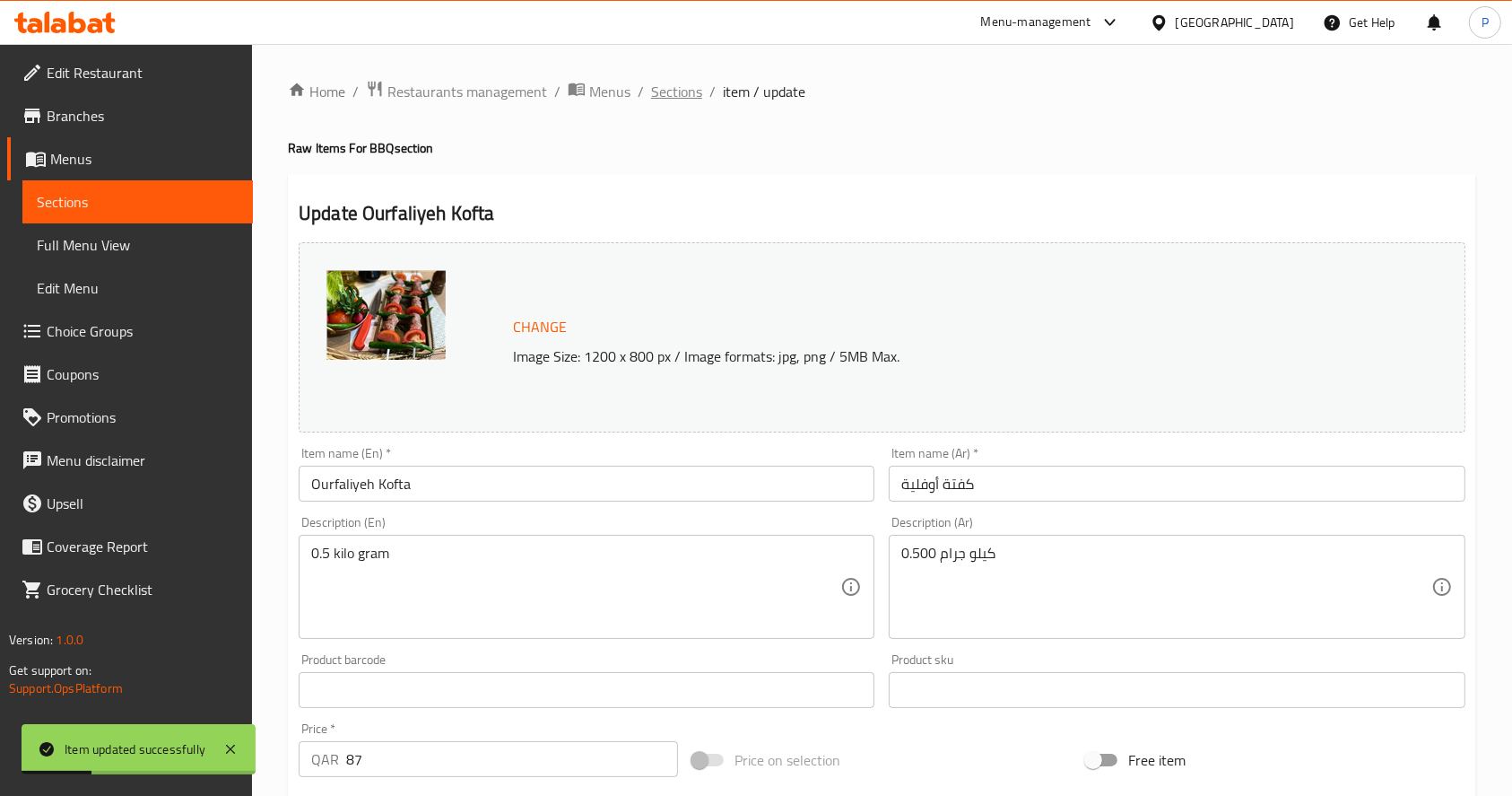
click at [667, 97] on span "Sections" at bounding box center [677, 92] width 51 height 21
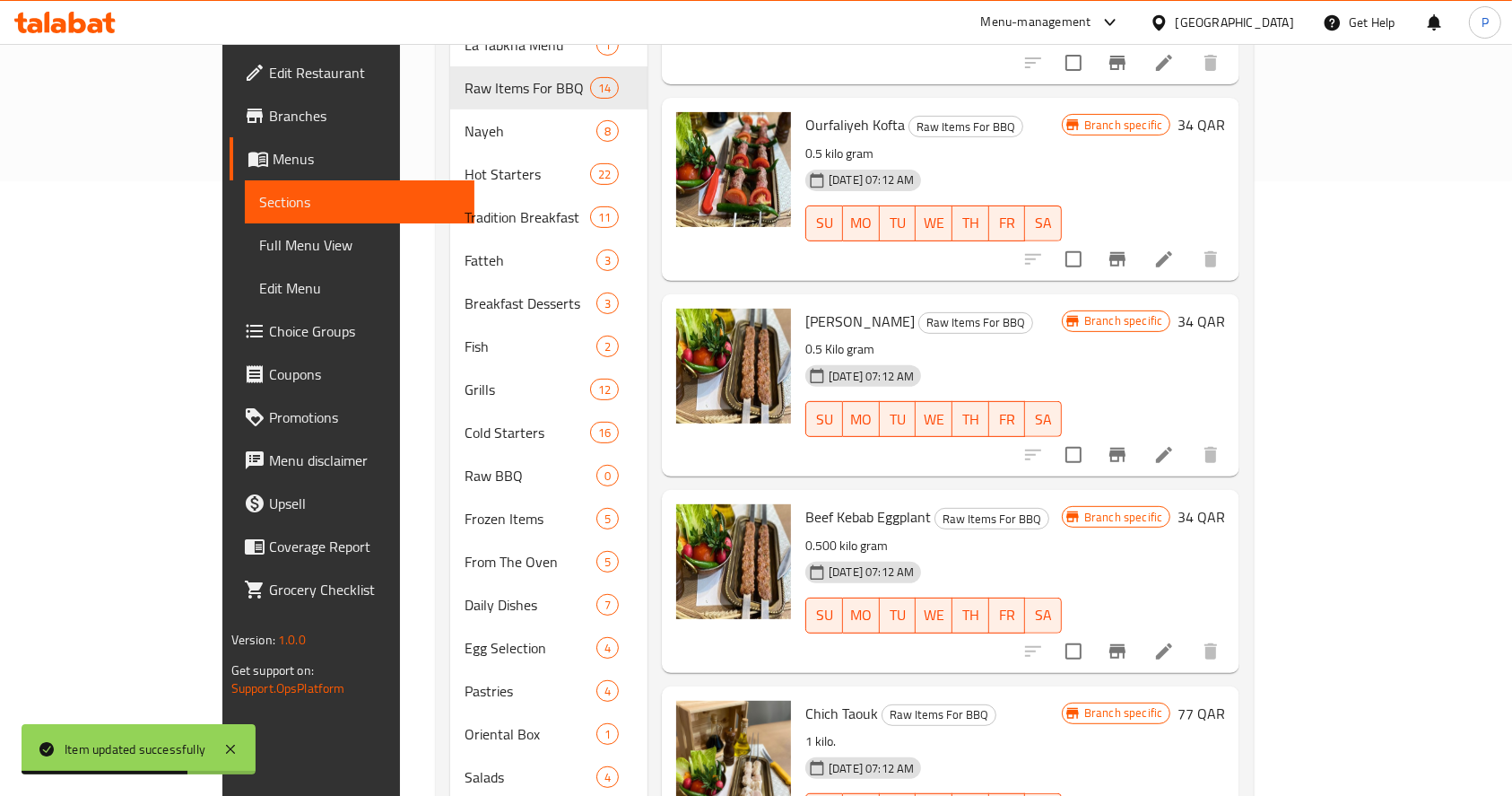
scroll to position [642, 0]
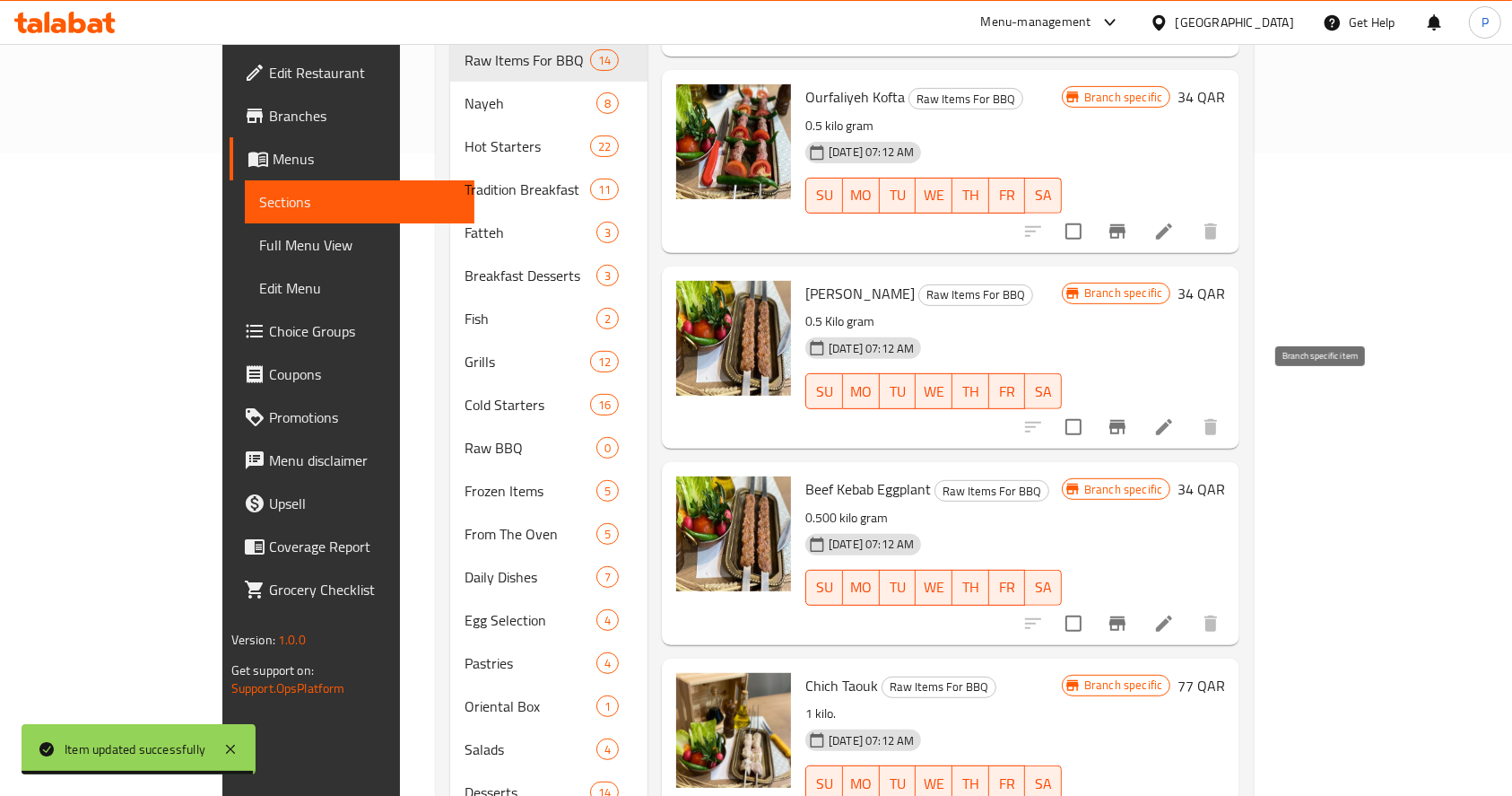
click at [1129, 416] on icon "Branch-specific-item" at bounding box center [1118, 427] width 21 height 21
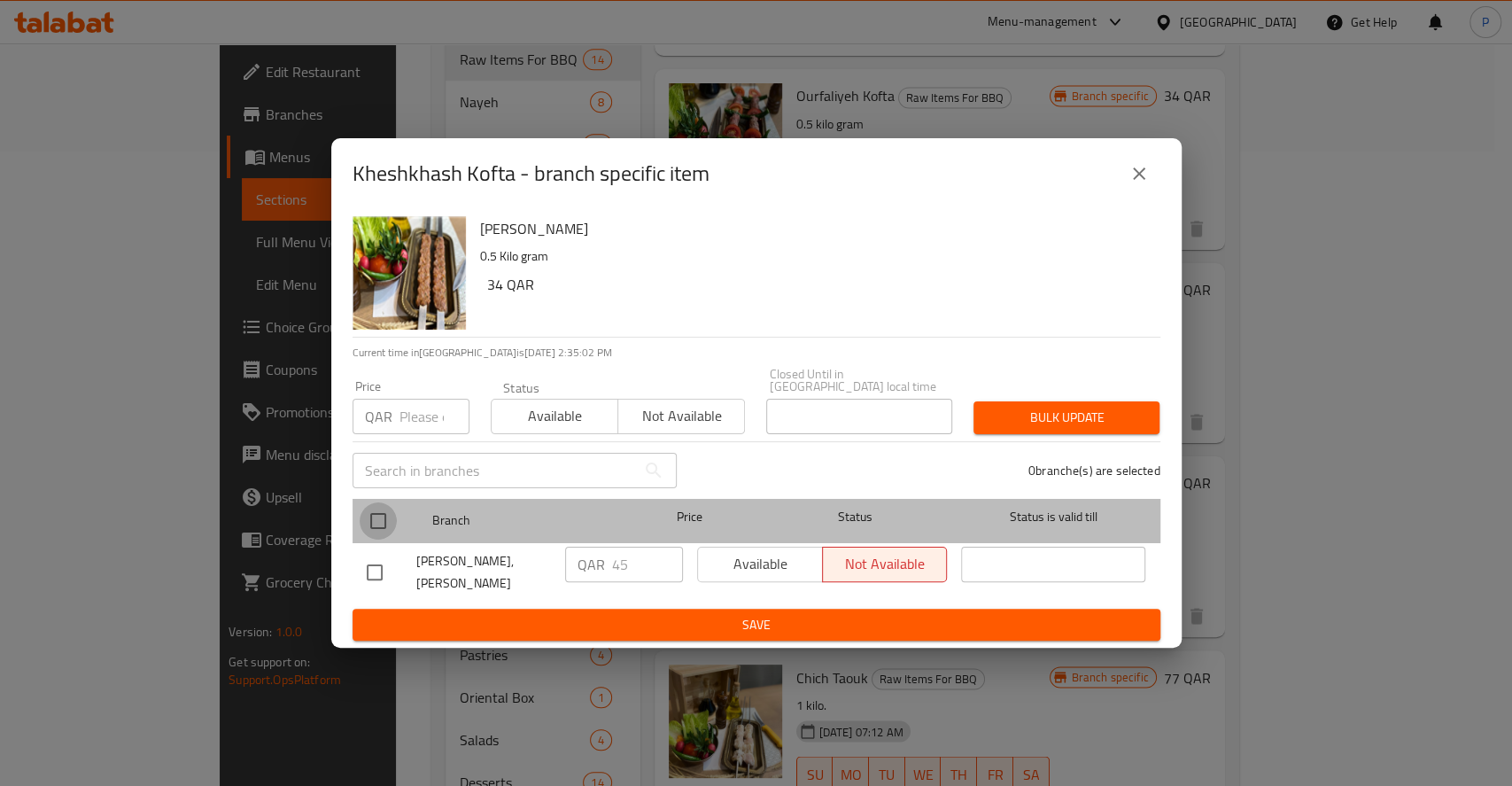
click at [375, 515] on input "checkbox" at bounding box center [378, 521] width 37 height 37
checkbox input "true"
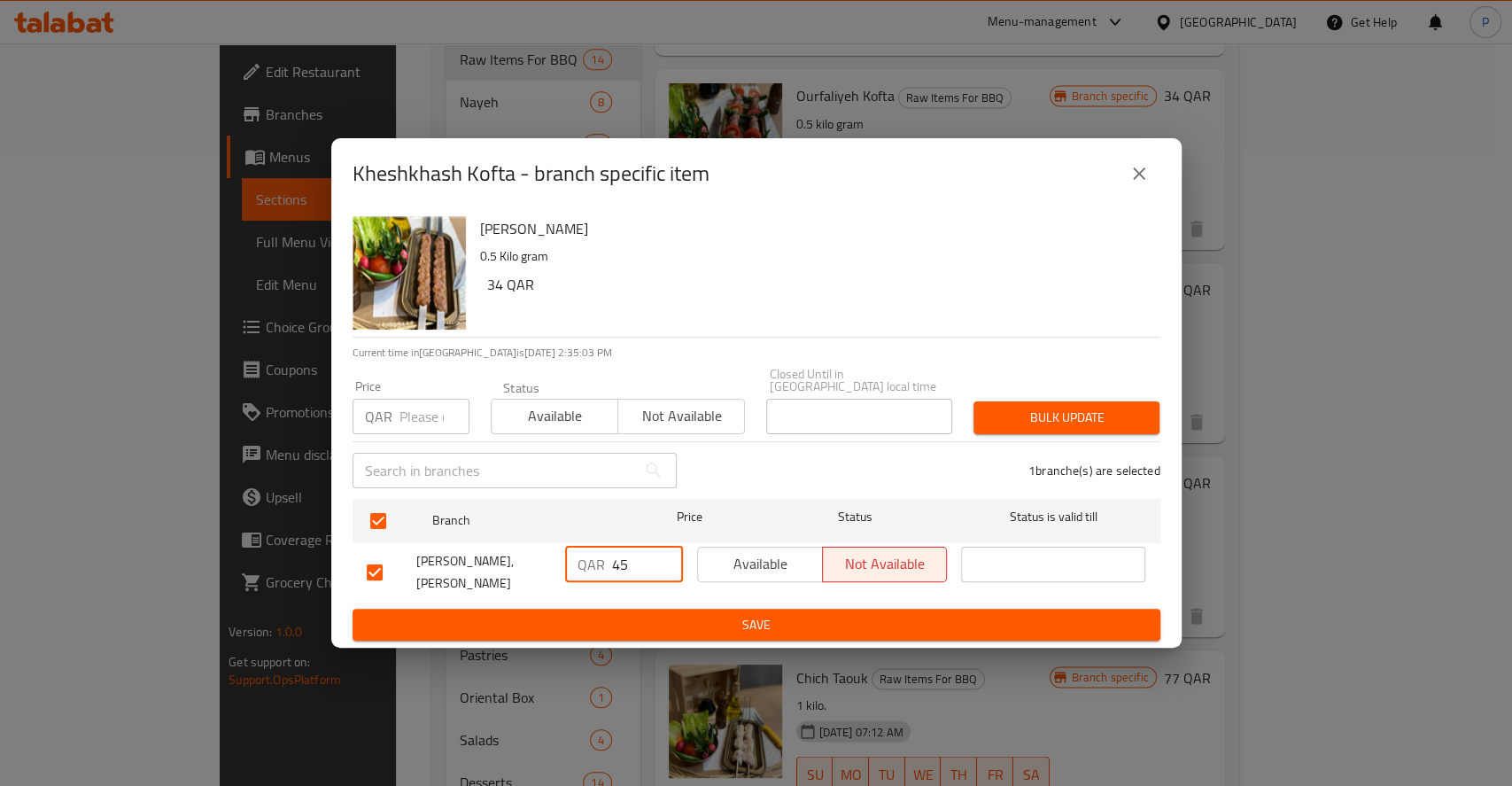
click at [629, 569] on input "45" at bounding box center [647, 564] width 71 height 35
type input "4"
type input "93"
click at [731, 620] on span "Save" at bounding box center [757, 625] width 780 height 22
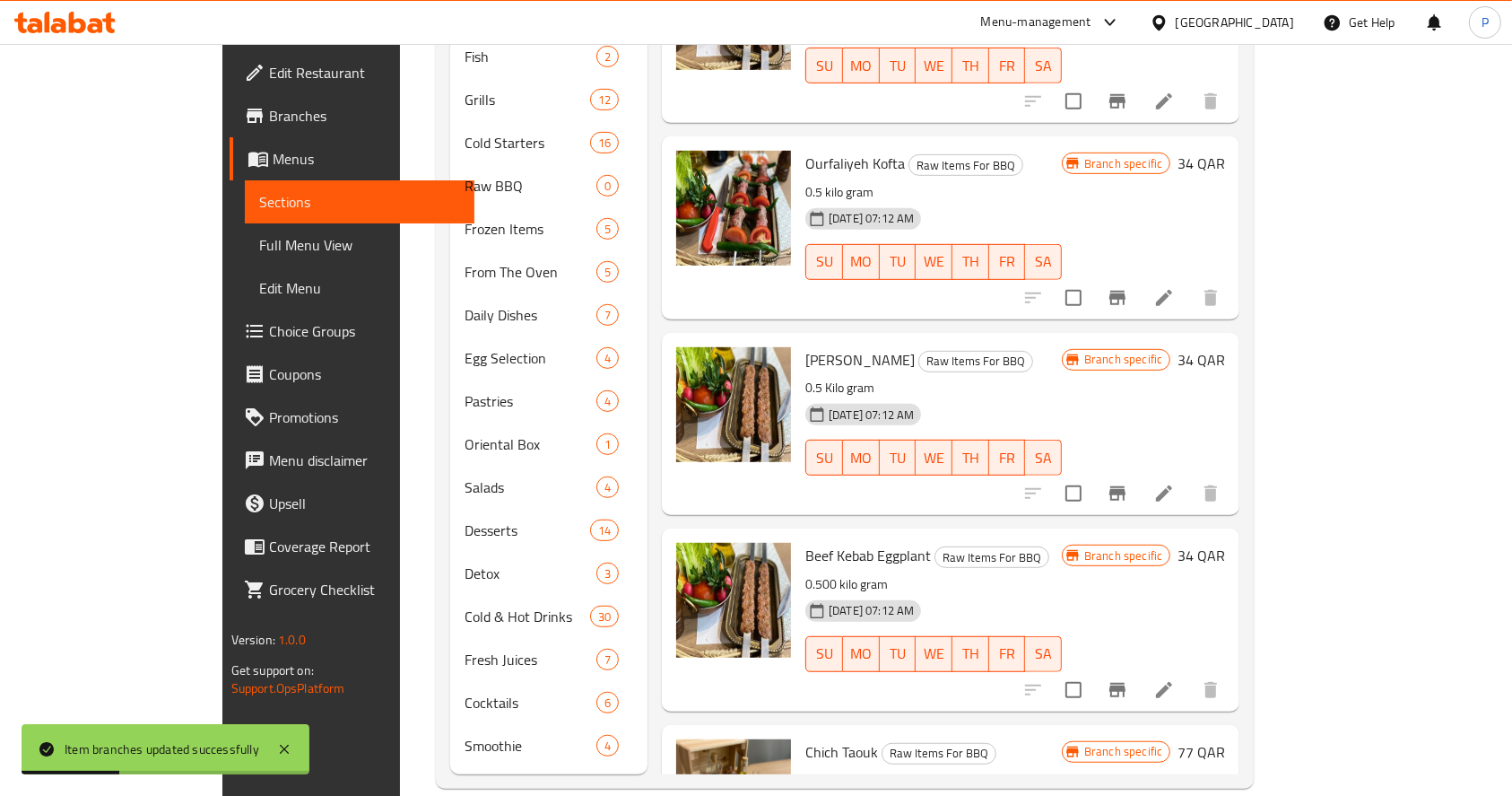
scroll to position [971, 0]
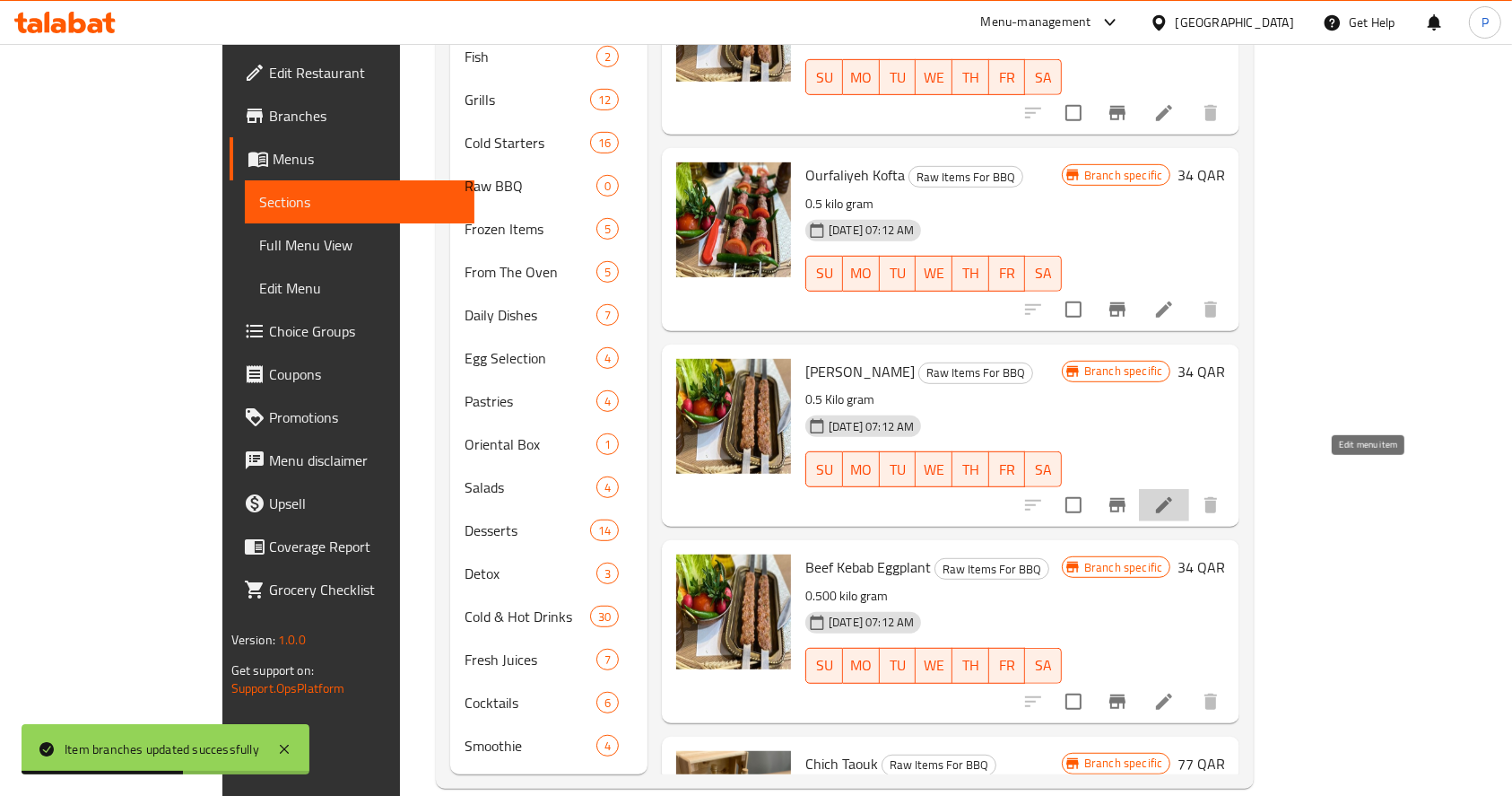
click at [1175, 495] on icon at bounding box center [1164, 505] width 21 height 21
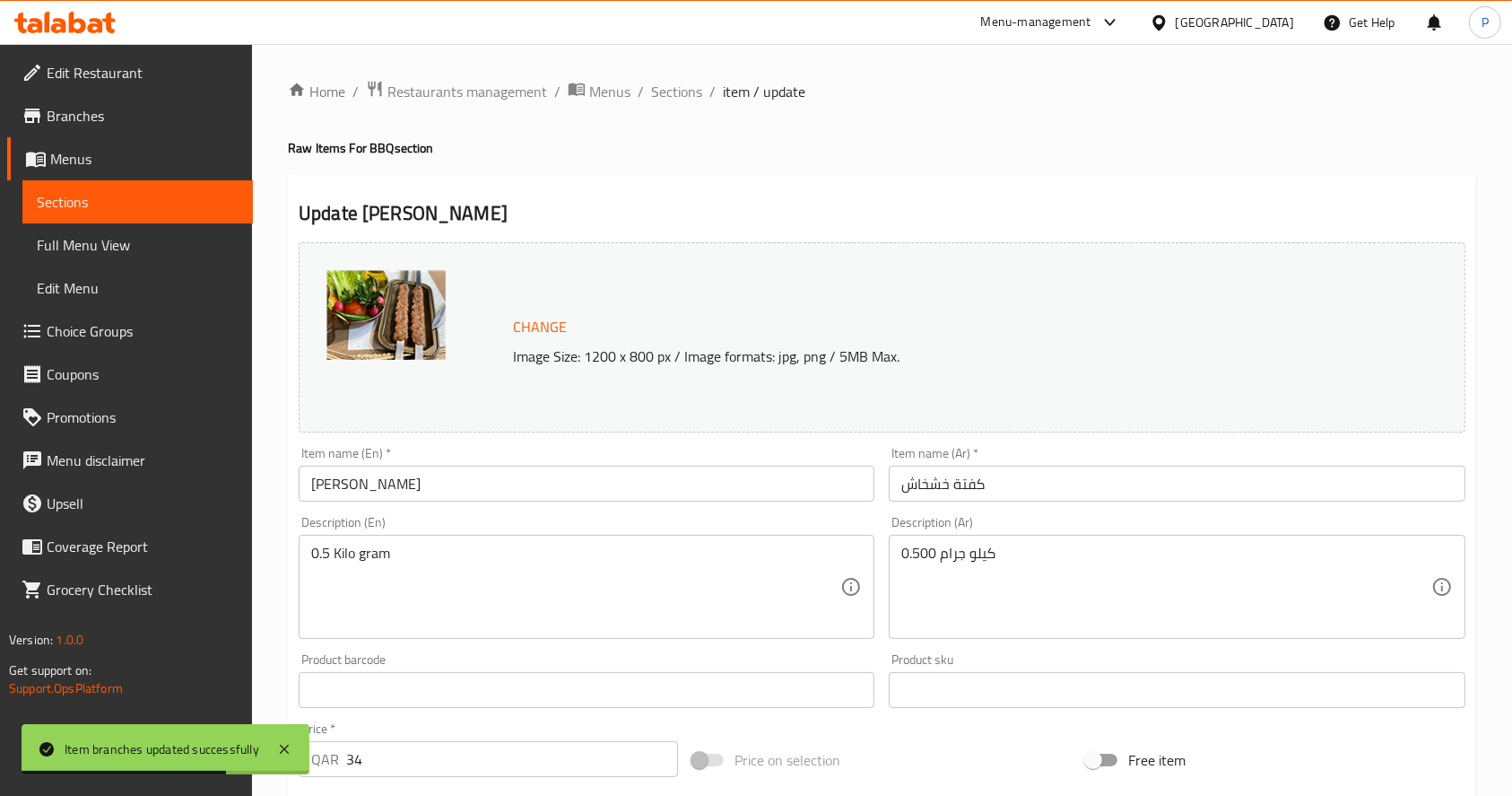
scroll to position [498, 0]
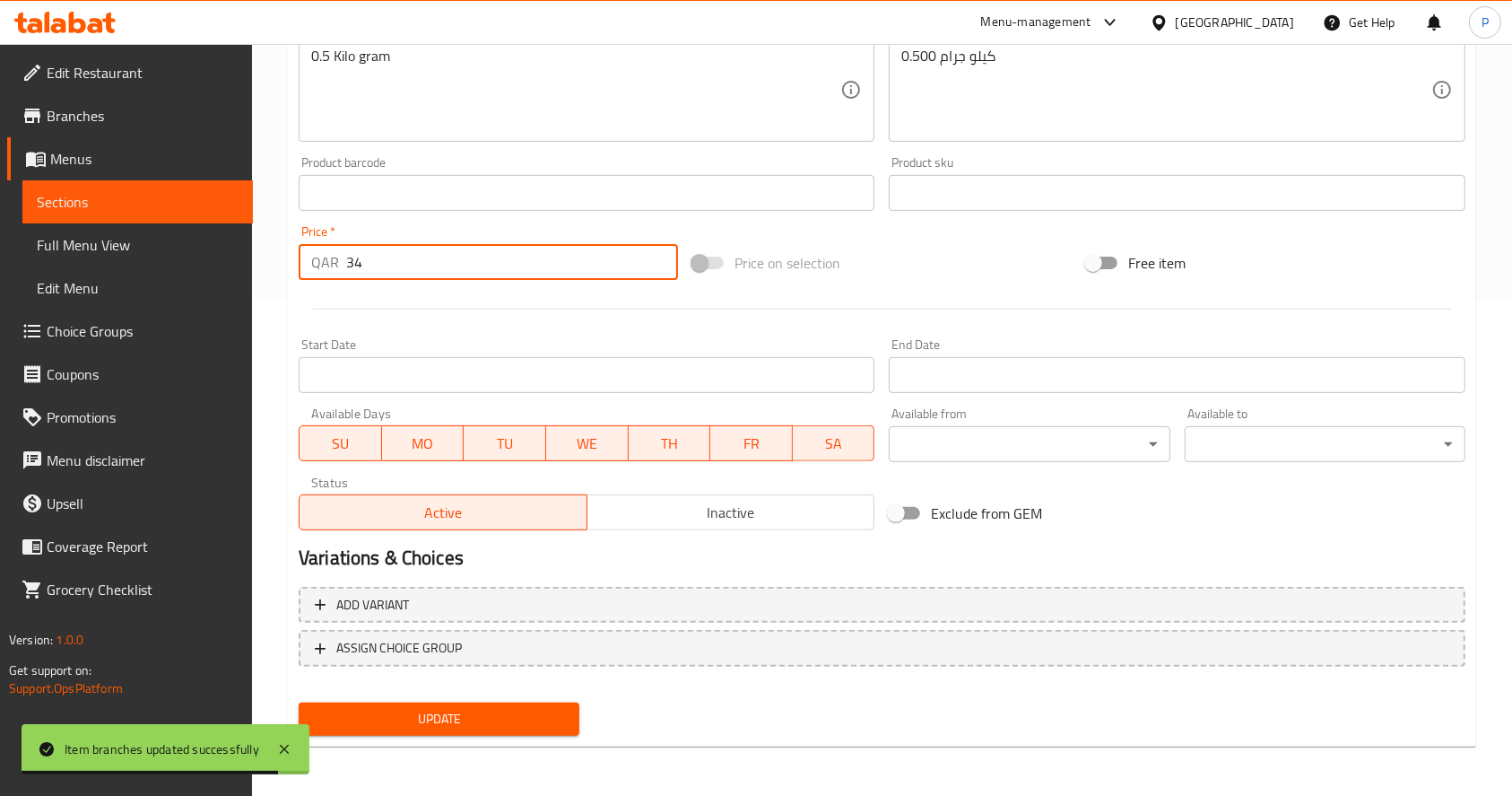
click at [378, 262] on input "34" at bounding box center [513, 262] width 332 height 36
type input "3"
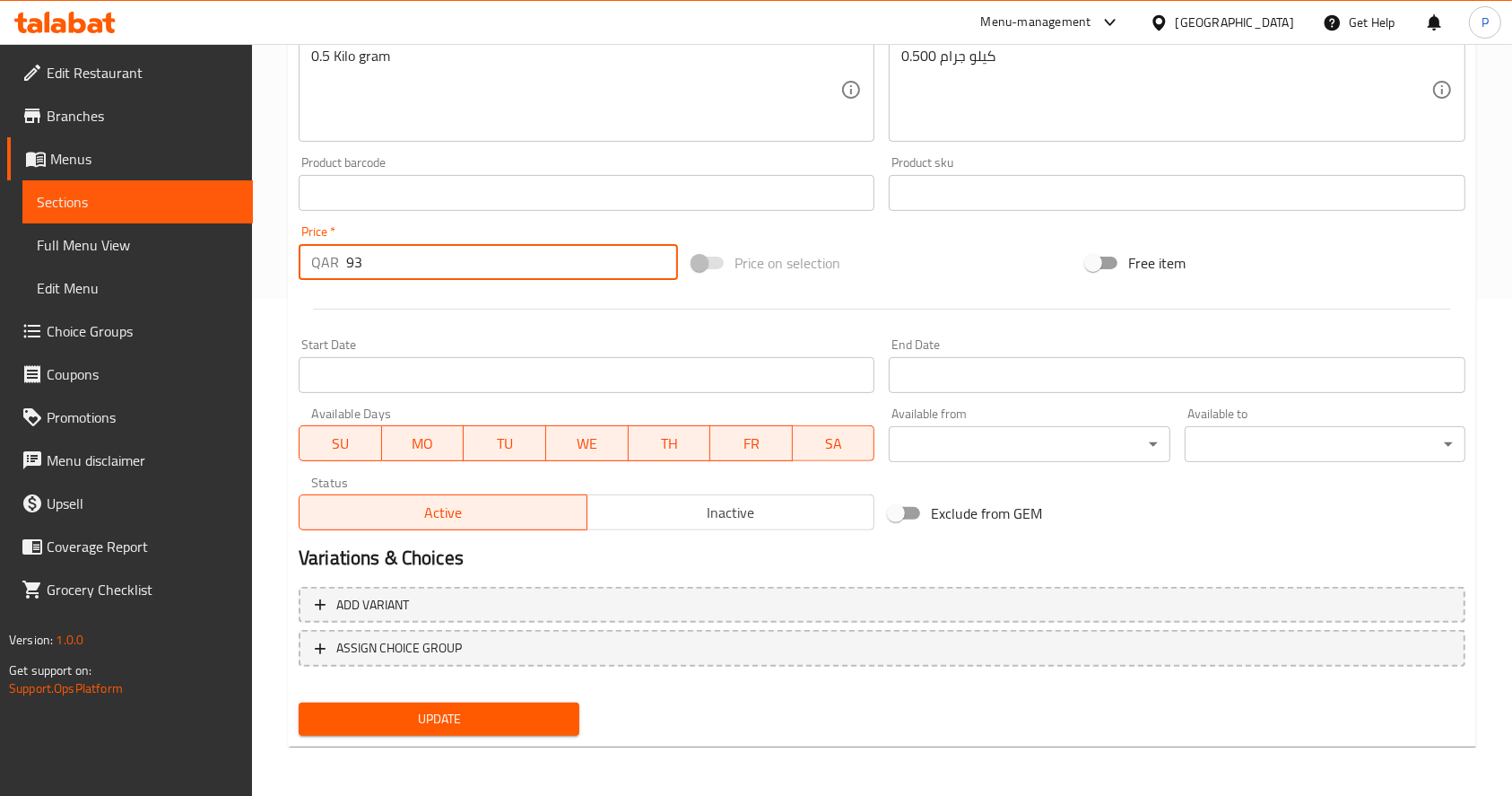
type input "93"
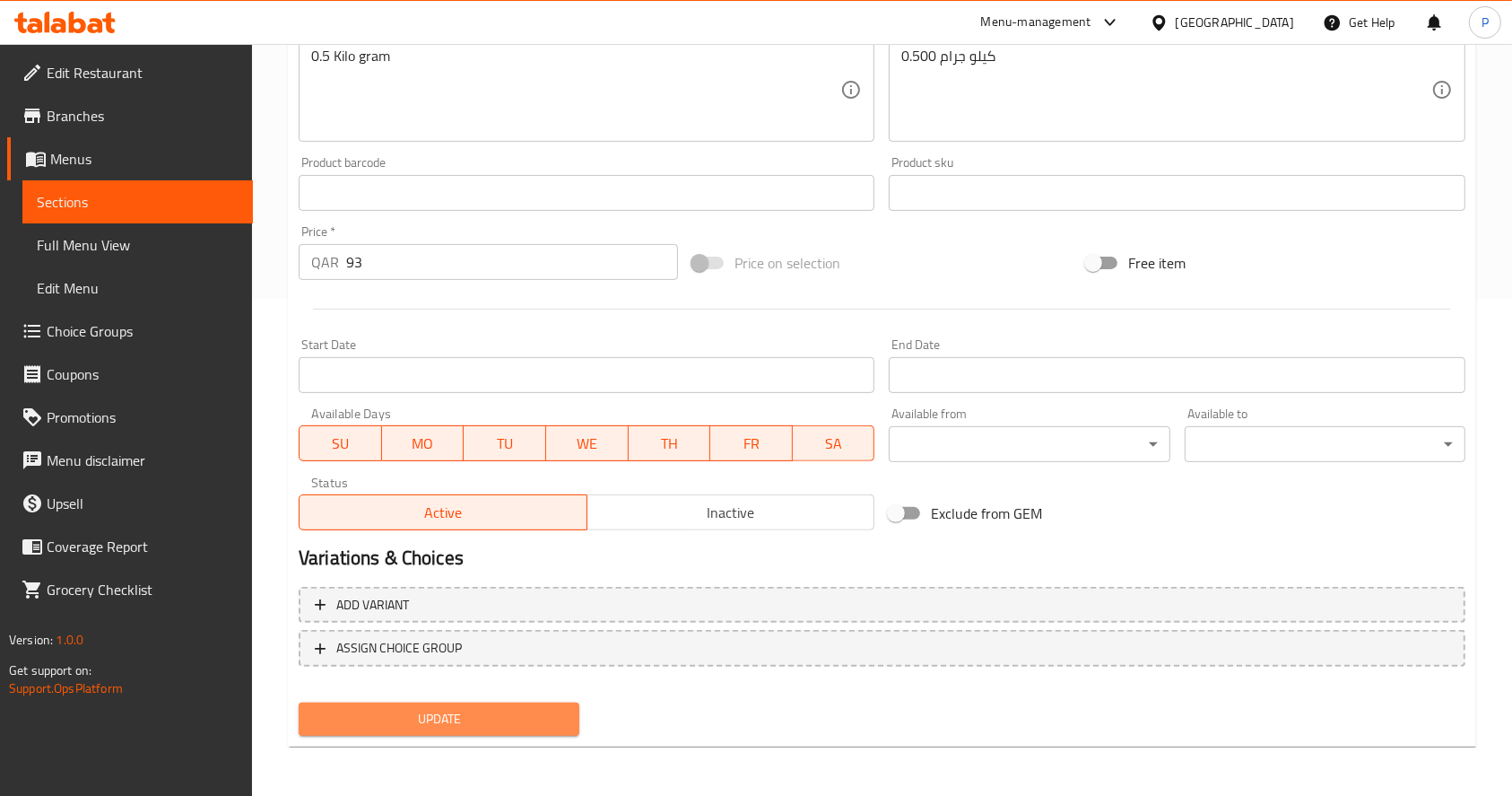
click at [455, 718] on span "Update" at bounding box center [438, 719] width 252 height 22
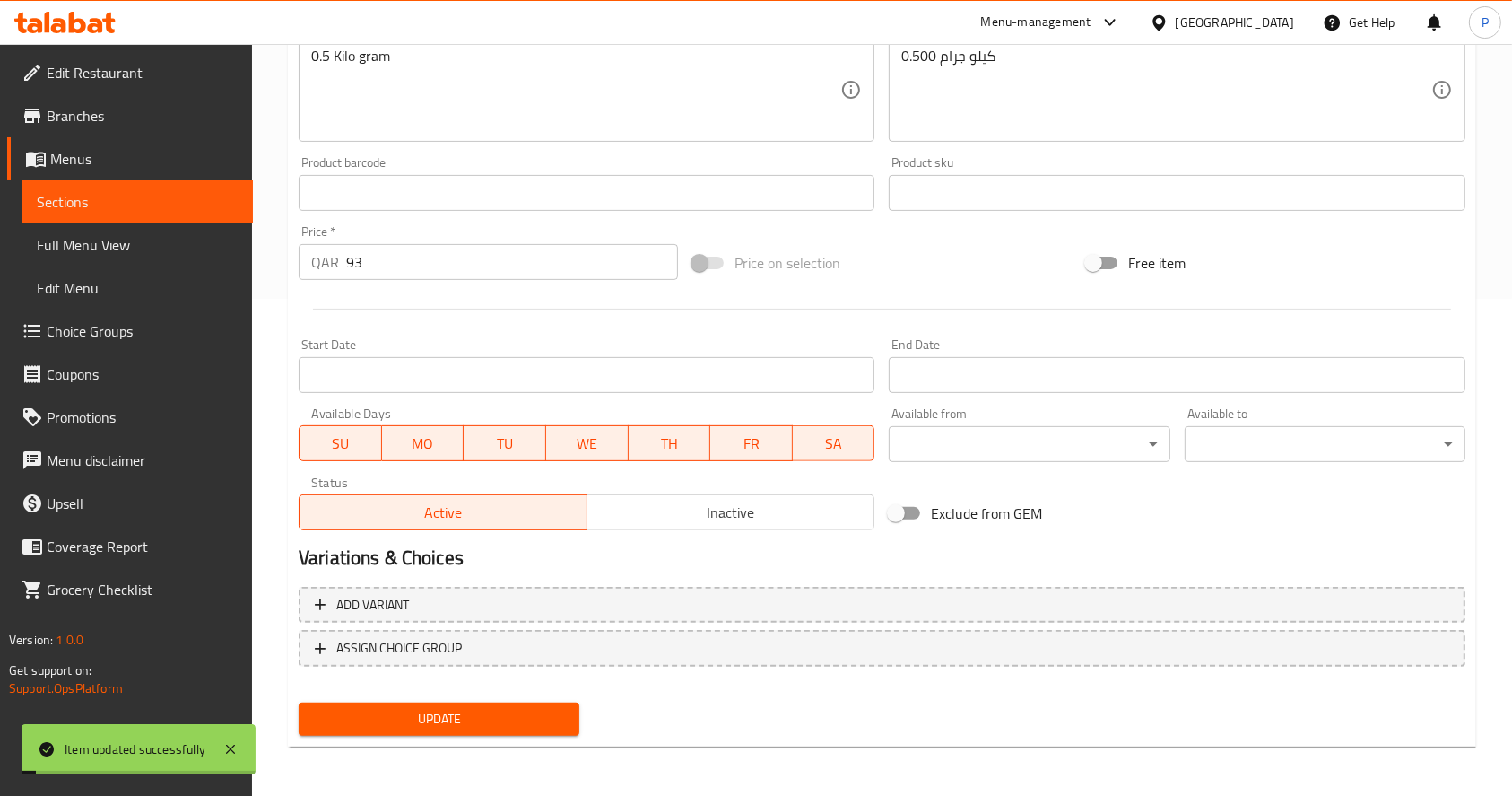
scroll to position [0, 0]
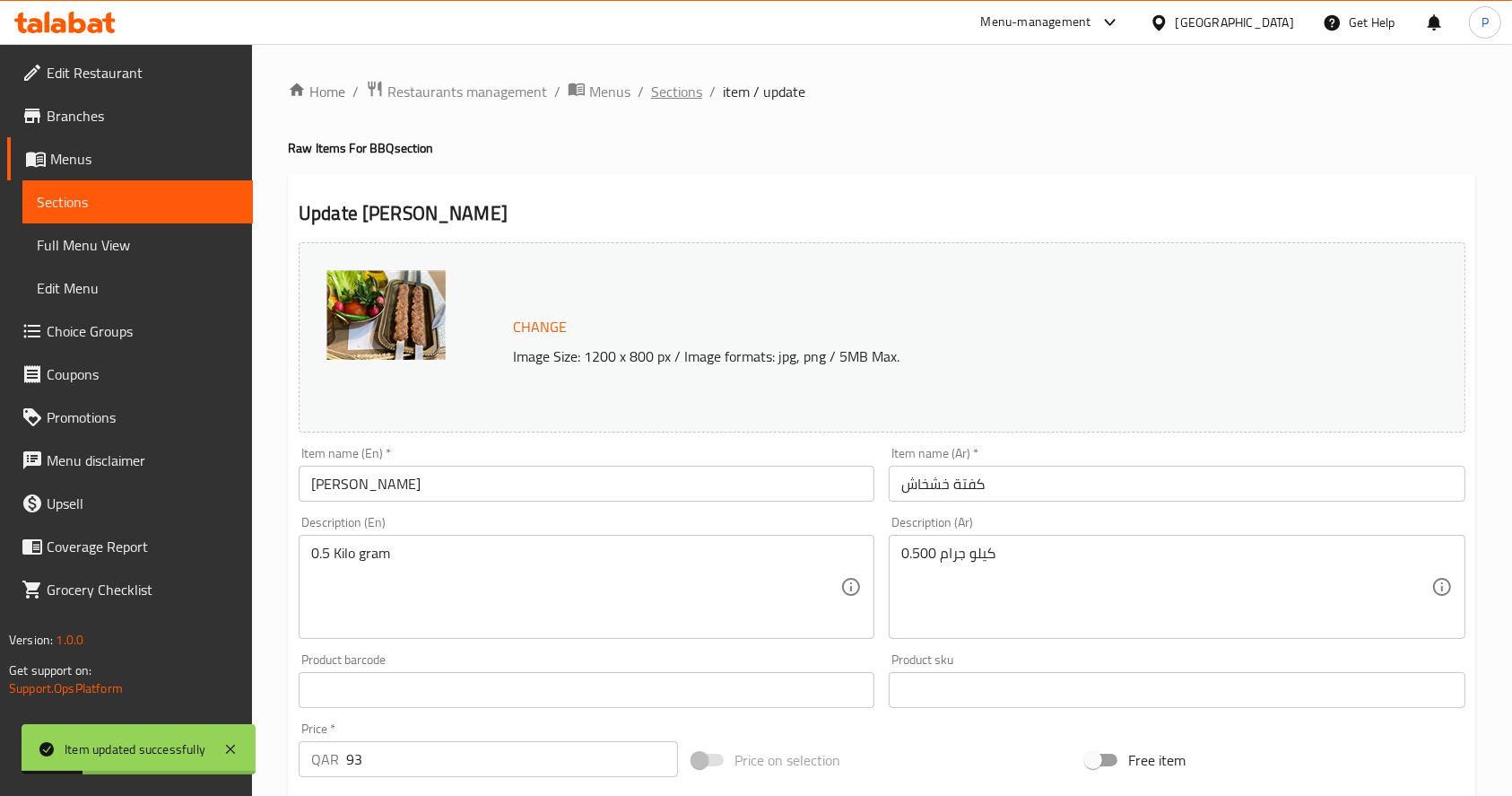
click at [662, 87] on span "Sections" at bounding box center [677, 92] width 51 height 21
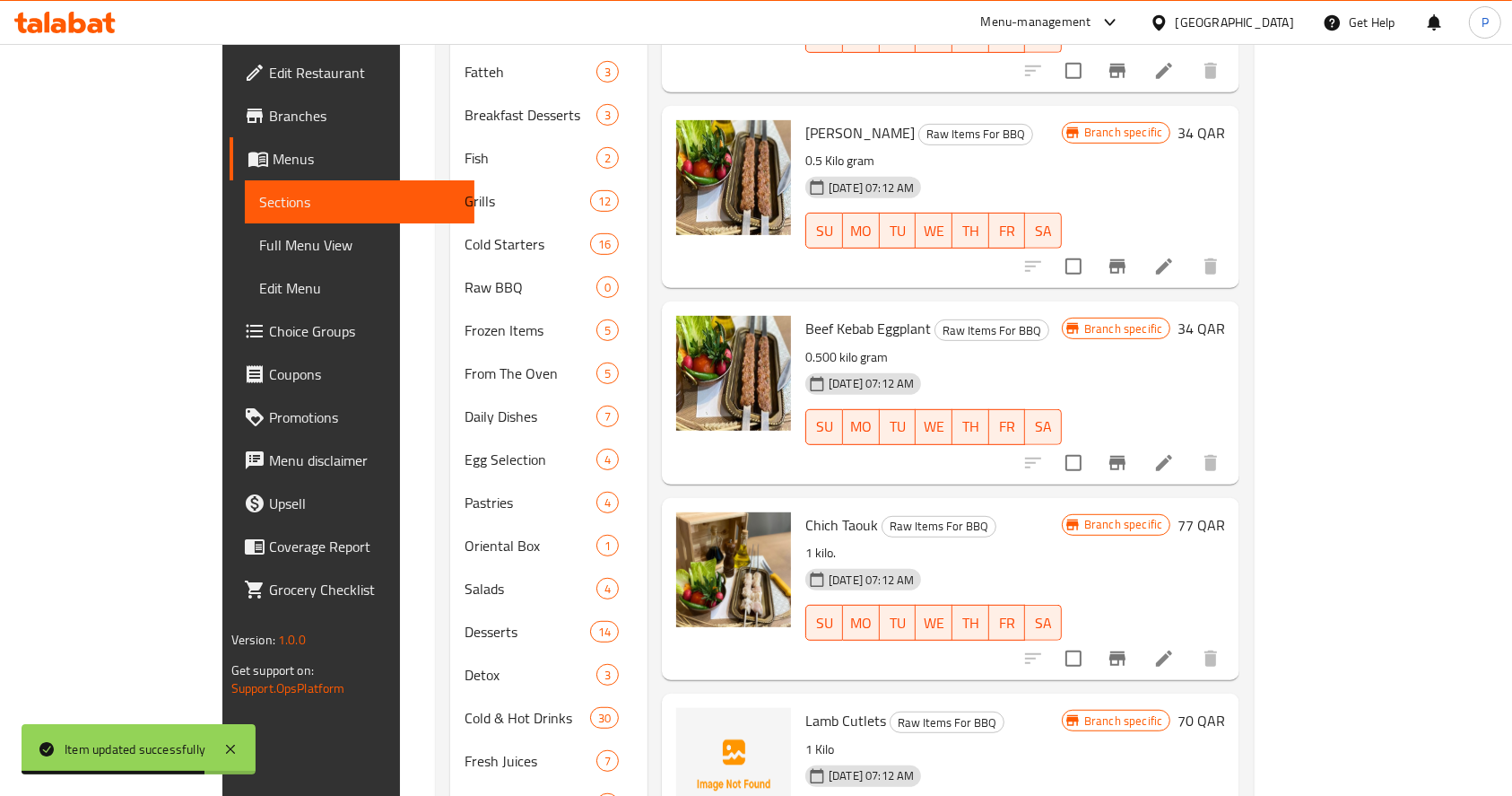
scroll to position [804, 0]
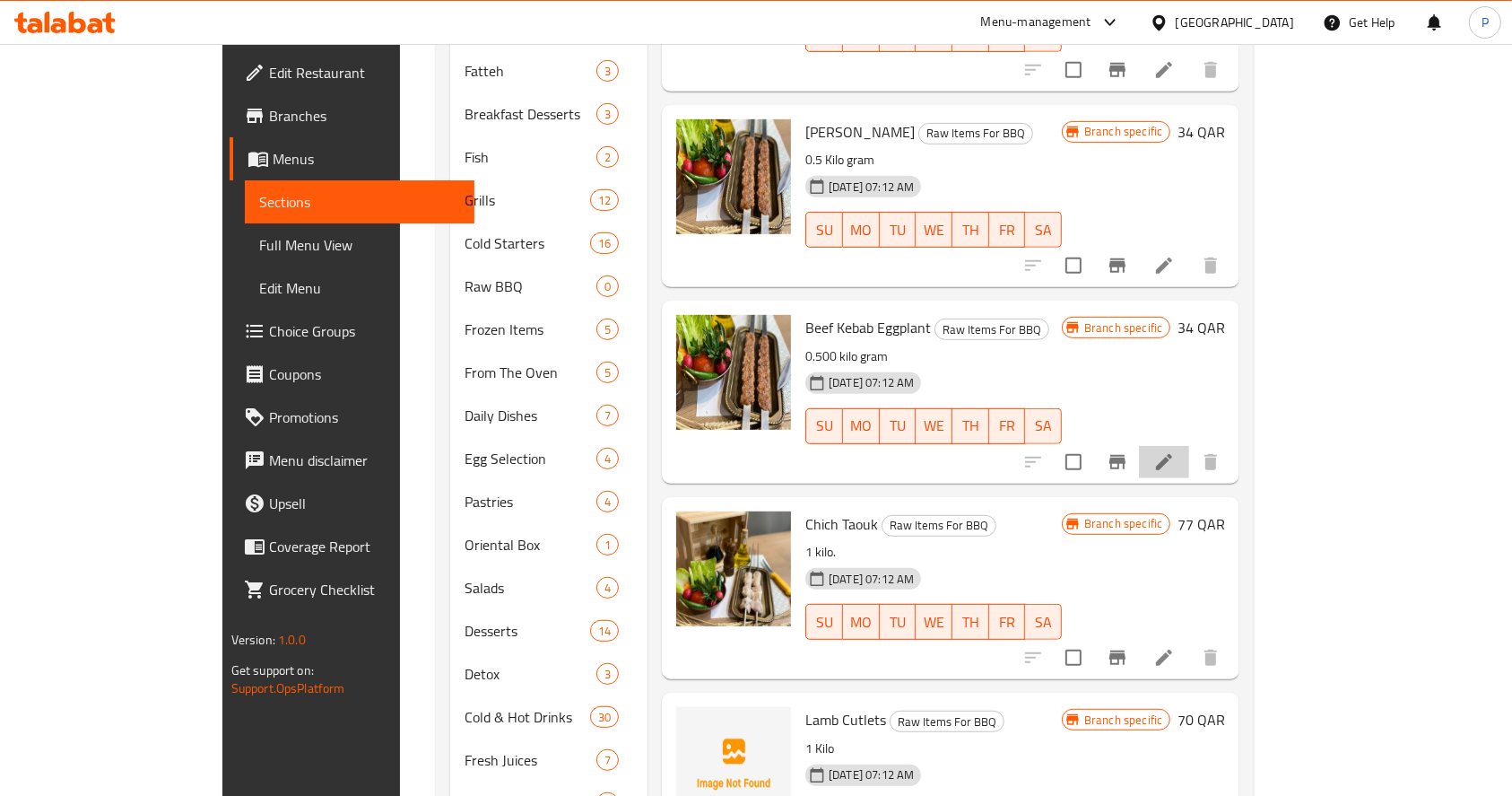
click at [1190, 446] on li at bounding box center [1164, 462] width 50 height 32
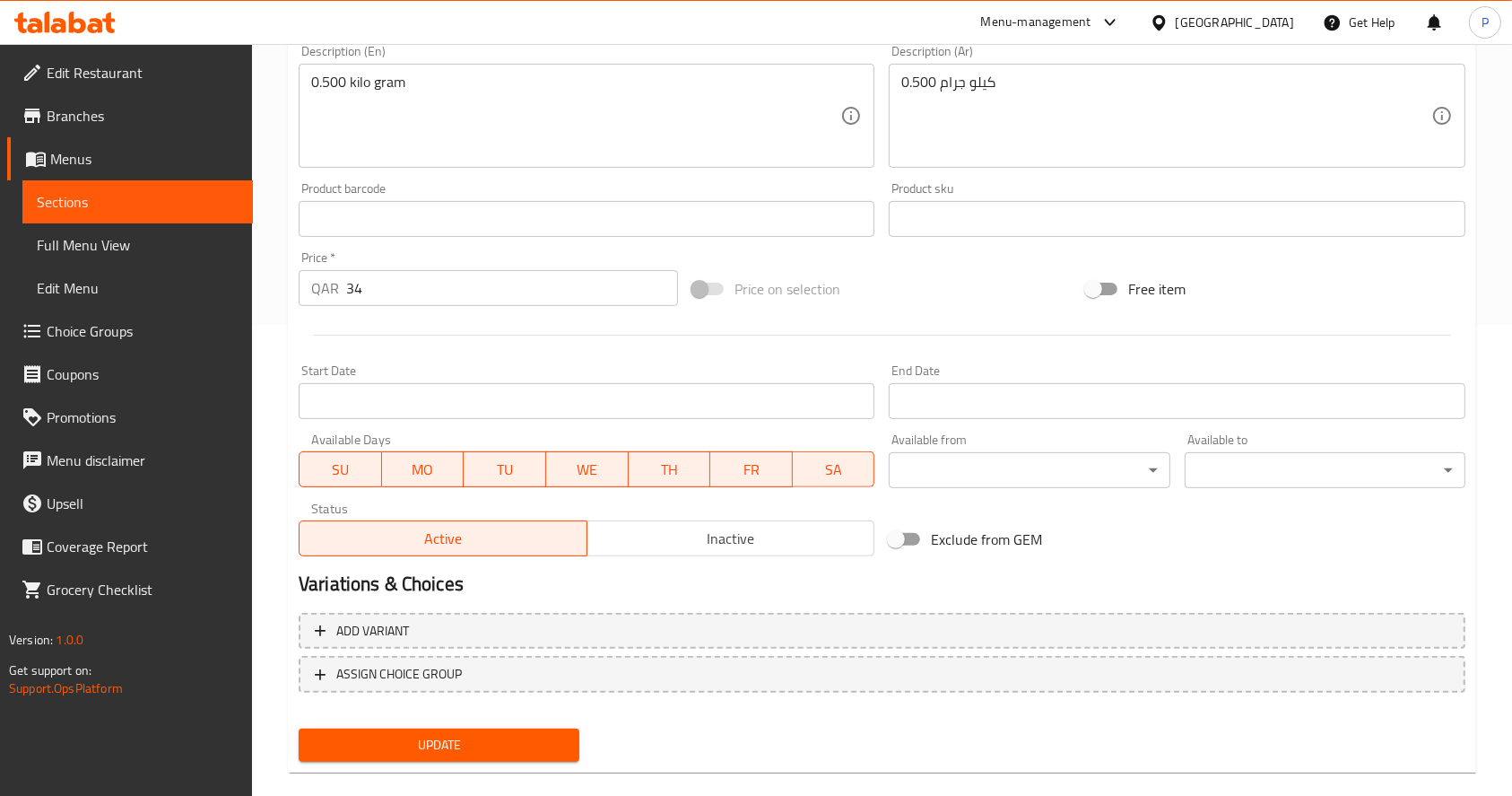
scroll to position [498, 0]
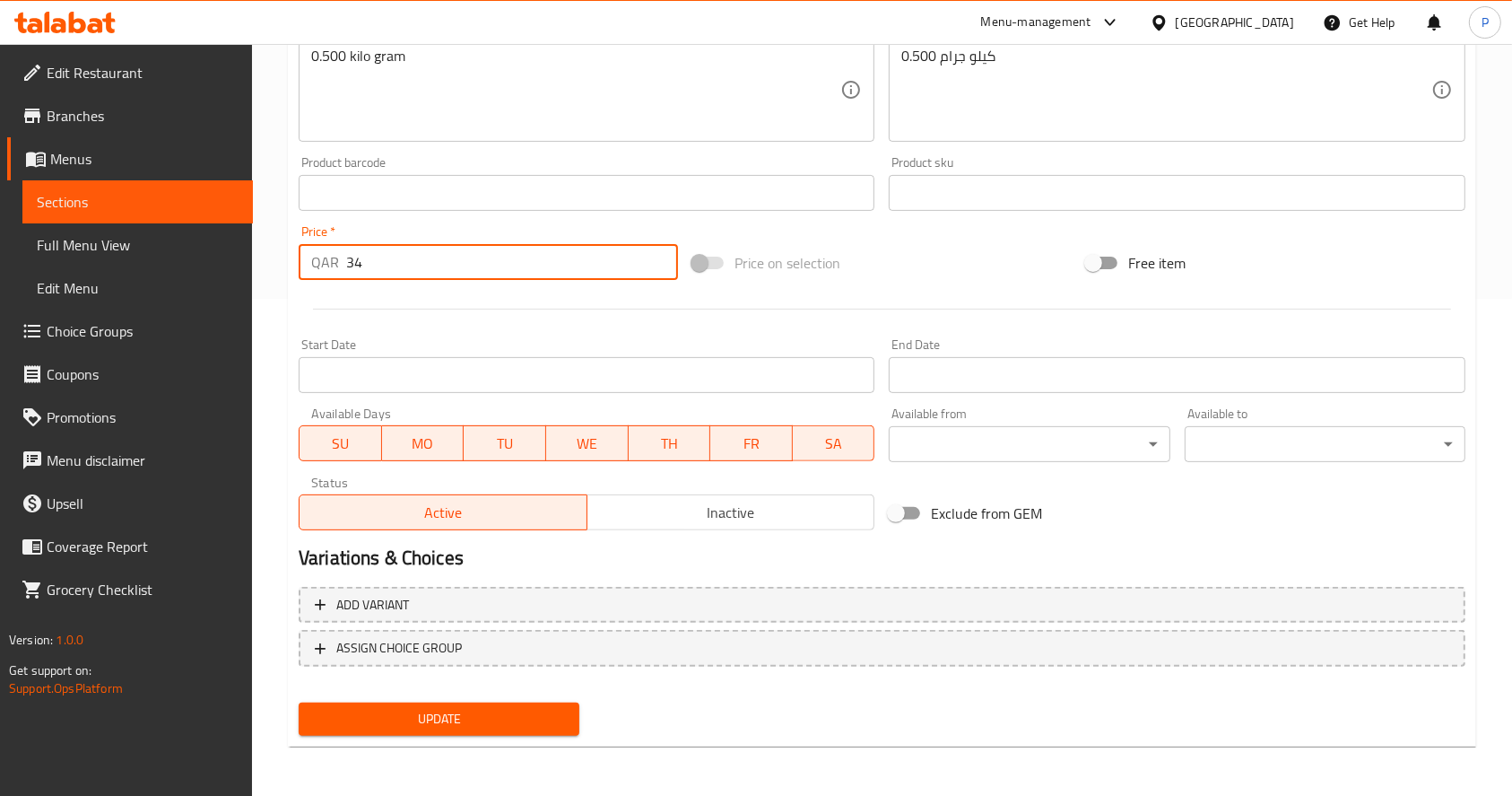
click at [394, 265] on input "34" at bounding box center [513, 262] width 332 height 36
type input "3"
type input "98"
click at [445, 713] on span "Update" at bounding box center [438, 719] width 252 height 22
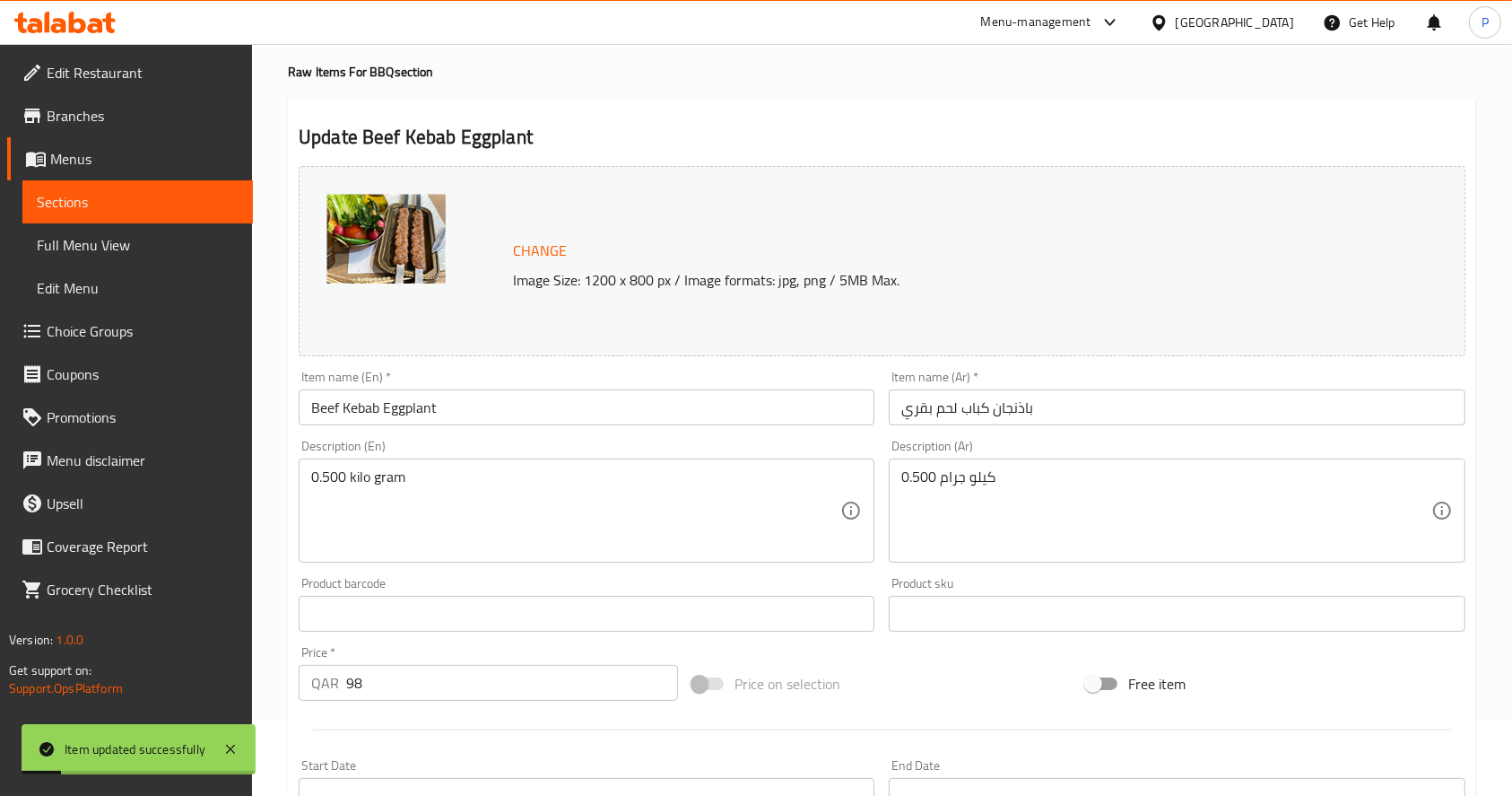
scroll to position [0, 0]
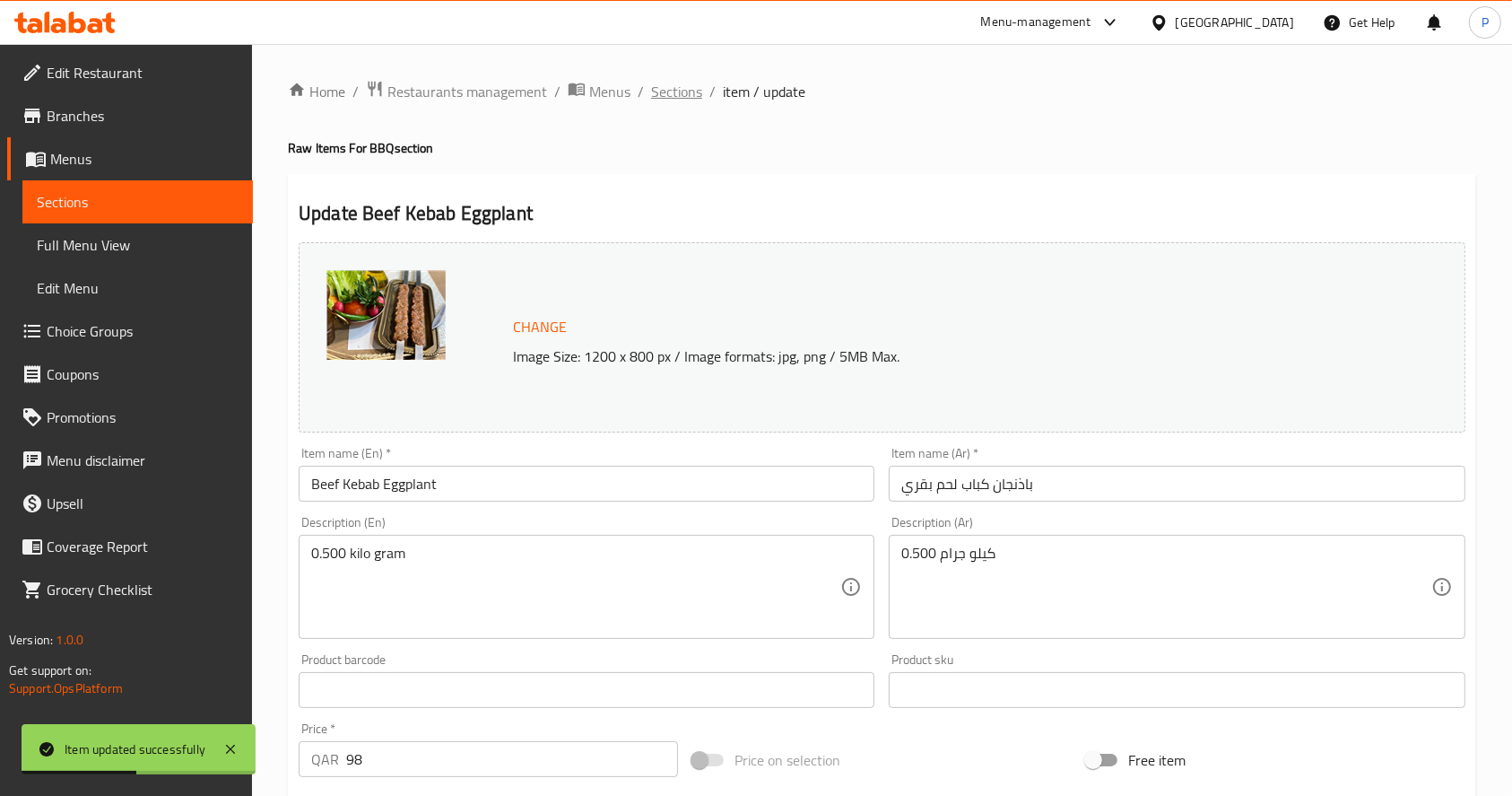
click at [696, 94] on span "Sections" at bounding box center [677, 92] width 51 height 21
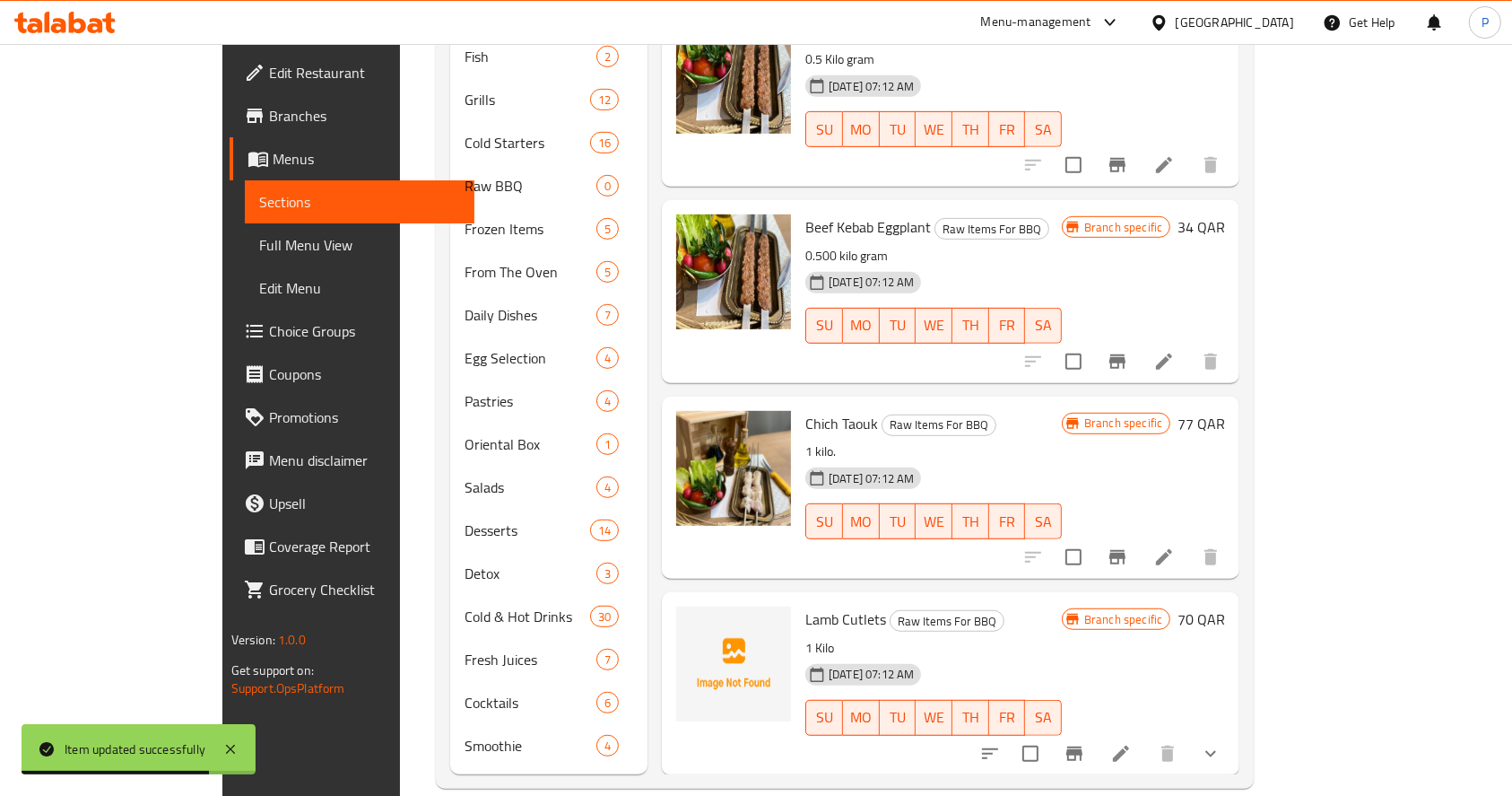
scroll to position [1210, 0]
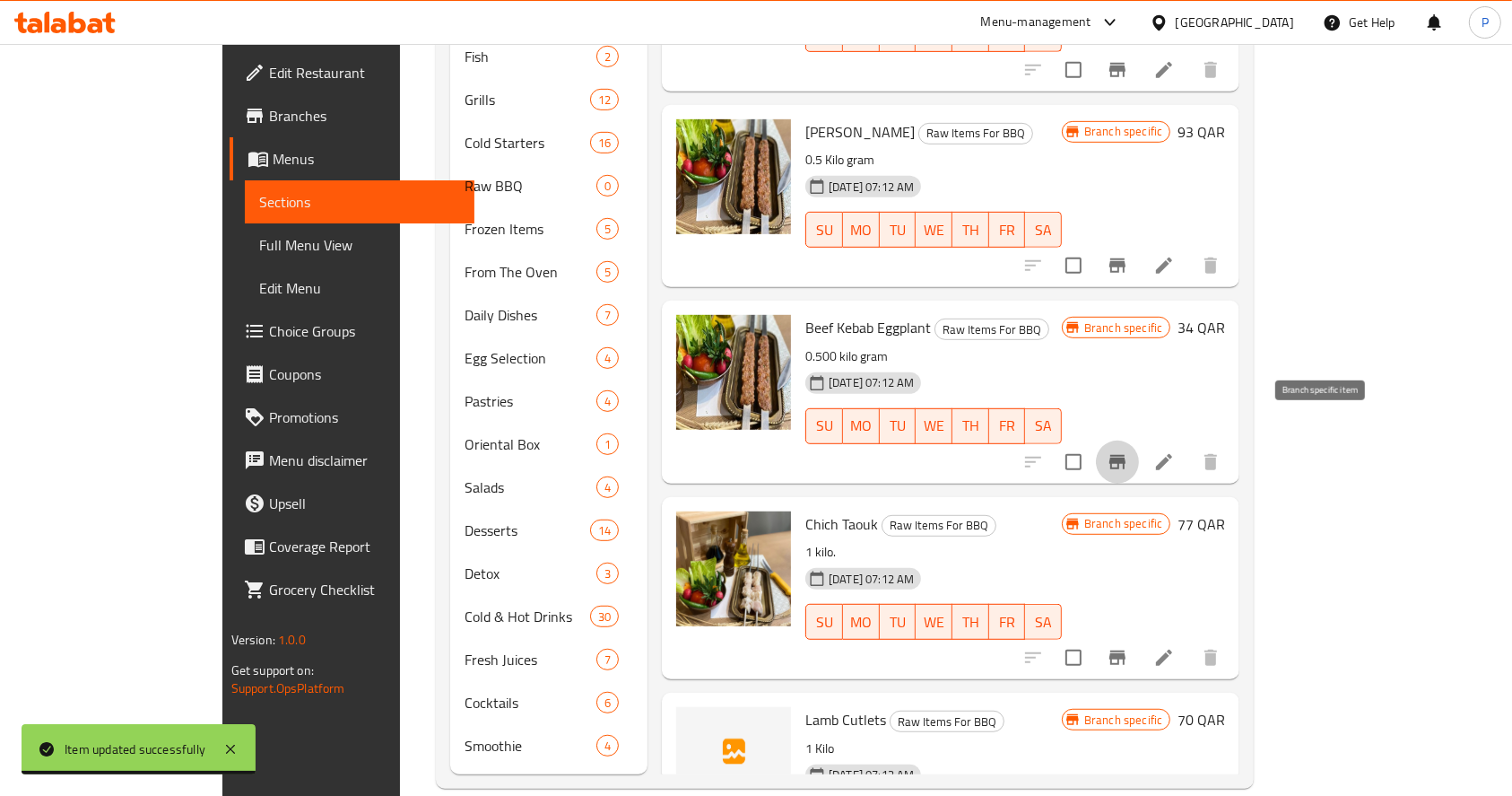
click at [1129, 451] on icon "Branch-specific-item" at bounding box center [1118, 462] width 21 height 21
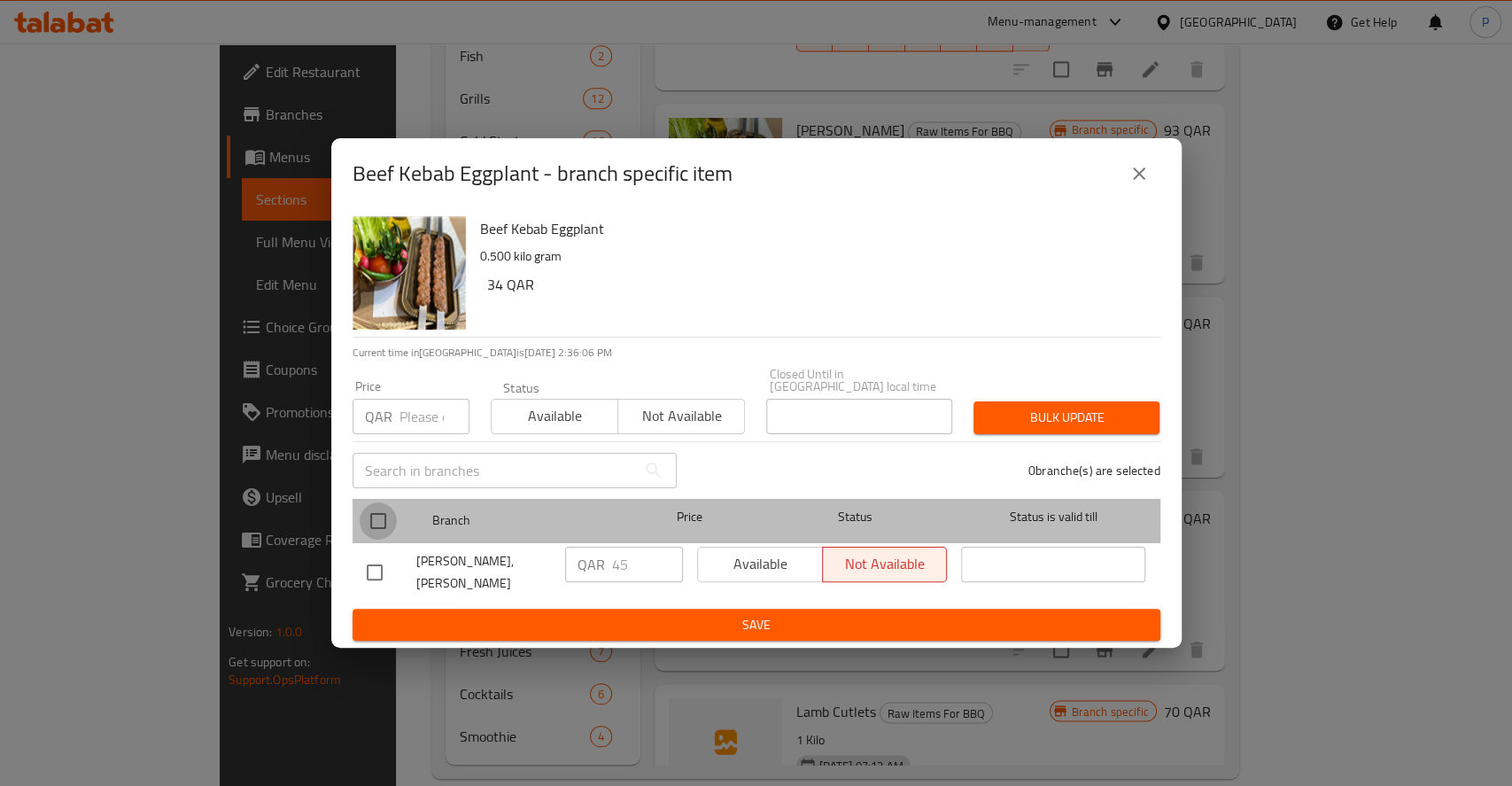
click at [376, 509] on input "checkbox" at bounding box center [378, 521] width 37 height 37
checkbox input "true"
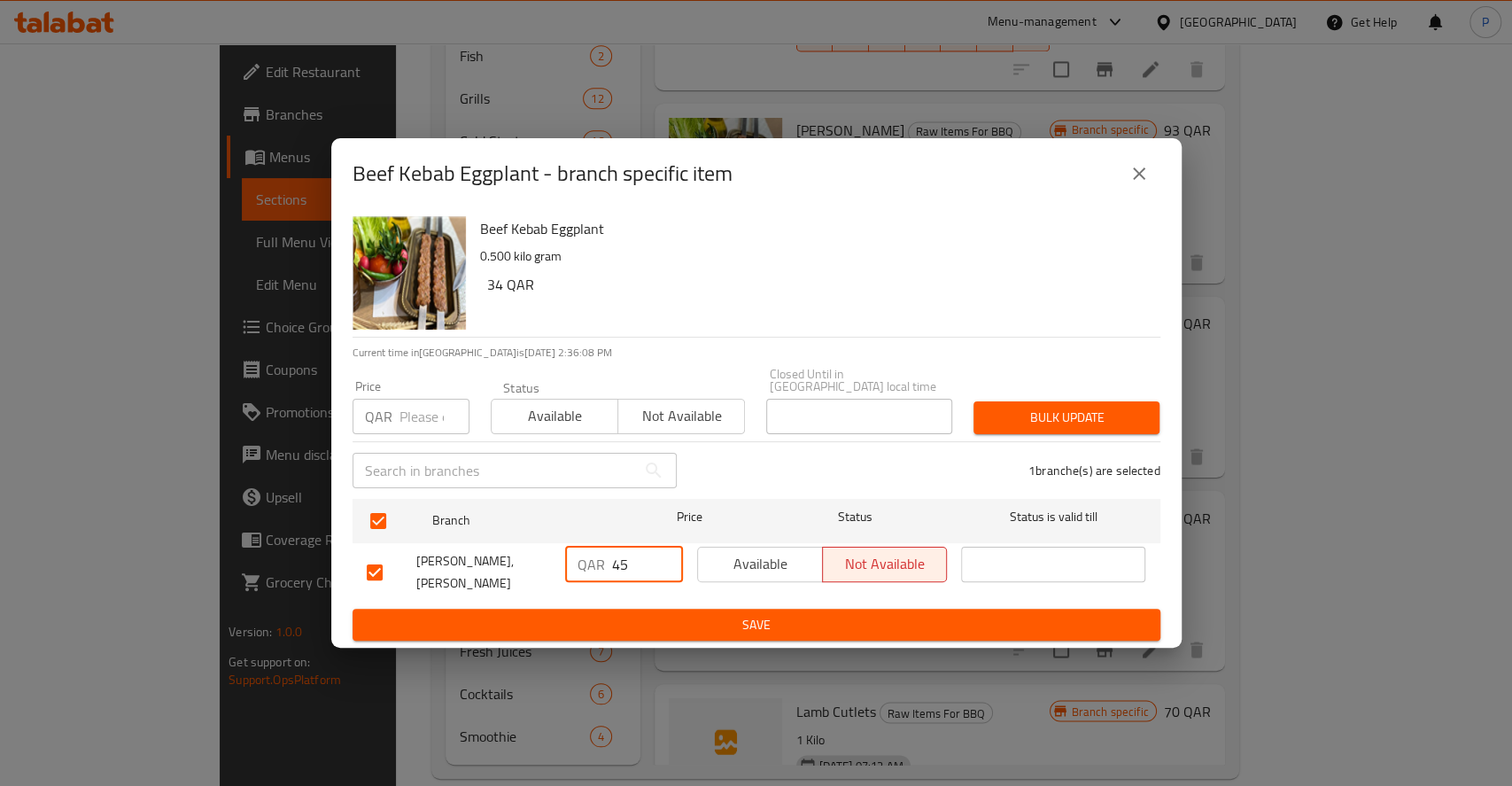
drag, startPoint x: 631, startPoint y: 558, endPoint x: 633, endPoint y: 535, distance: 23.1
click at [633, 540] on div "QAR 45 ​" at bounding box center [623, 572] width 132 height 66
type input "4"
type input "98"
click at [686, 628] on span "Save" at bounding box center [757, 625] width 780 height 22
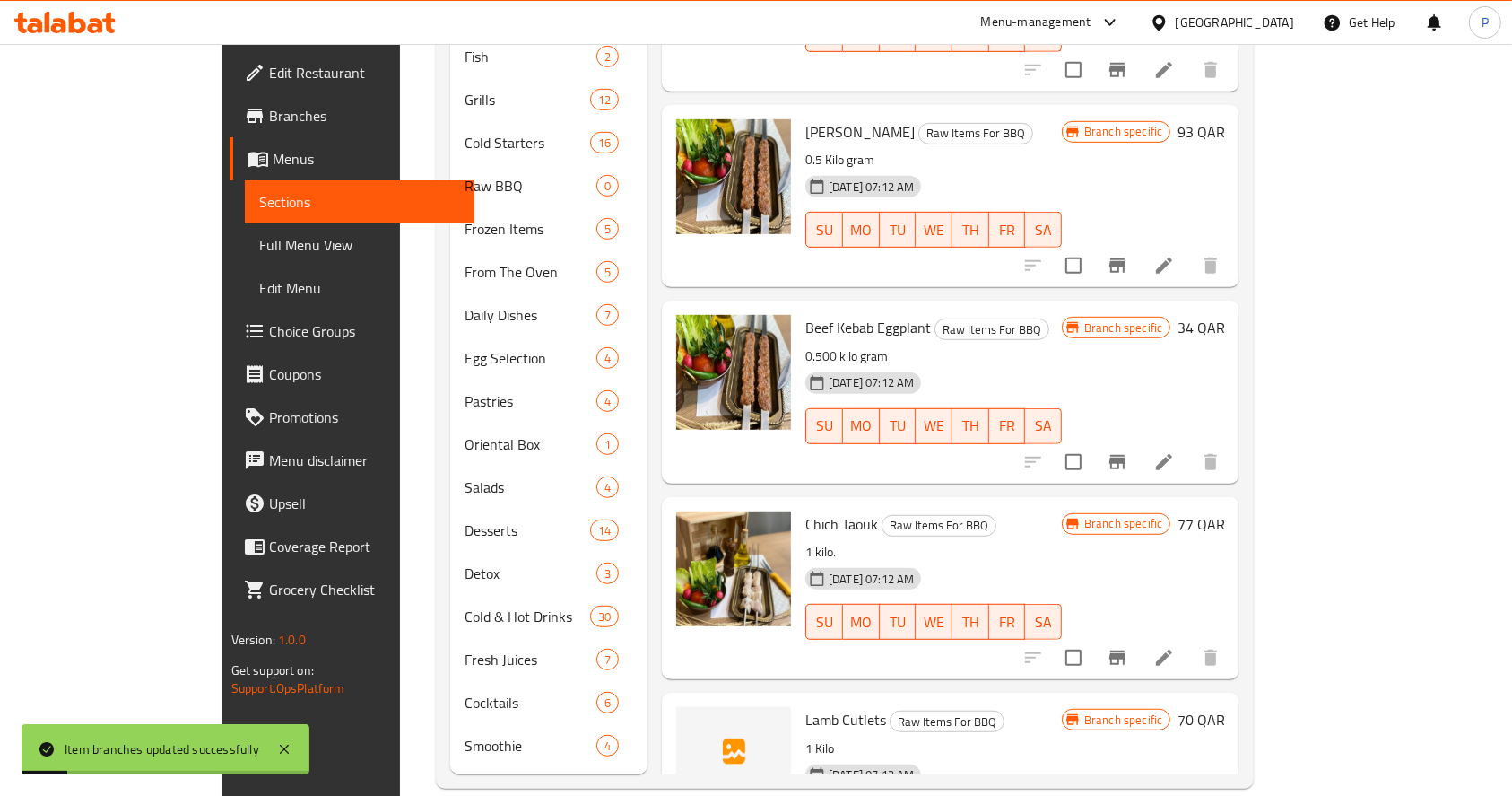
scroll to position [1311, 0]
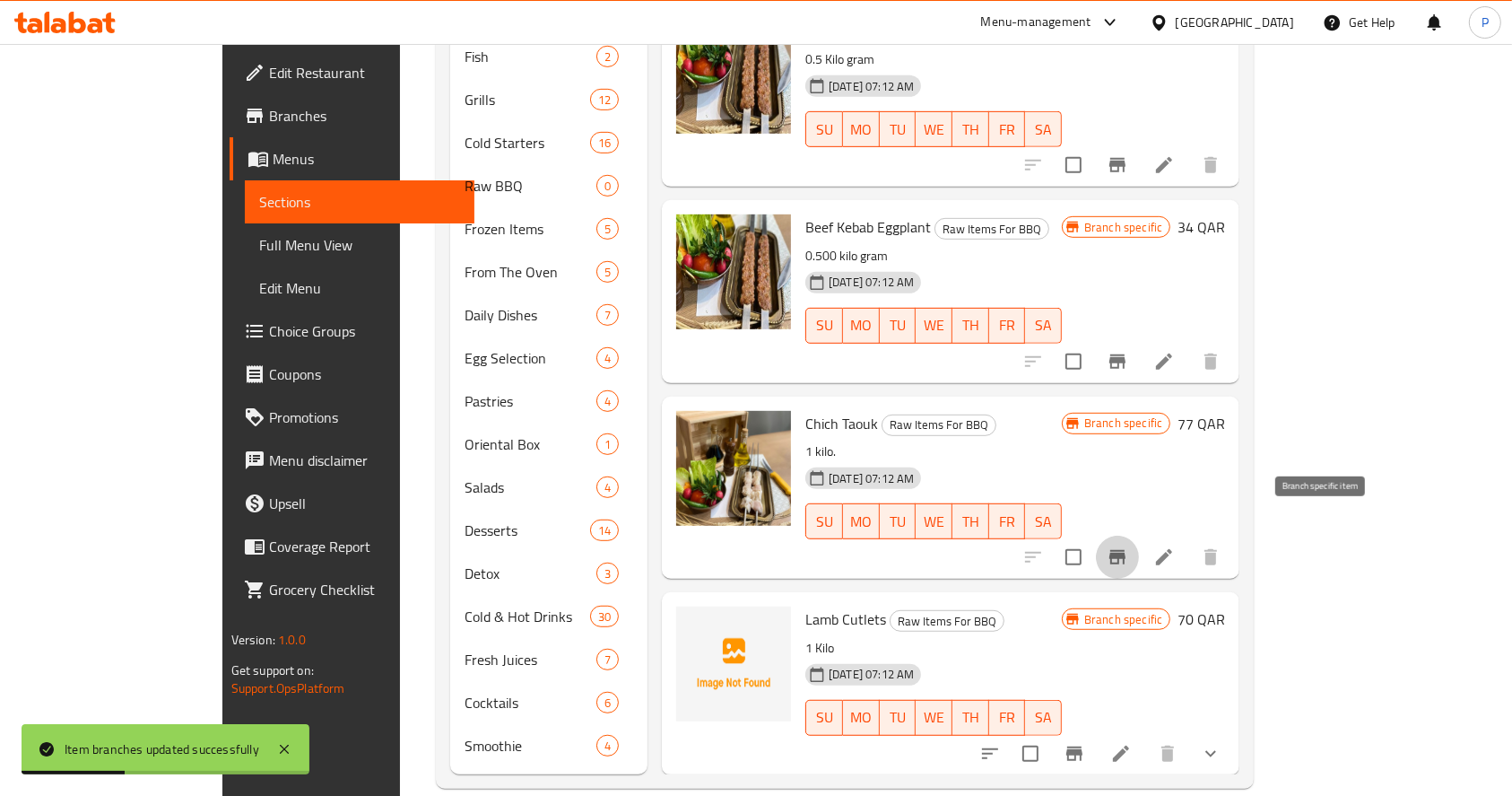
click at [1129, 547] on icon "Branch-specific-item" at bounding box center [1118, 557] width 21 height 21
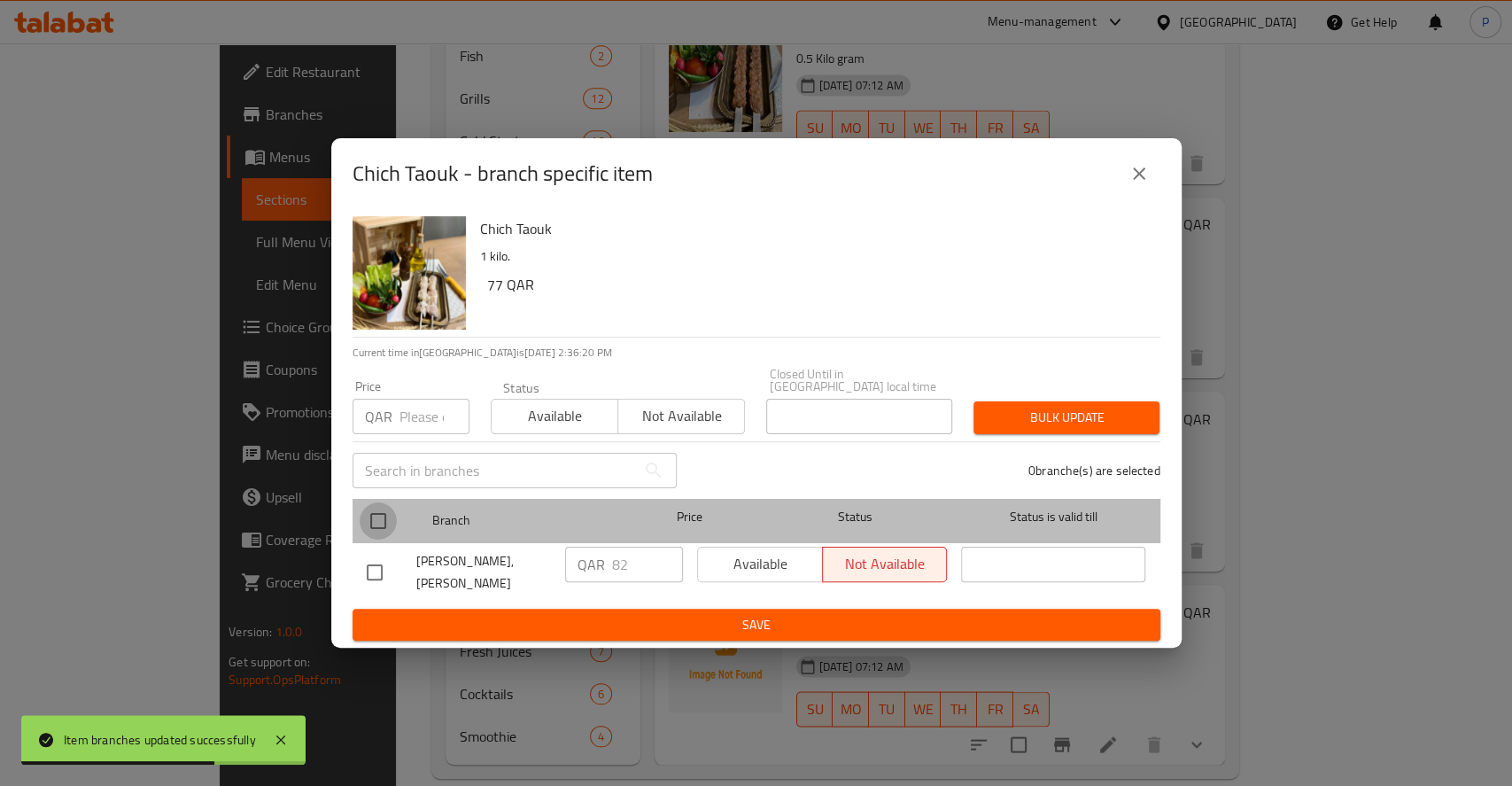
click at [381, 510] on input "checkbox" at bounding box center [378, 521] width 37 height 37
checkbox input "true"
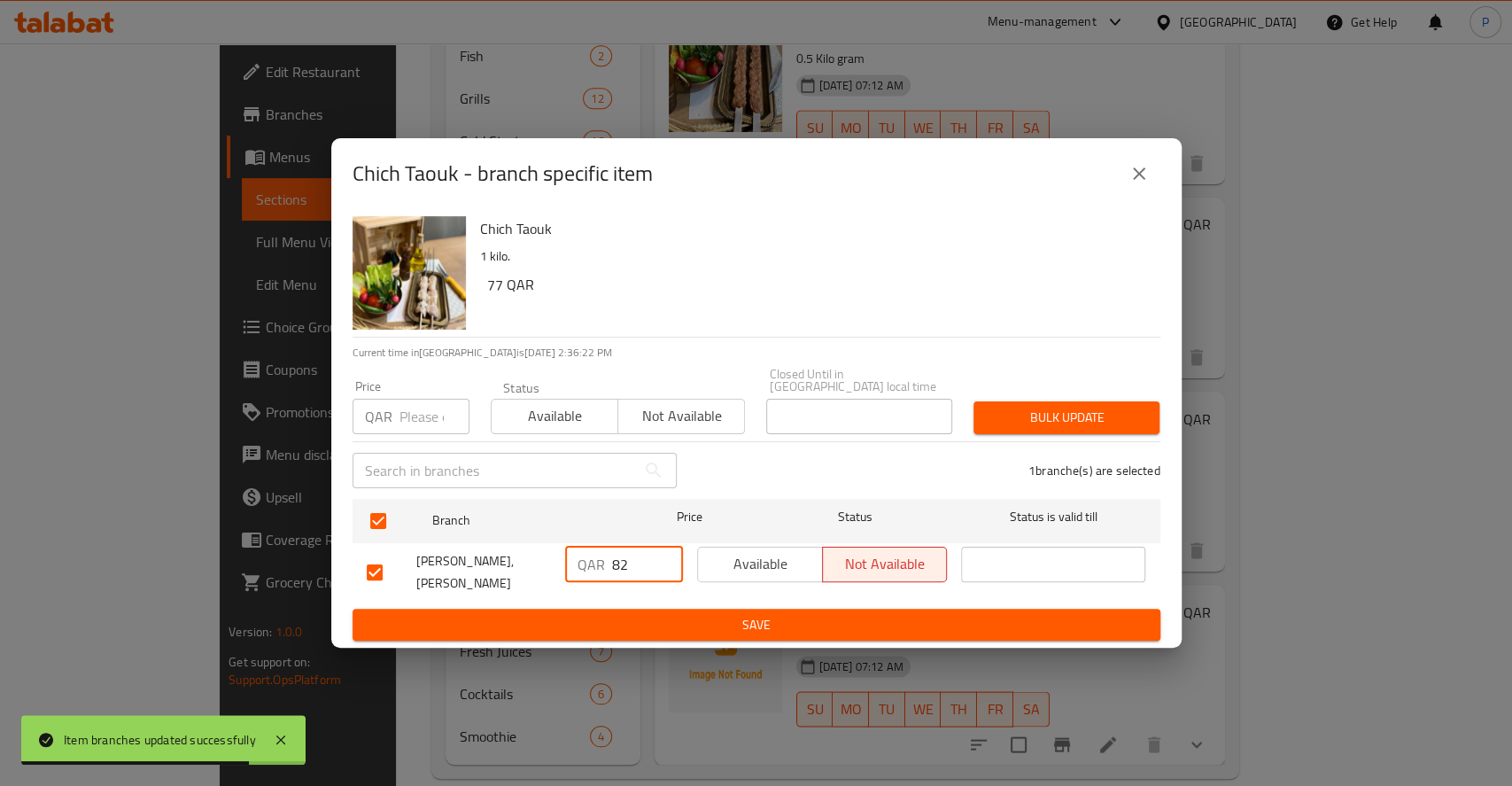
click at [621, 556] on input "82" at bounding box center [647, 564] width 71 height 35
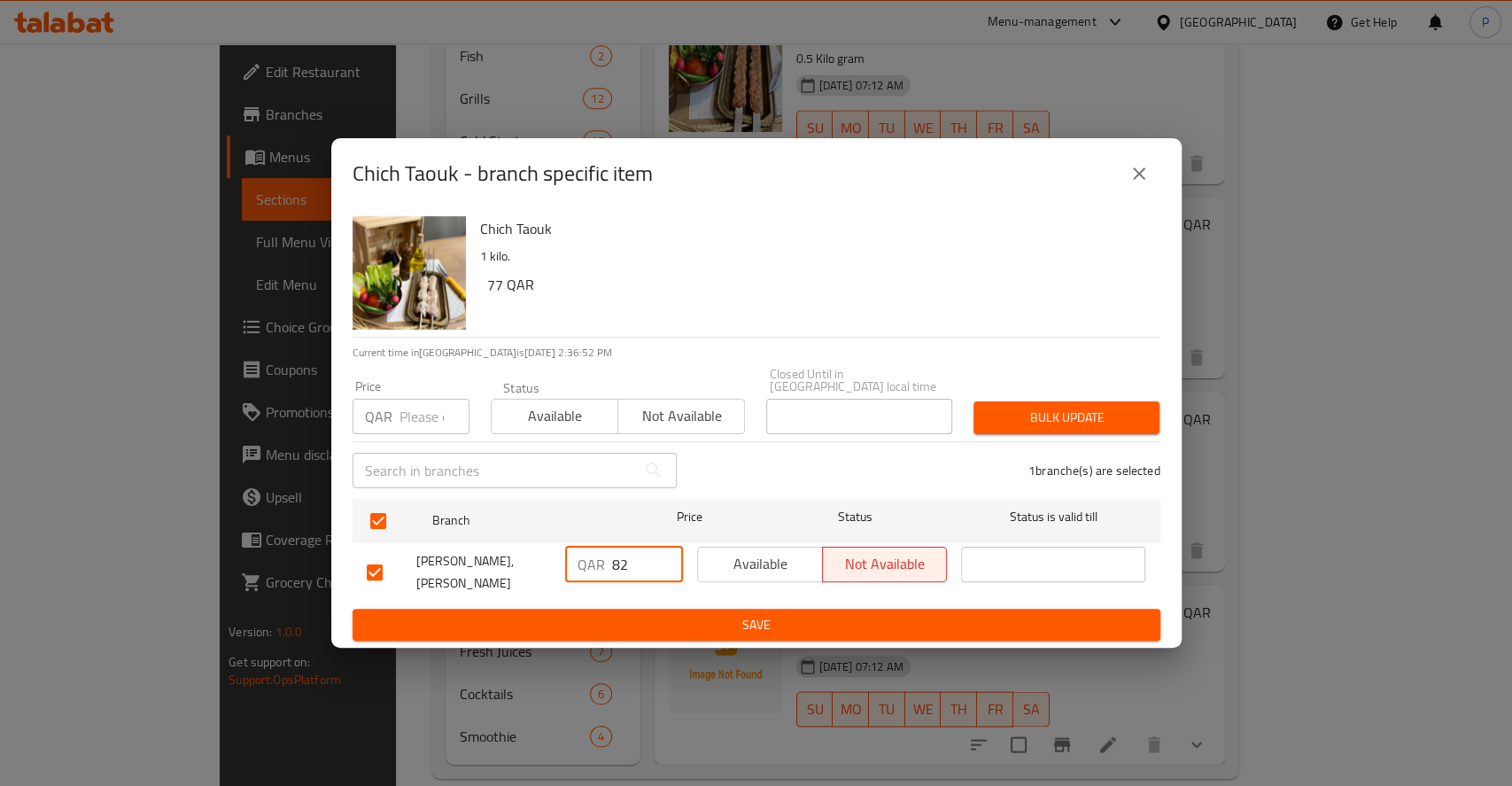
click at [619, 570] on input "82" at bounding box center [647, 564] width 71 height 35
click at [638, 559] on input "82" at bounding box center [647, 564] width 71 height 35
type input "8"
type input "77"
click at [762, 625] on span "Save" at bounding box center [757, 625] width 780 height 22
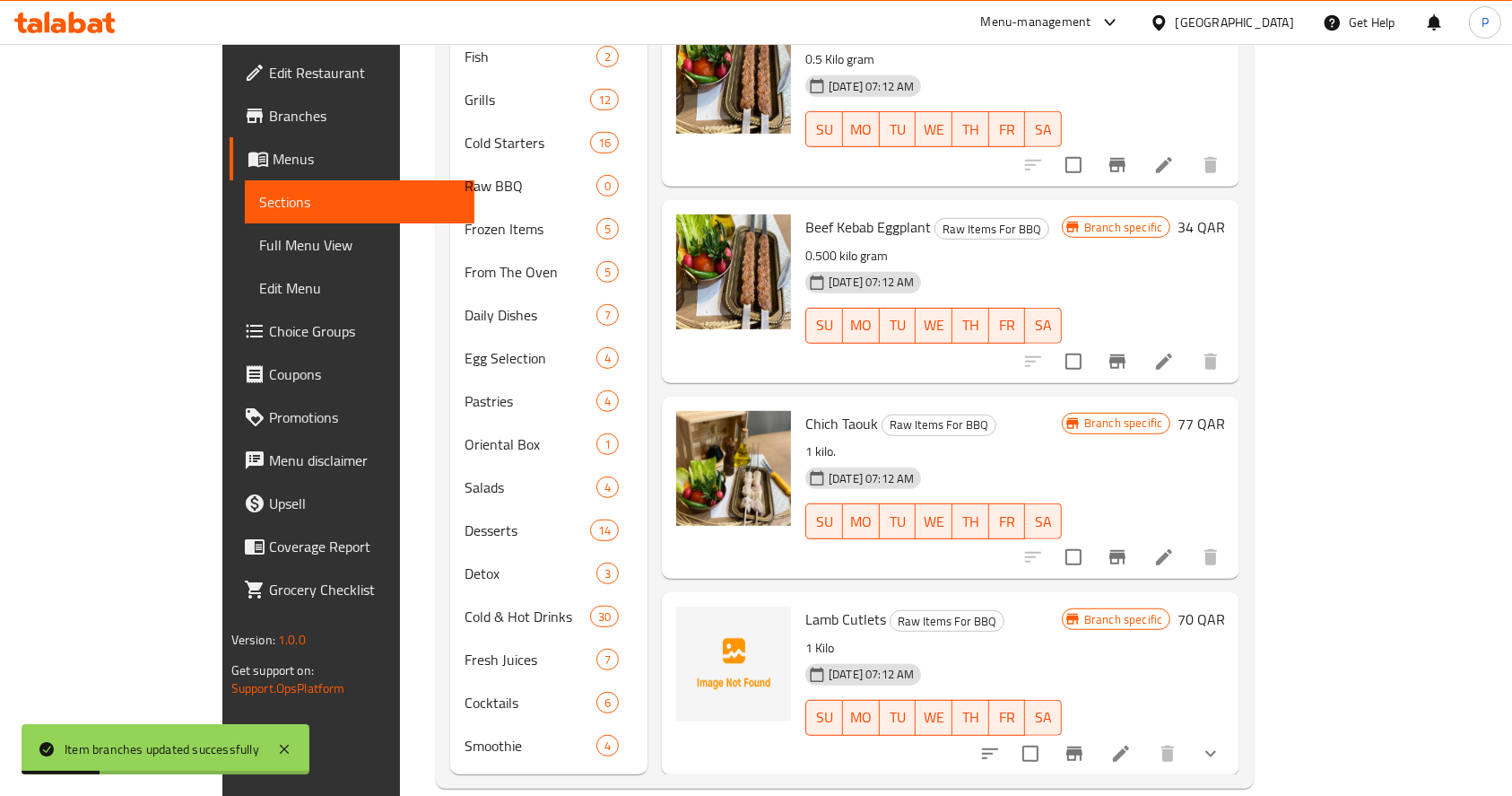
scroll to position [905, 0]
click at [1172, 549] on icon at bounding box center [1164, 556] width 16 height 16
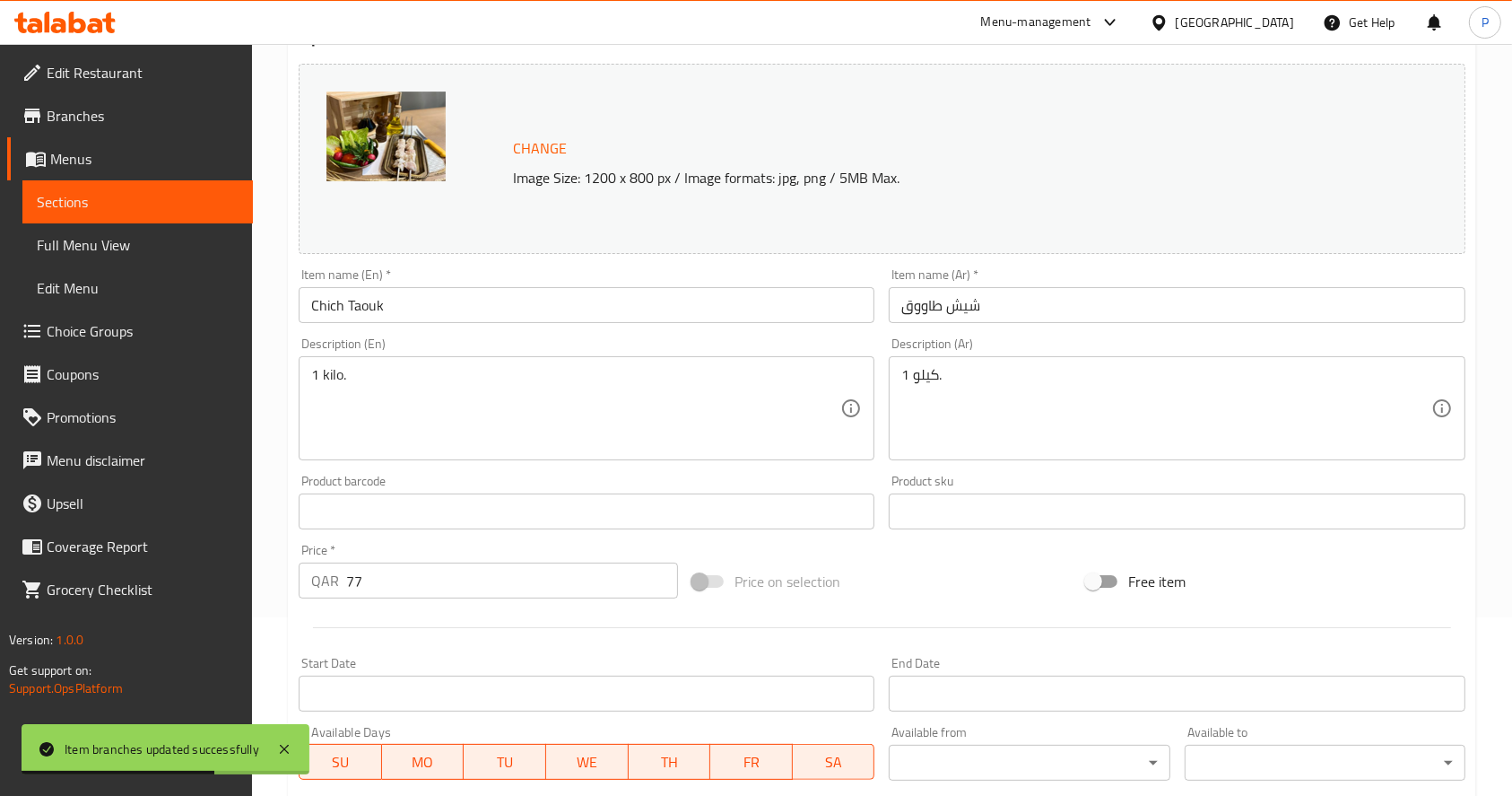
scroll to position [193, 0]
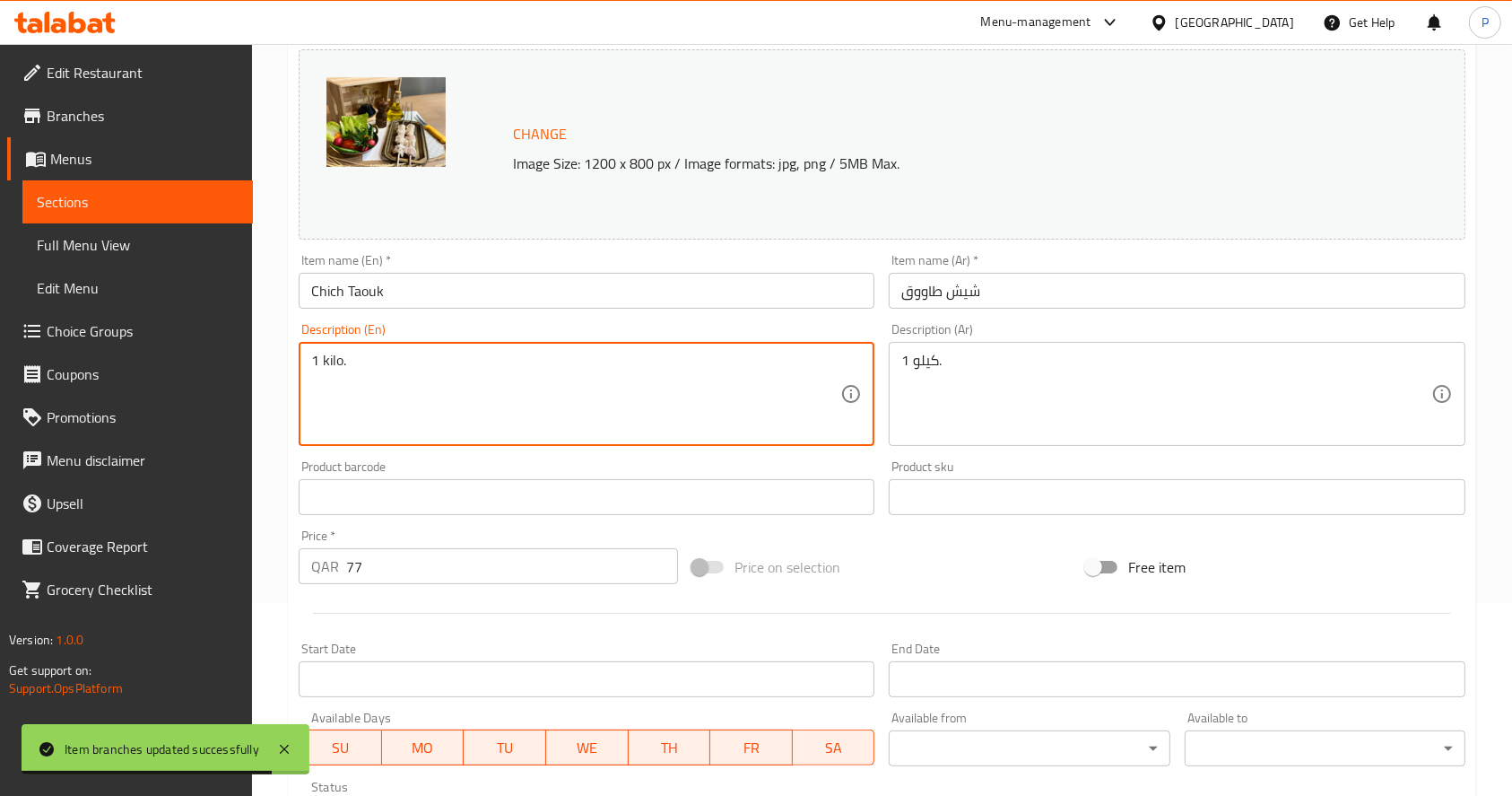
click at [357, 363] on textarea "1 kilo." at bounding box center [575, 394] width 529 height 85
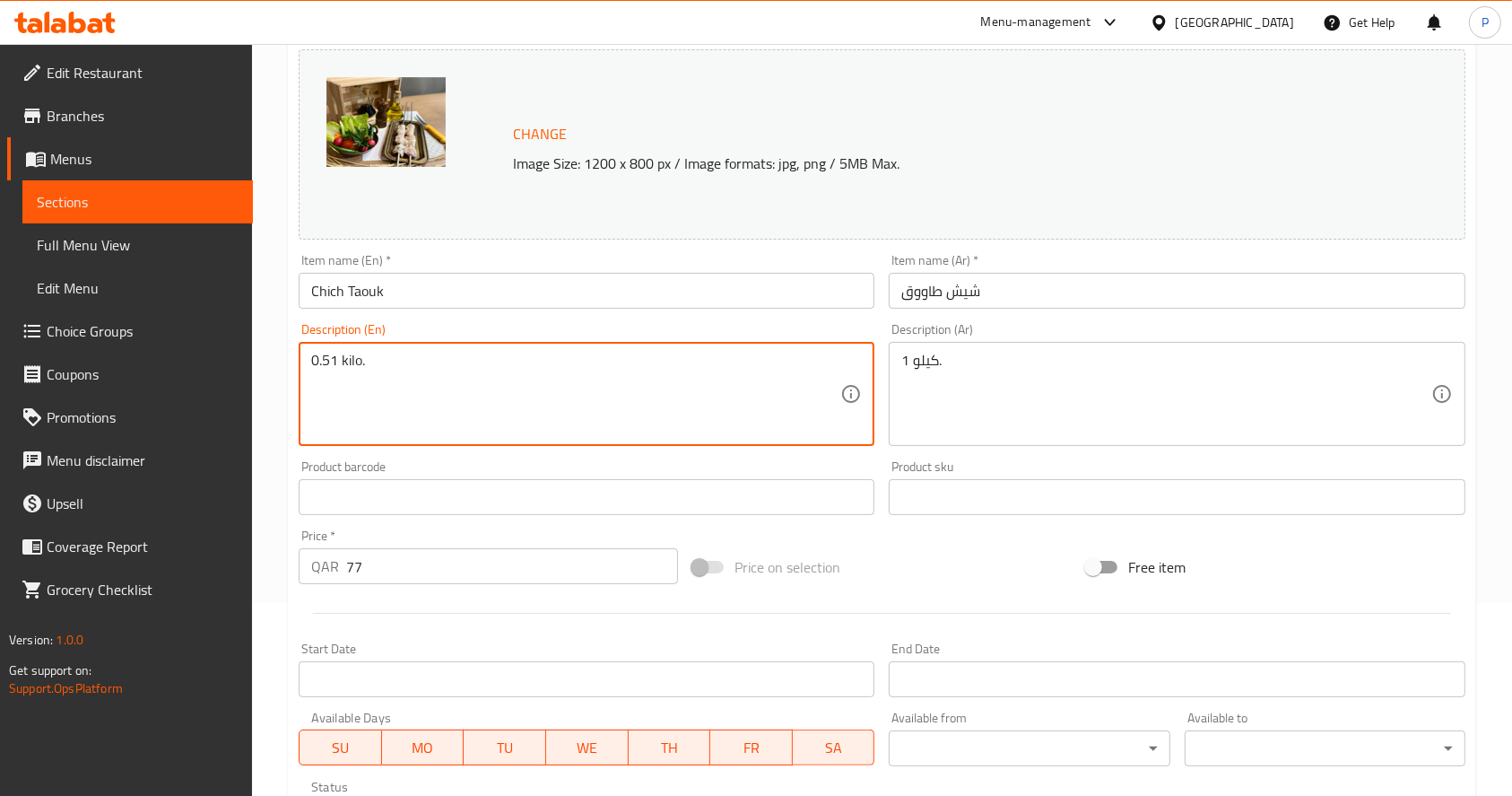
type textarea "0.51 kilo."
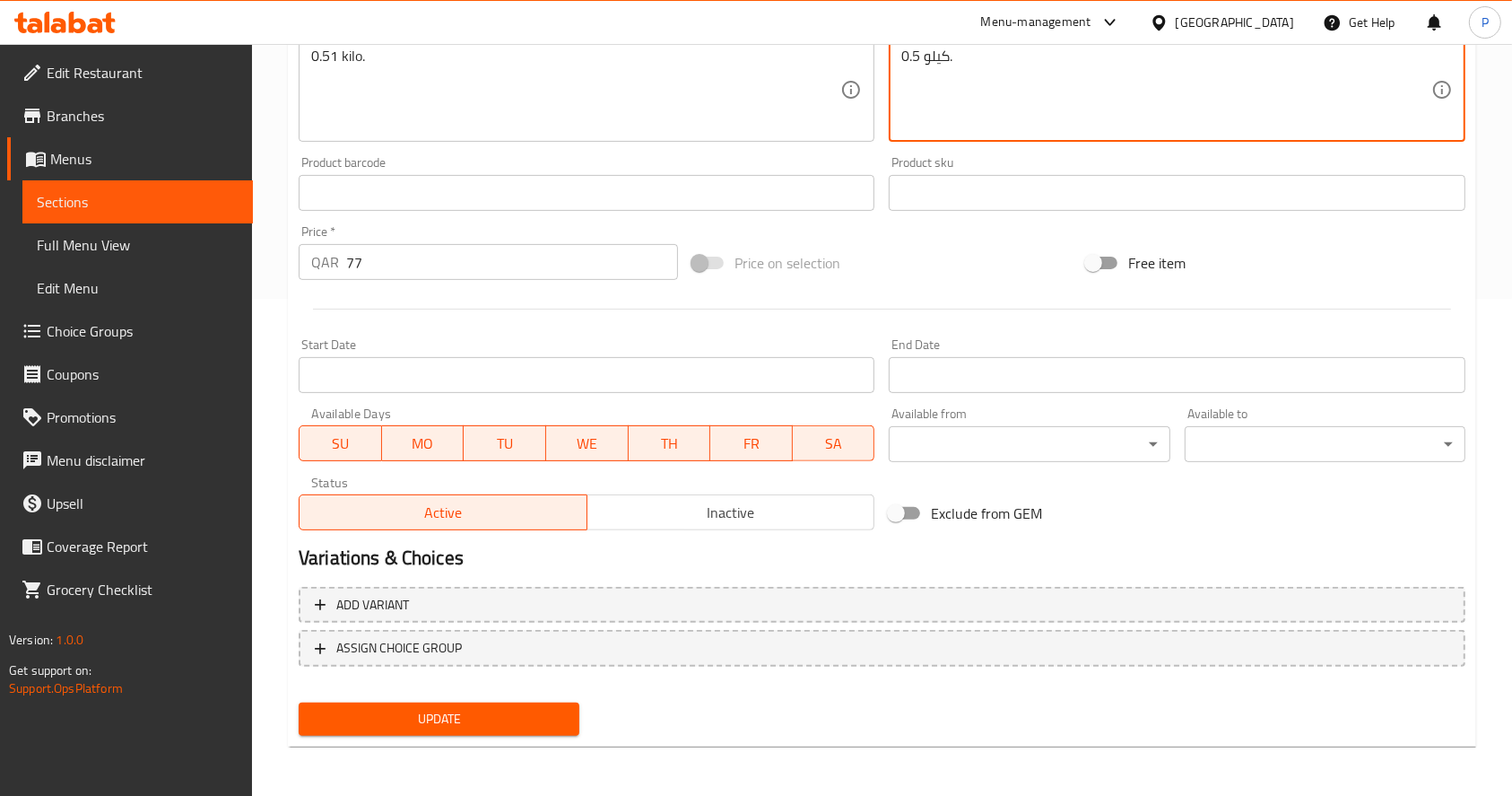
scroll to position [498, 0]
type textarea "0.5 كيلو."
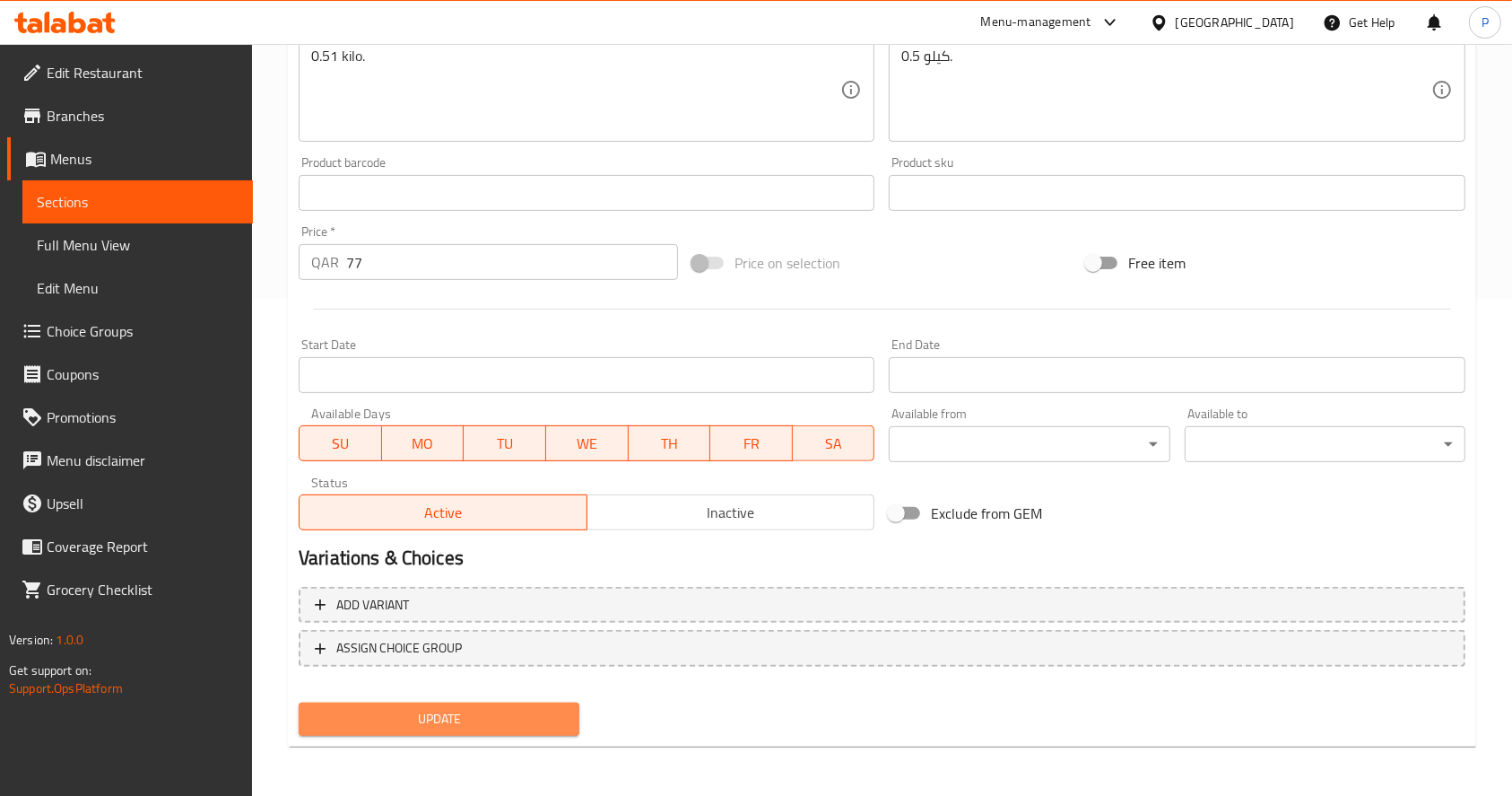
click at [436, 722] on span "Update" at bounding box center [438, 719] width 252 height 22
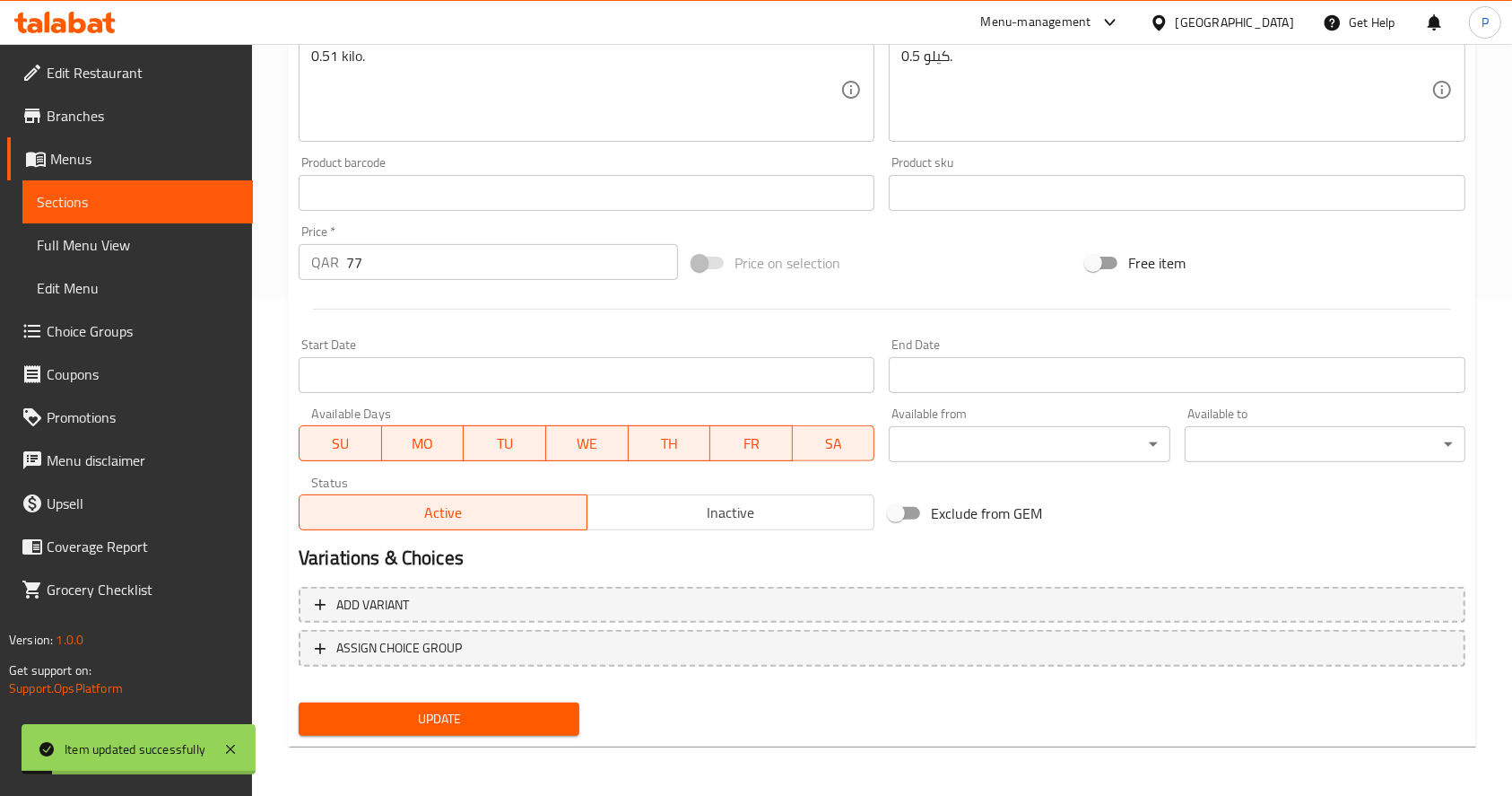
scroll to position [0, 0]
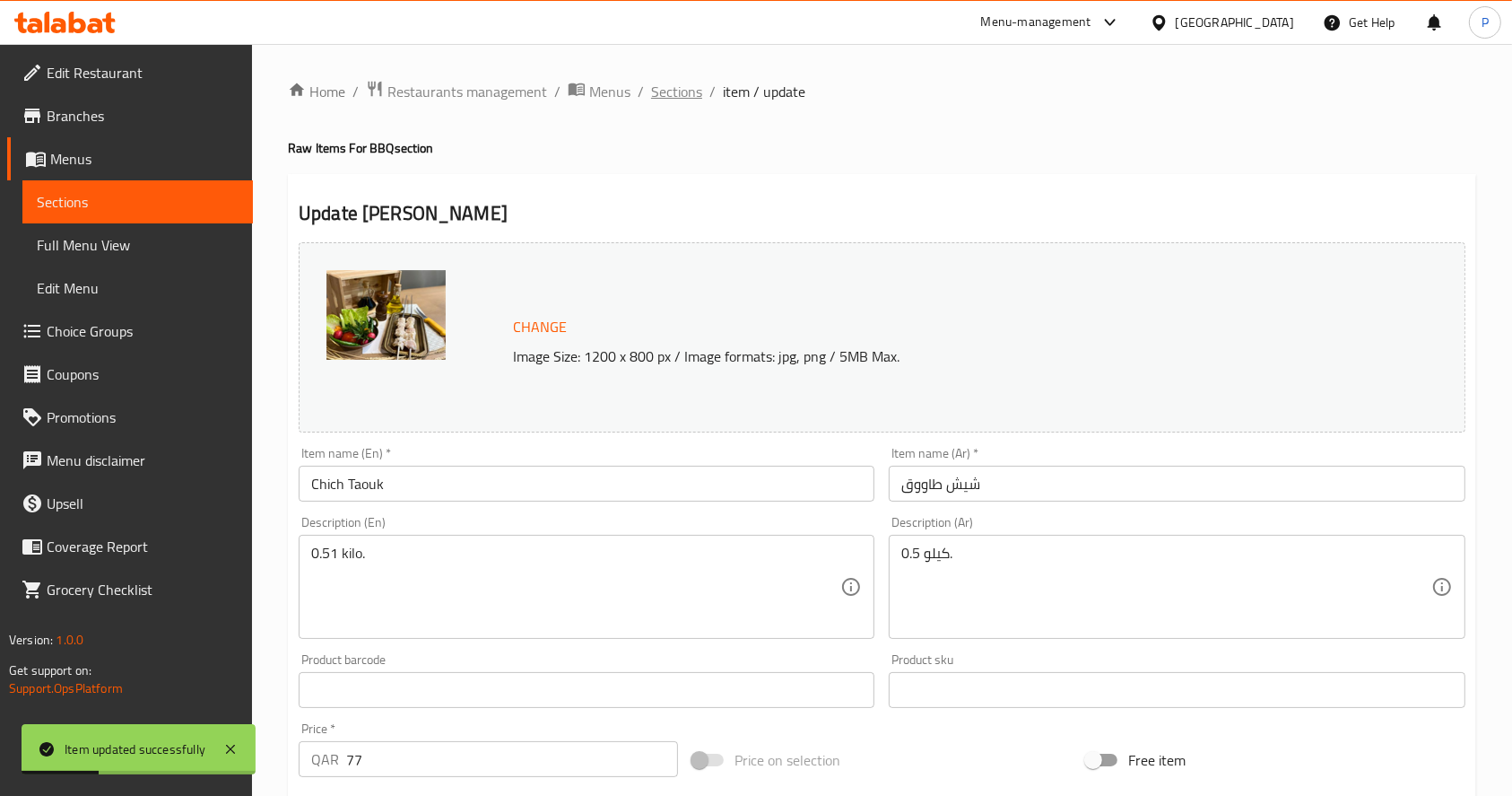
click at [674, 92] on span "Sections" at bounding box center [677, 92] width 51 height 21
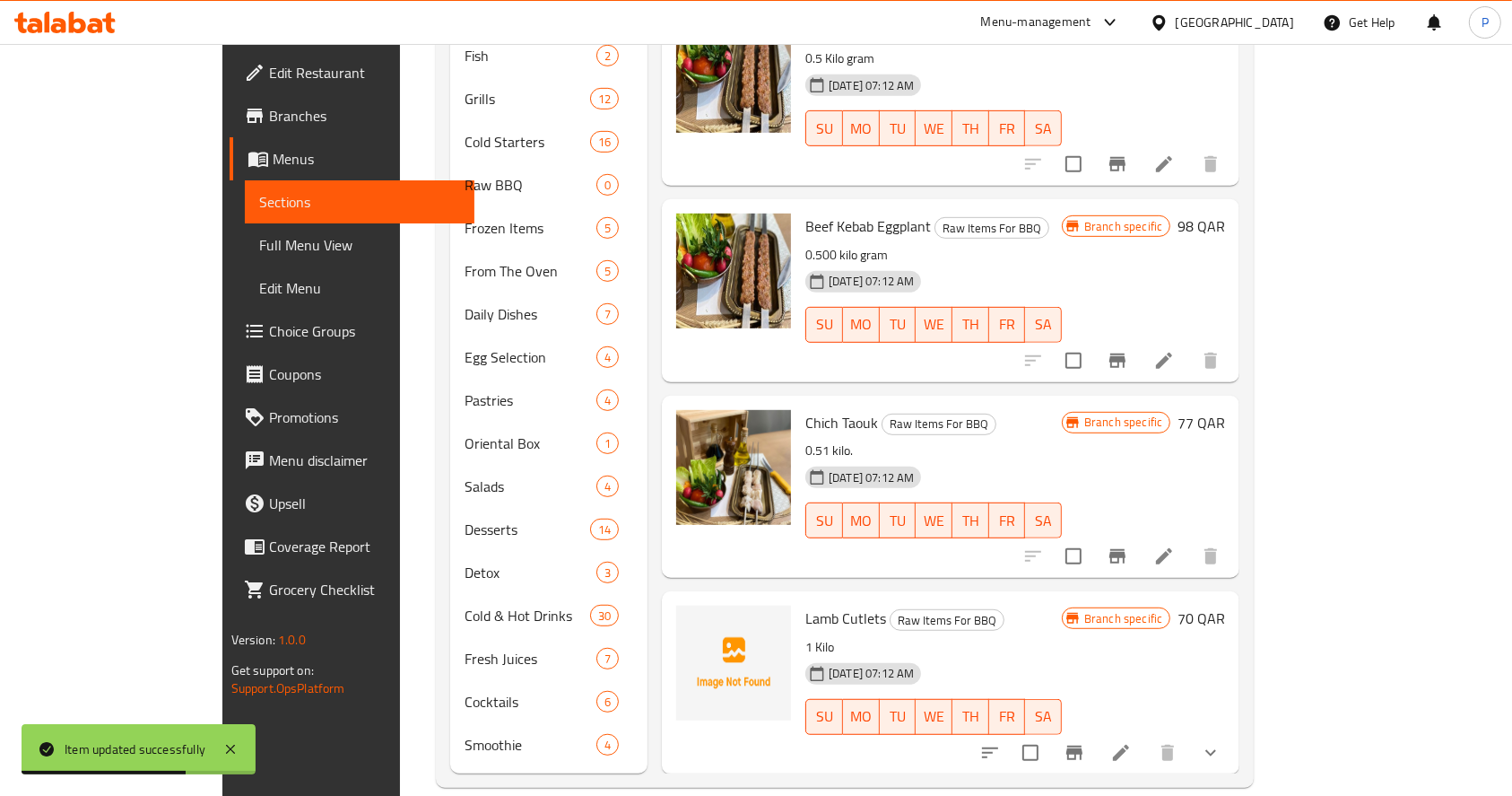
scroll to position [905, 0]
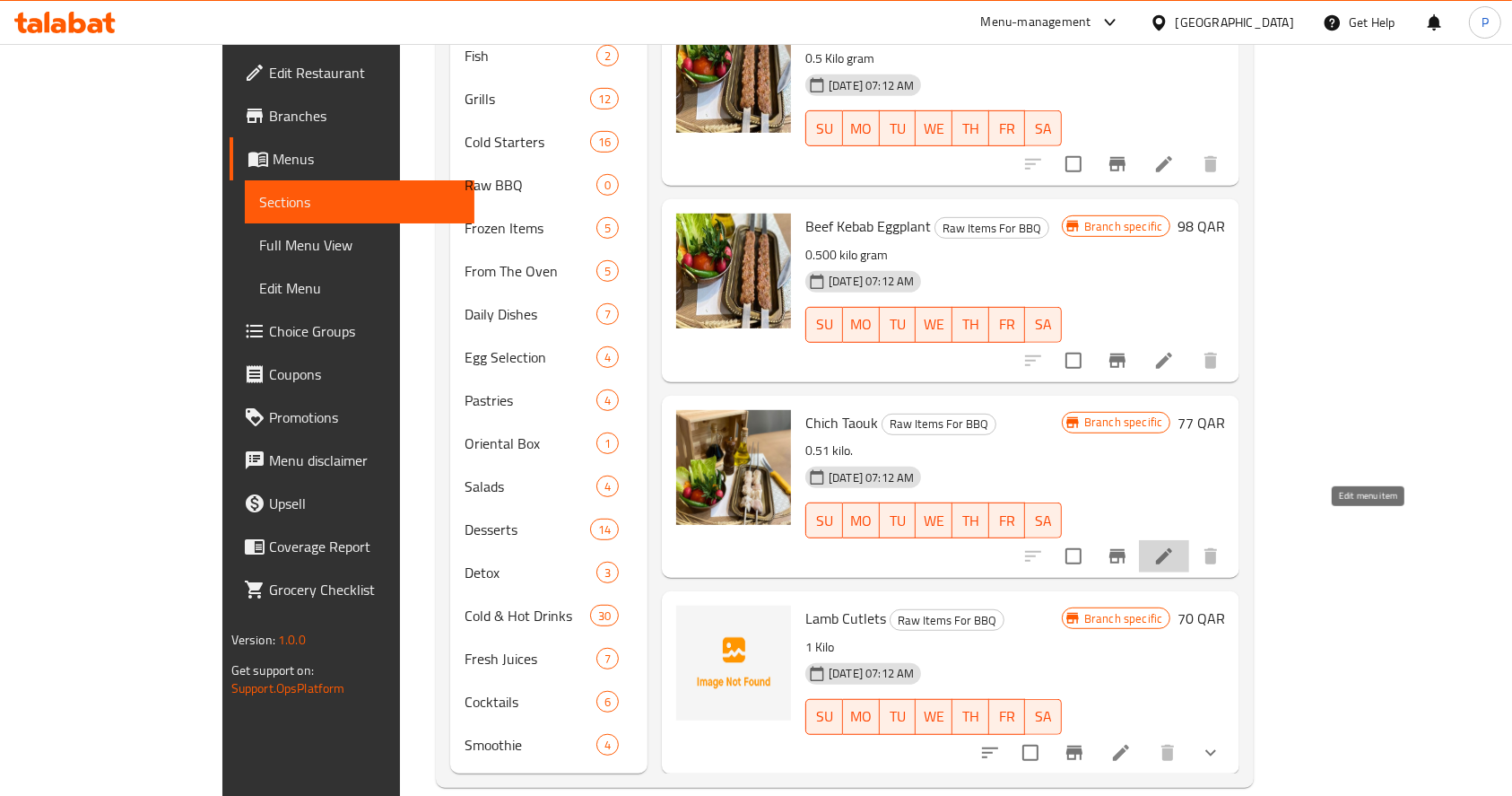
click at [1175, 546] on icon at bounding box center [1164, 556] width 21 height 21
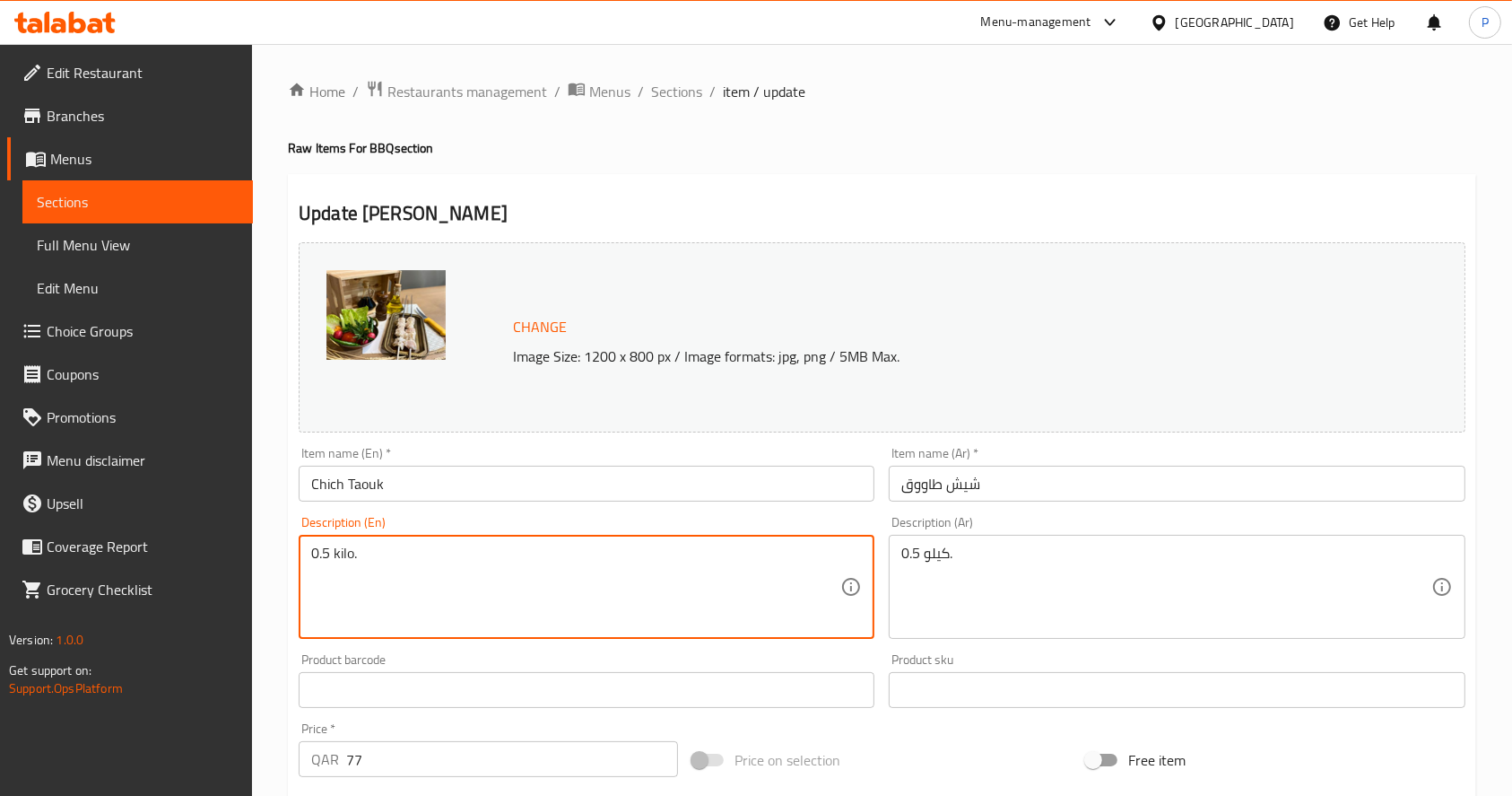
scroll to position [498, 0]
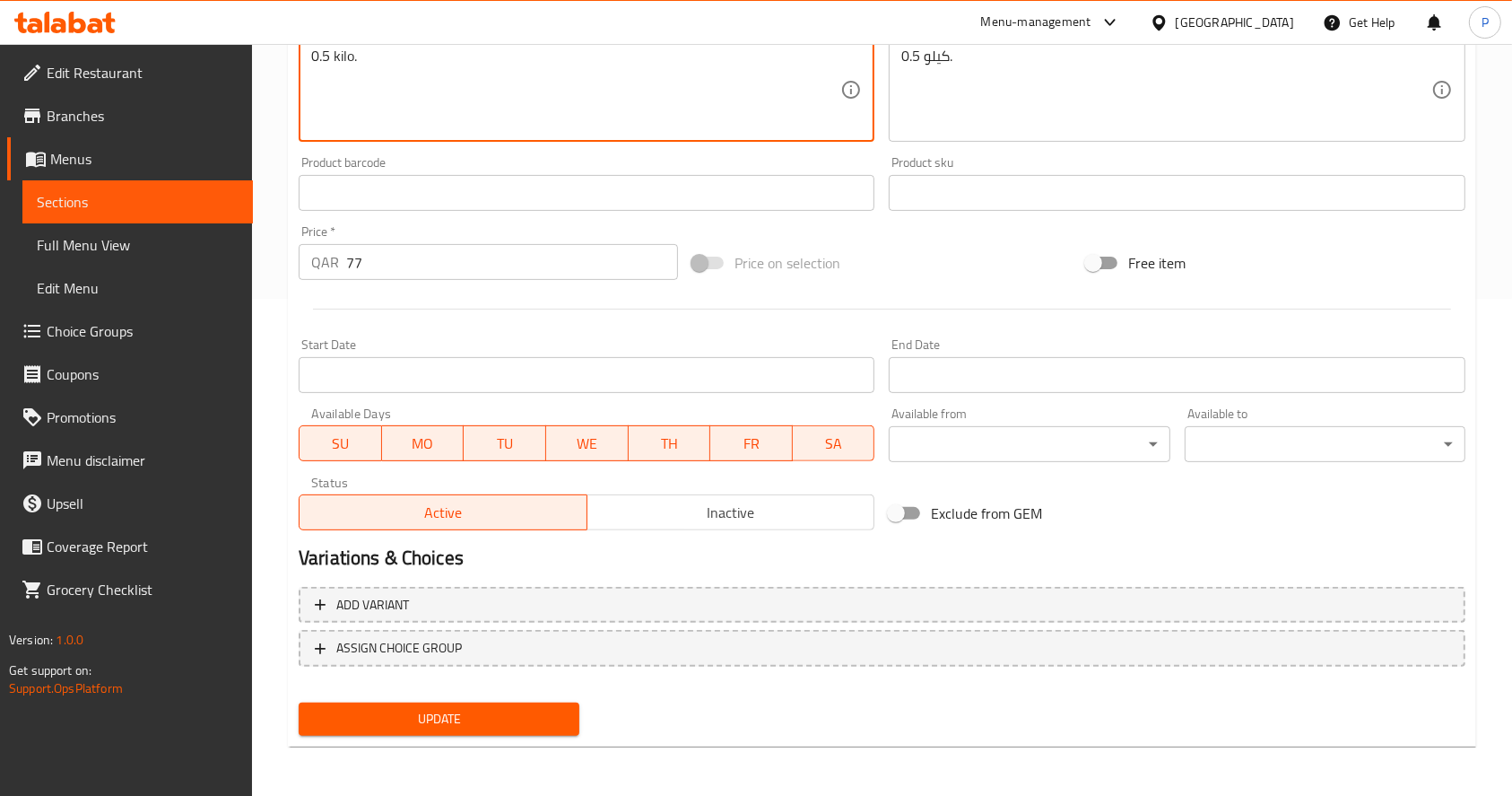
type textarea "0.5 kilo."
click at [416, 703] on button "Update" at bounding box center [438, 719] width 281 height 33
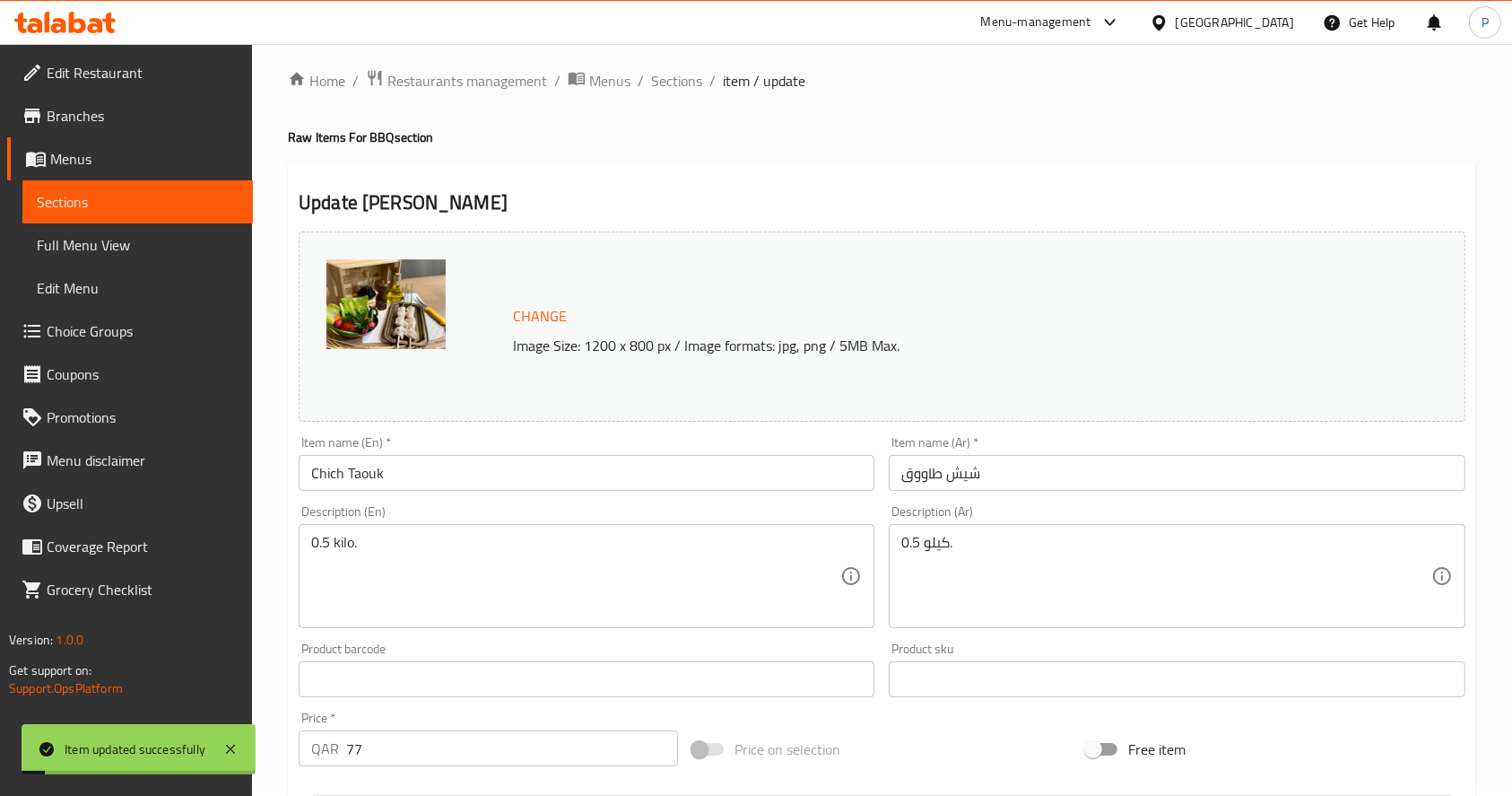
scroll to position [0, 0]
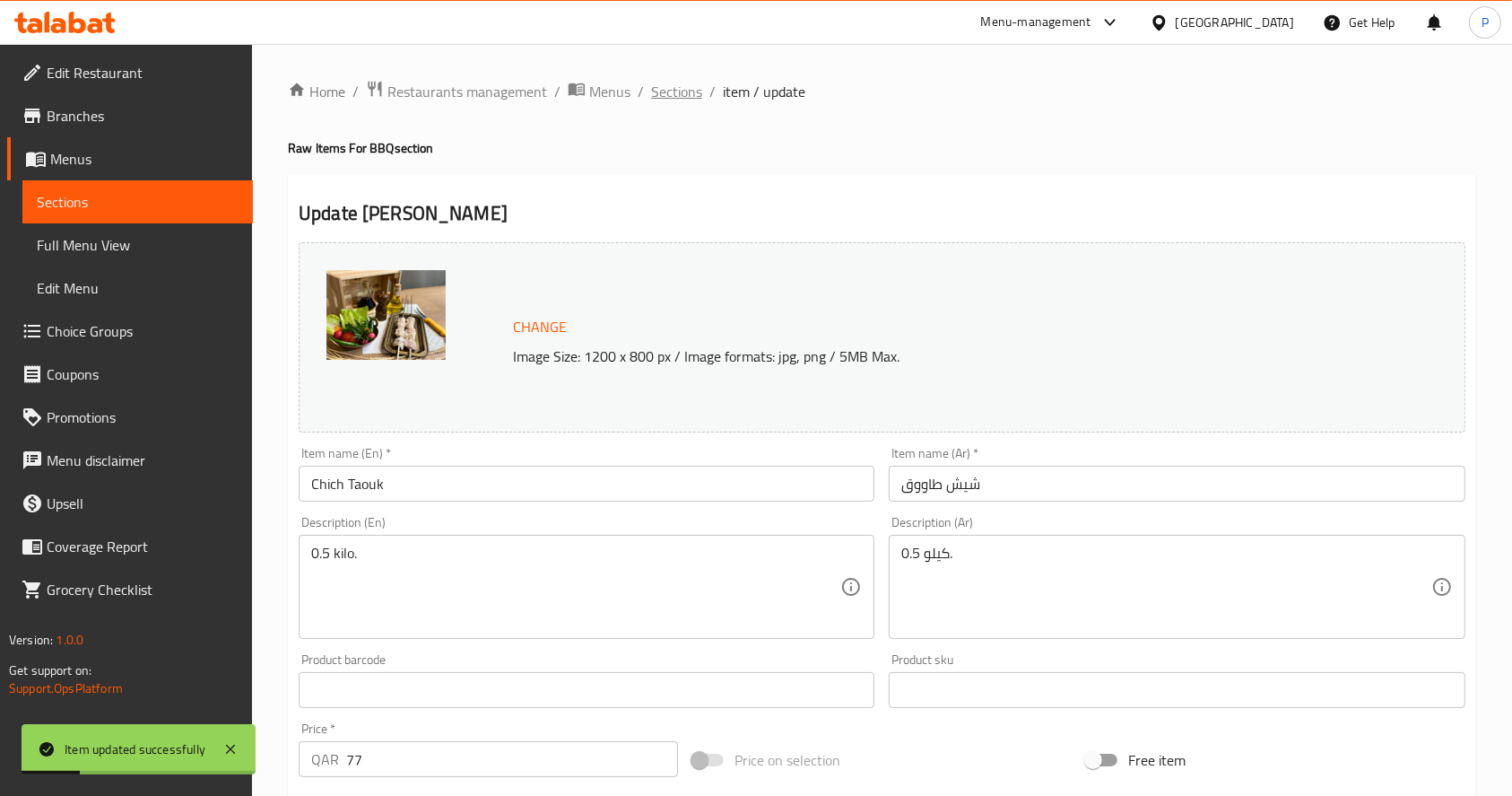
click at [668, 82] on span "Sections" at bounding box center [677, 92] width 51 height 21
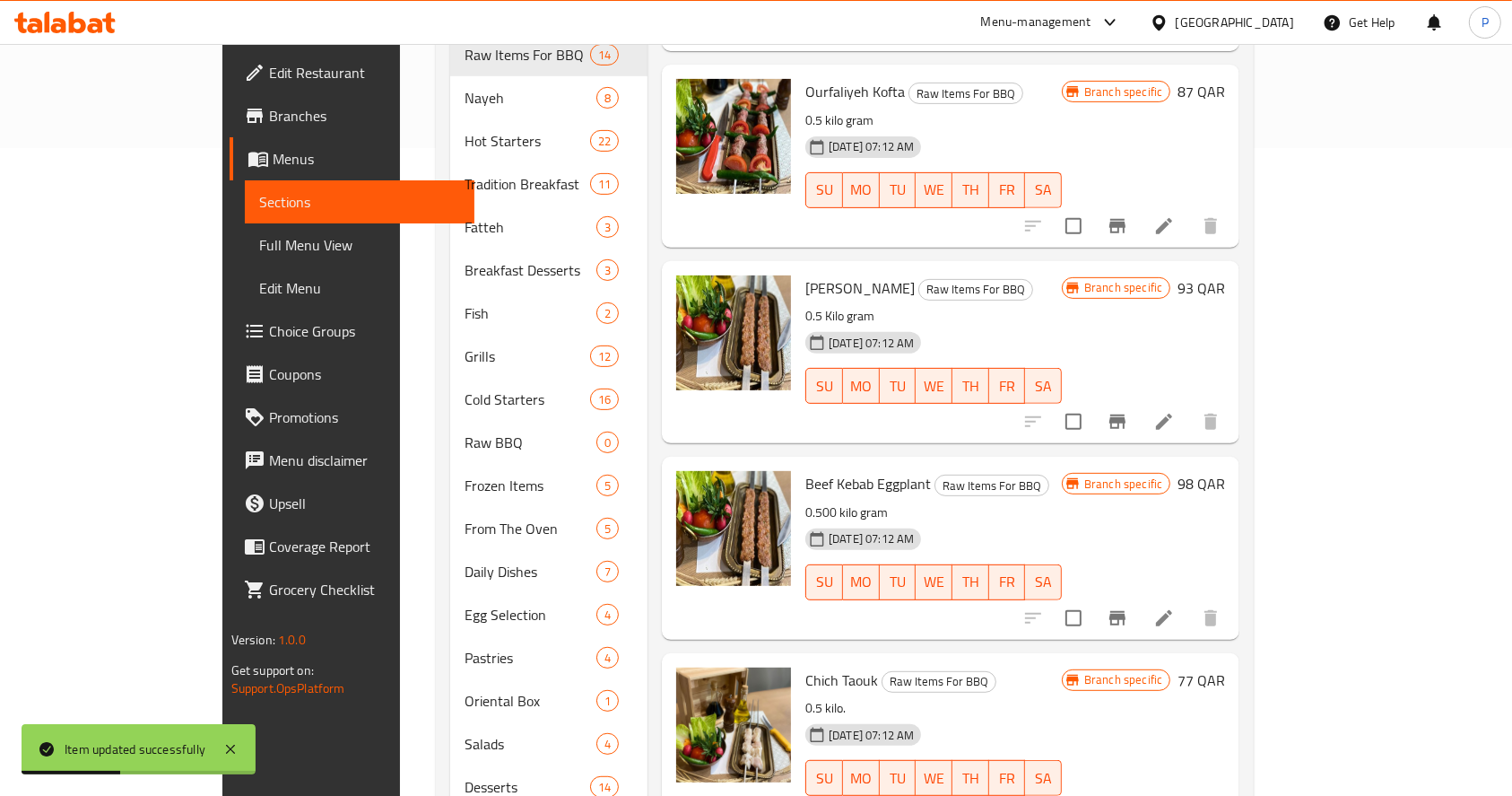
scroll to position [905, 0]
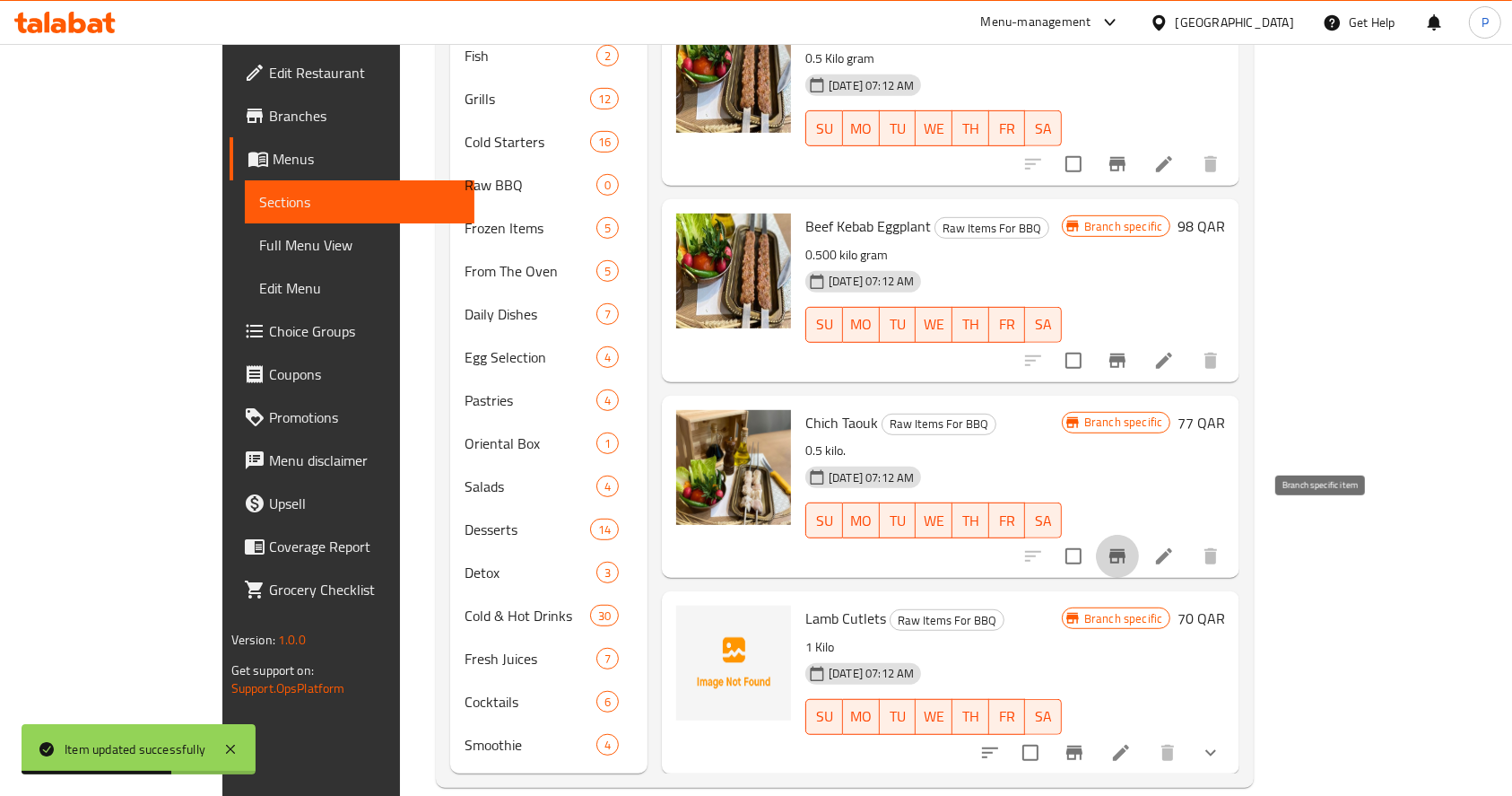
click at [1129, 546] on icon "Branch-specific-item" at bounding box center [1118, 556] width 21 height 21
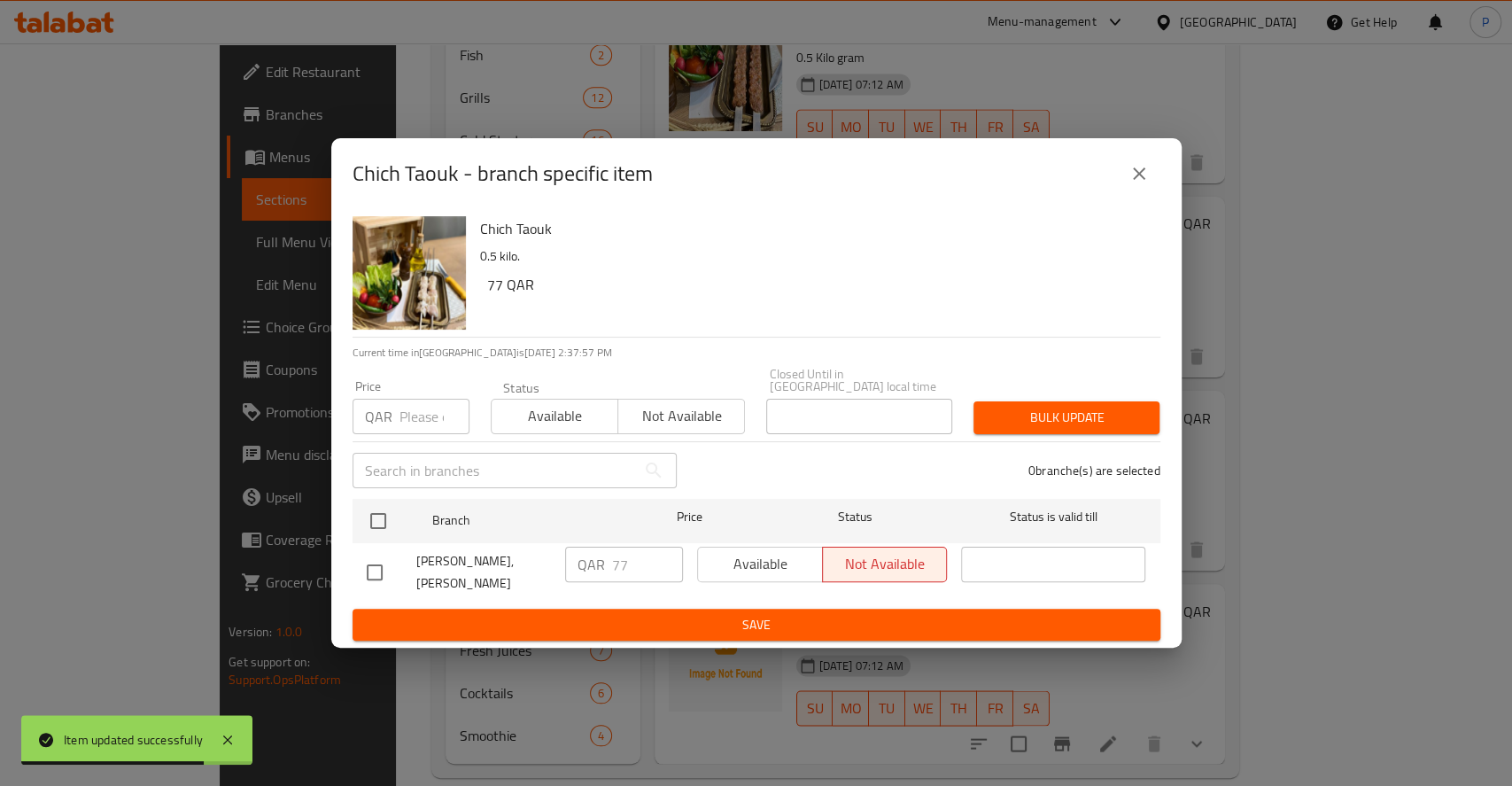
click at [1316, 340] on div "Chich Taouk - branch specific item Chich Taouk 0.5 kilo. 77 QAR Current time in…" at bounding box center [756, 393] width 1512 height 786
click at [1137, 176] on icon "close" at bounding box center [1139, 174] width 21 height 21
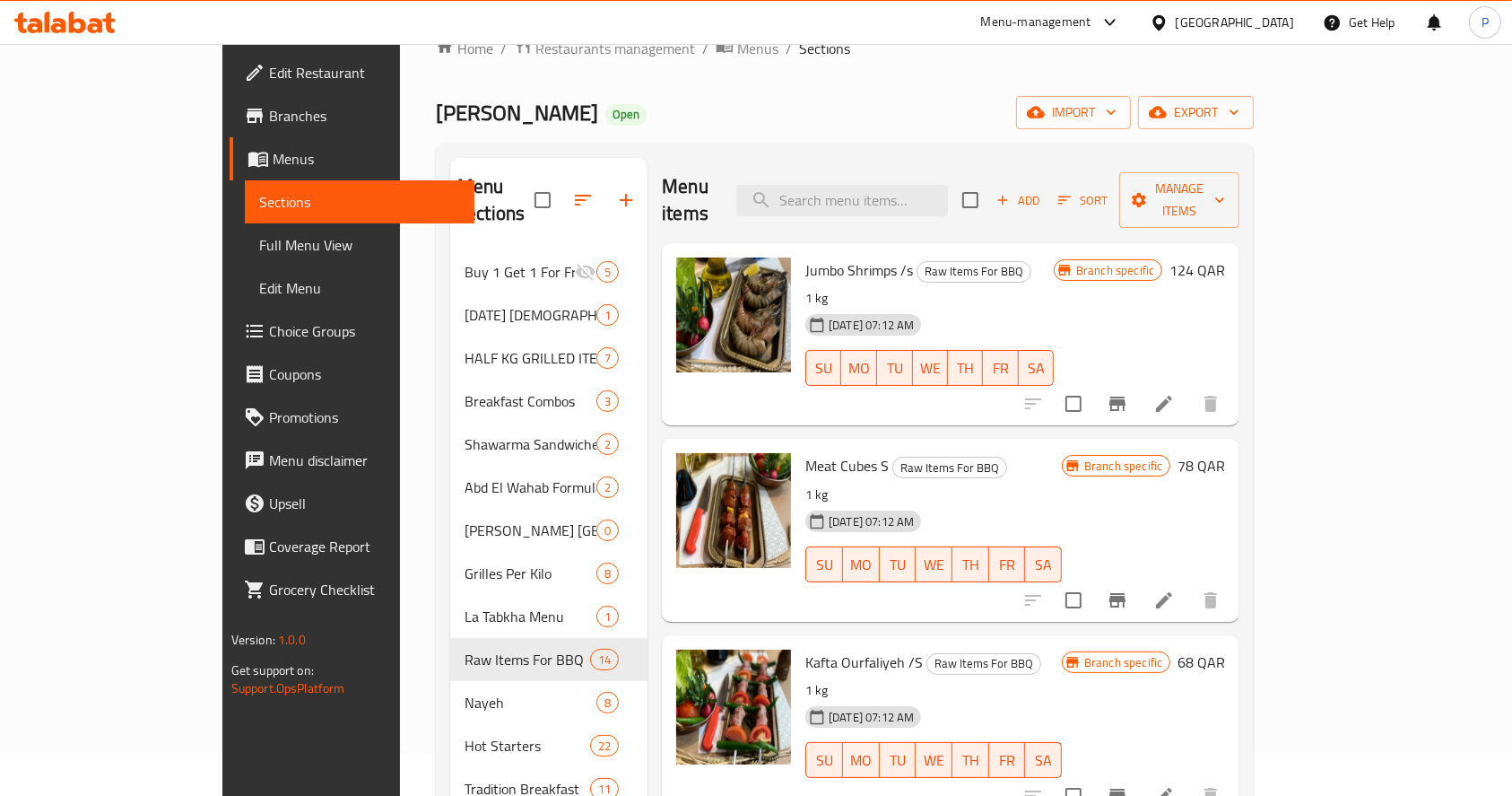
scroll to position [40, 0]
